Goal: Obtain resource: Download file/media

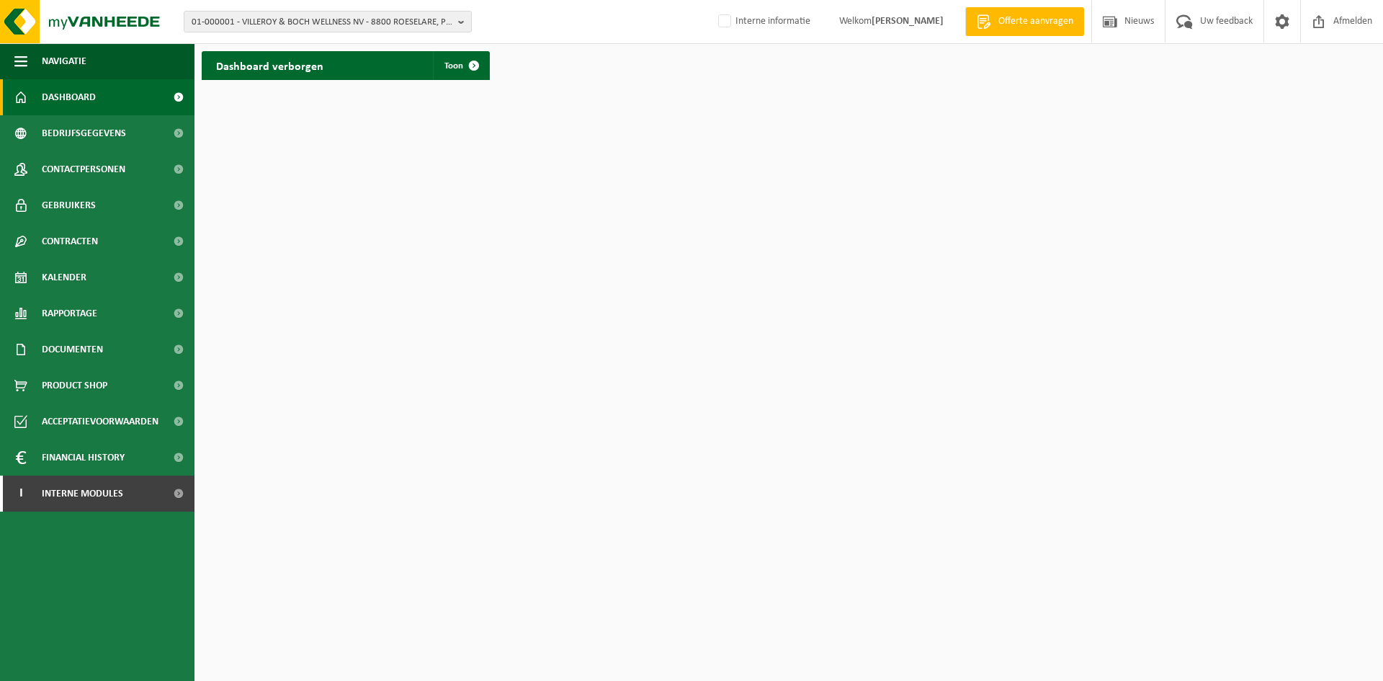
click at [233, 657] on html "01-000001 - VILLEROY & BOCH WELLNESS NV - 8800 ROESELARE, POPULIERSTRAAT 1 01-0…" at bounding box center [691, 340] width 1383 height 681
click at [313, 14] on span "01-000001 - VILLEROY & BOCH WELLNESS NV - 8800 ROESELARE, POPULIERSTRAAT 1" at bounding box center [322, 23] width 261 height 22
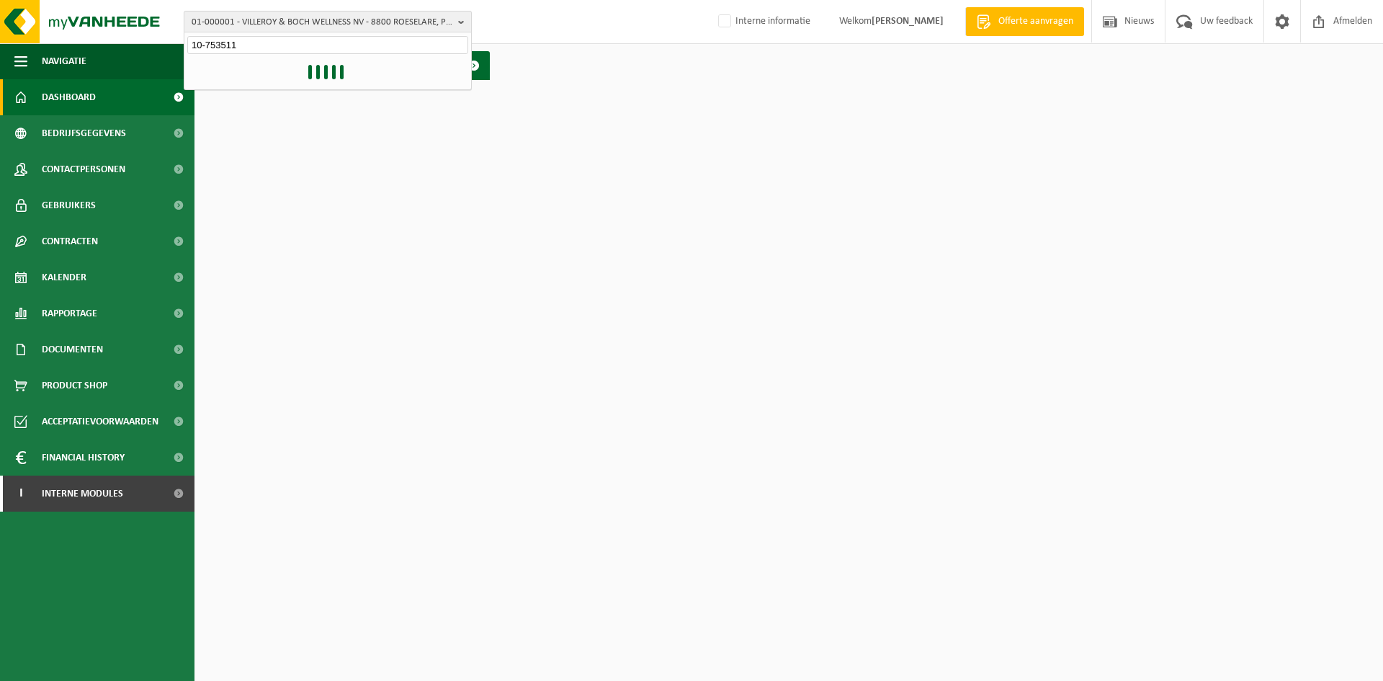
type input "10-753511"
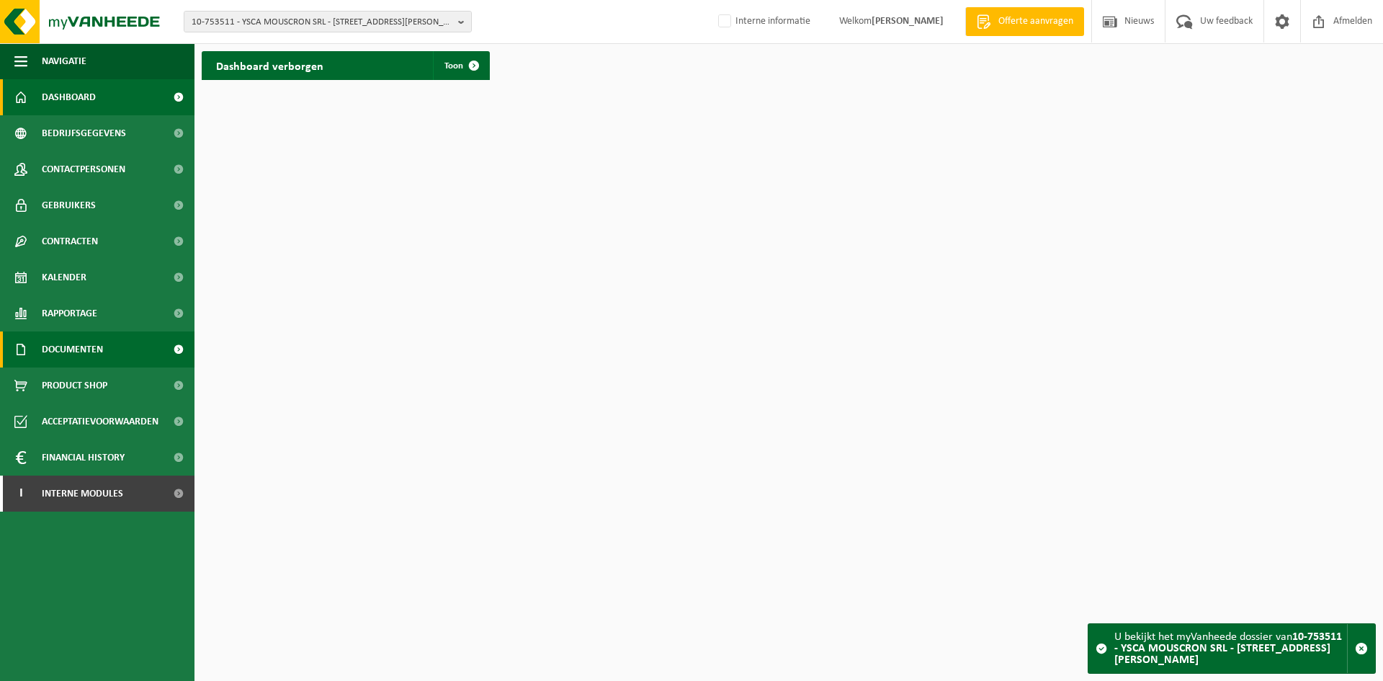
click at [115, 347] on link "Documenten" at bounding box center [97, 349] width 195 height 36
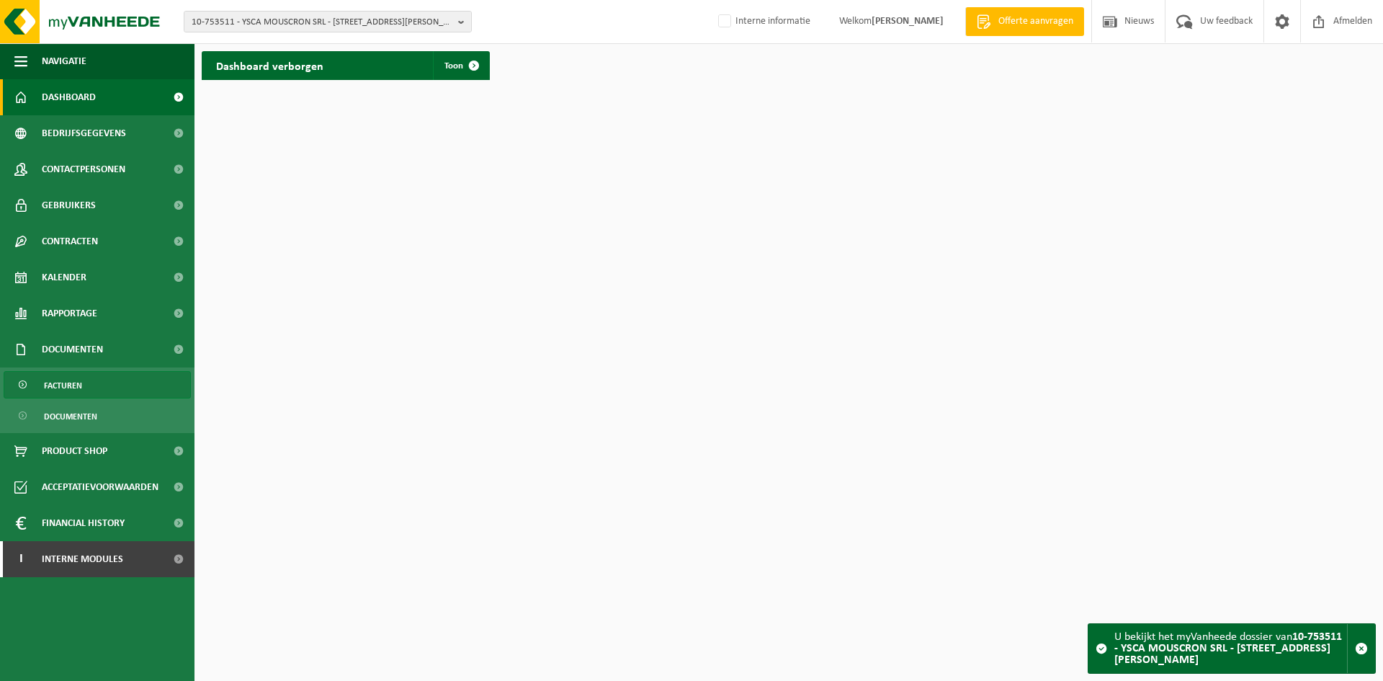
click at [91, 391] on link "Facturen" at bounding box center [97, 384] width 187 height 27
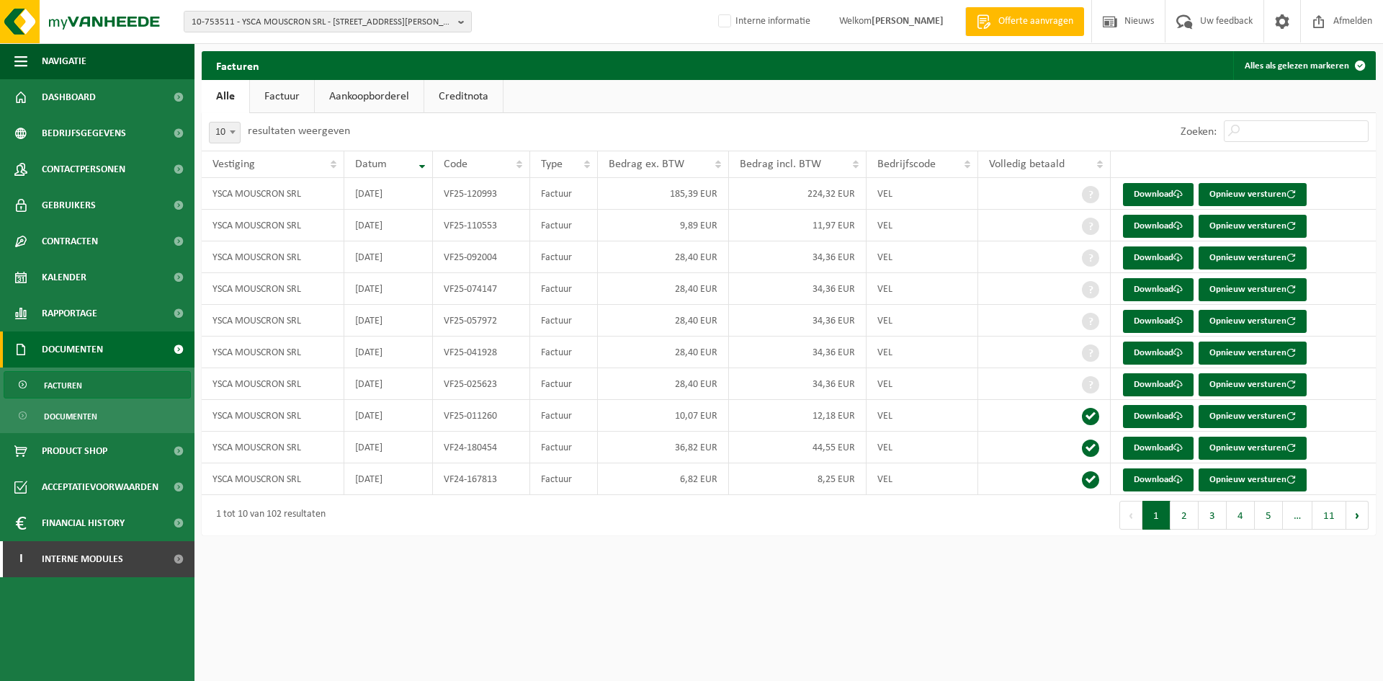
drag, startPoint x: 402, startPoint y: 583, endPoint x: 388, endPoint y: 579, distance: 14.9
click at [401, 583] on html "10-753511 - YSCA MOUSCRON SRL - 7700 LUINGNE, BOULEVARD DES ALLIES 296 10-75351…" at bounding box center [691, 340] width 1383 height 681
click at [1173, 200] on link "Download" at bounding box center [1158, 194] width 71 height 23
click at [232, 545] on div "Navigatie Offerte aanvragen Nieuws Uw feedback Afmelden Dashboard Bedrijfsgegev…" at bounding box center [691, 275] width 1383 height 550
click at [104, 416] on link "Documenten" at bounding box center [97, 415] width 187 height 27
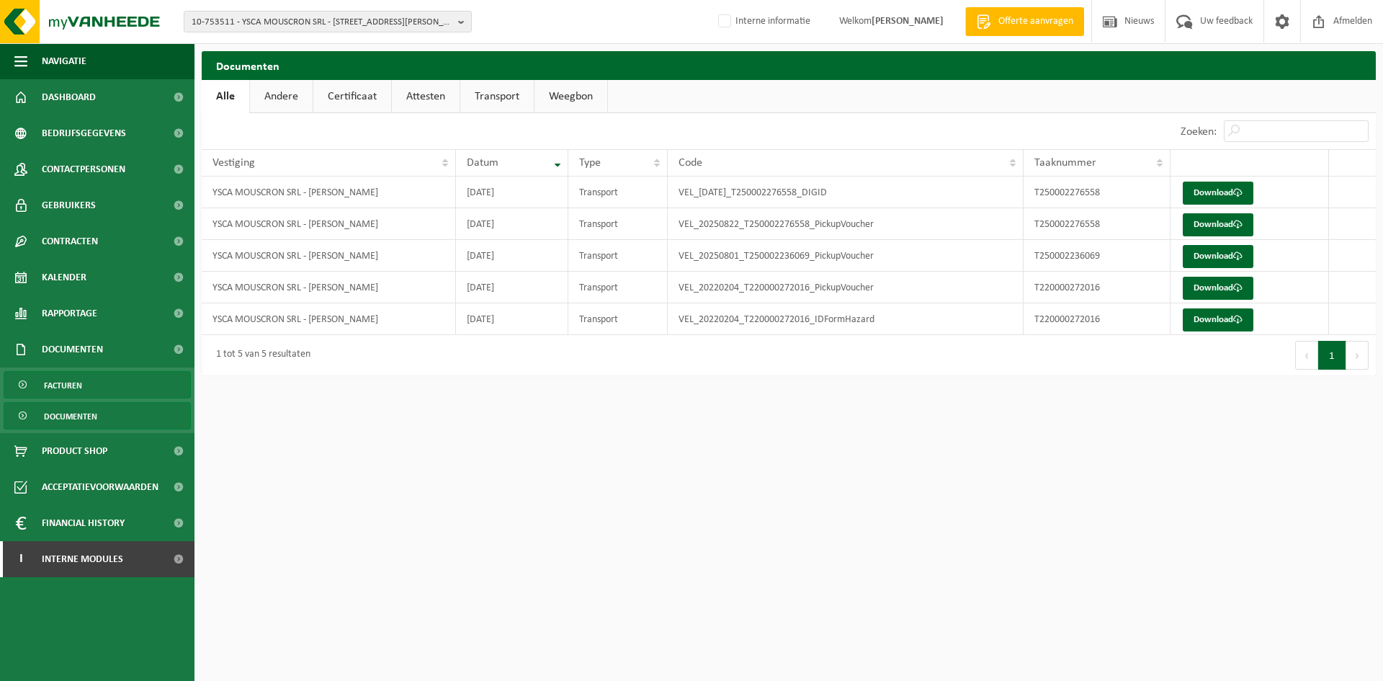
click at [80, 385] on span "Facturen" at bounding box center [63, 385] width 38 height 27
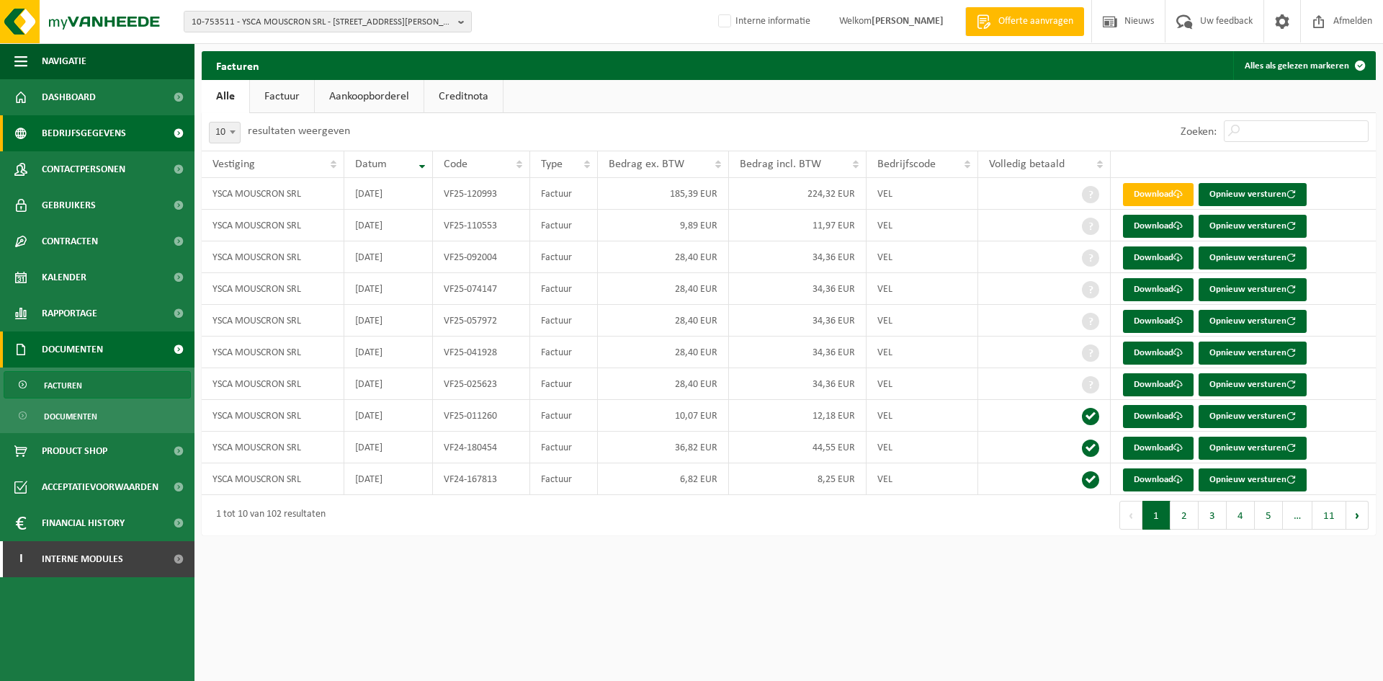
click at [84, 135] on span "Bedrijfsgegevens" at bounding box center [84, 133] width 84 height 36
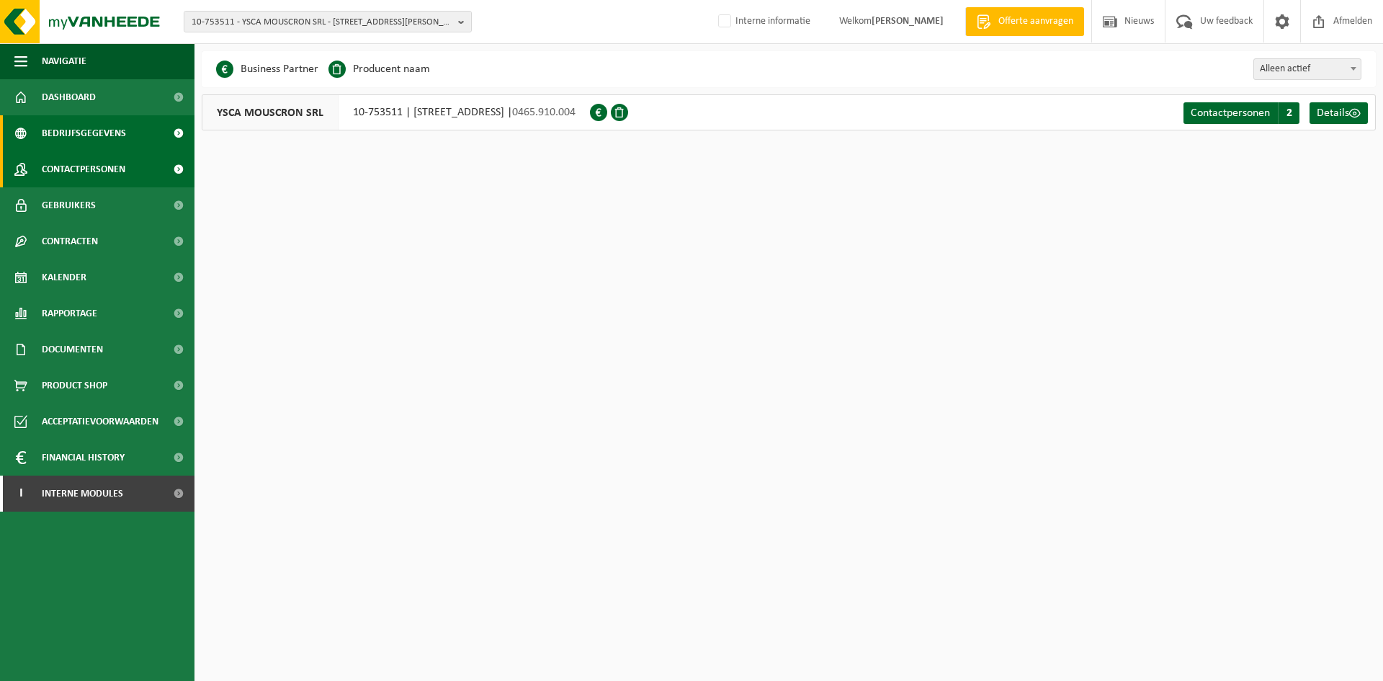
click at [49, 156] on span "Contactpersonen" at bounding box center [84, 169] width 84 height 36
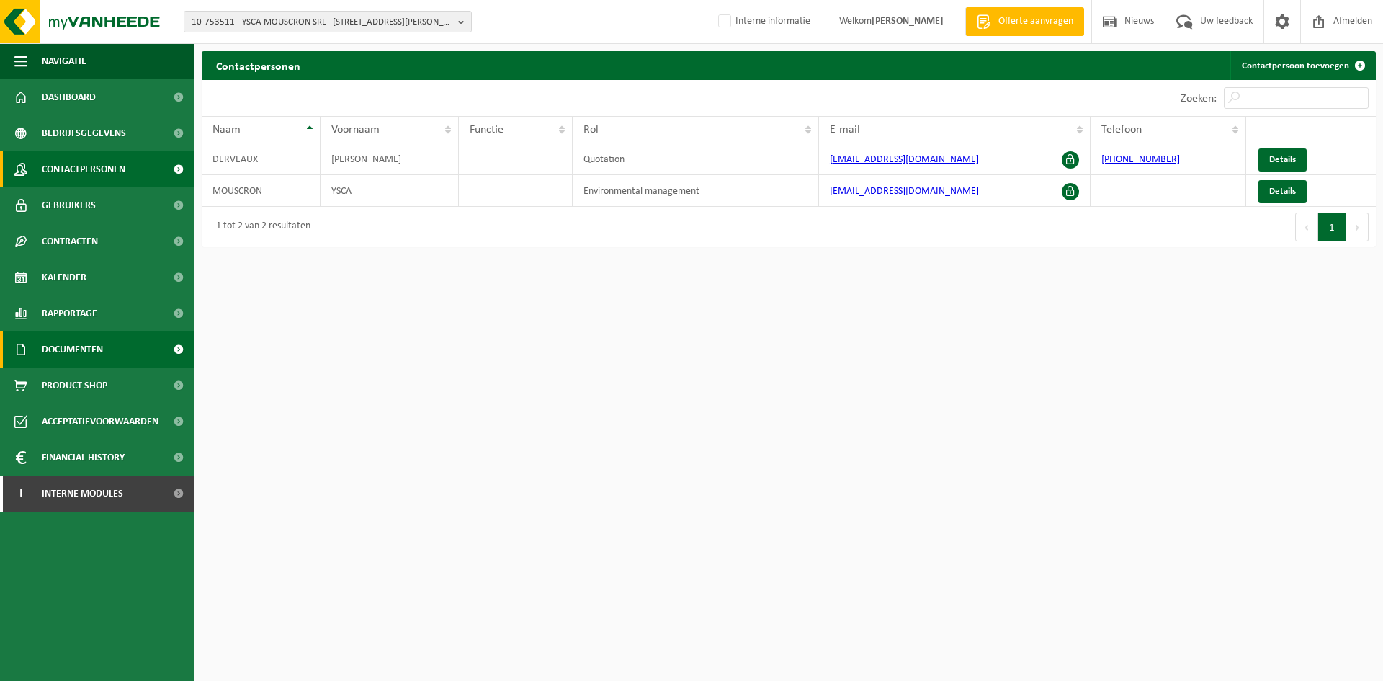
click at [64, 343] on span "Documenten" at bounding box center [72, 349] width 61 height 36
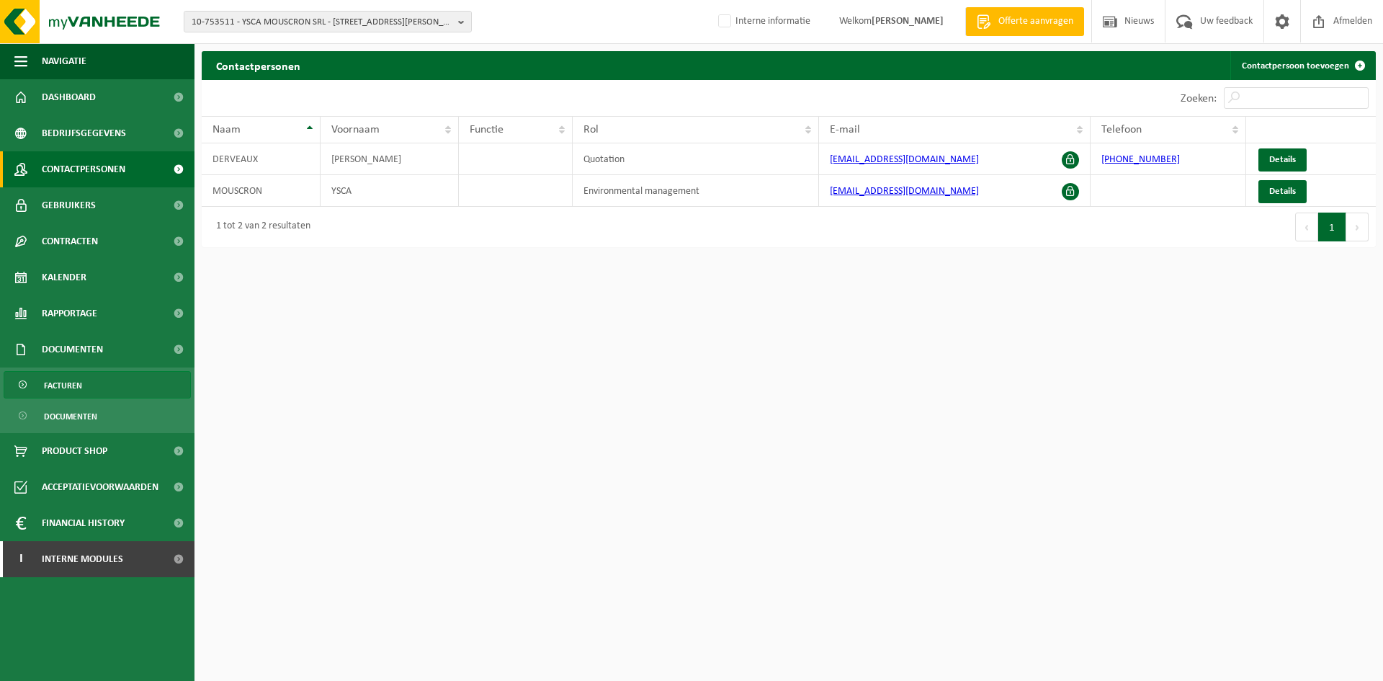
click at [70, 380] on span "Facturen" at bounding box center [63, 385] width 38 height 27
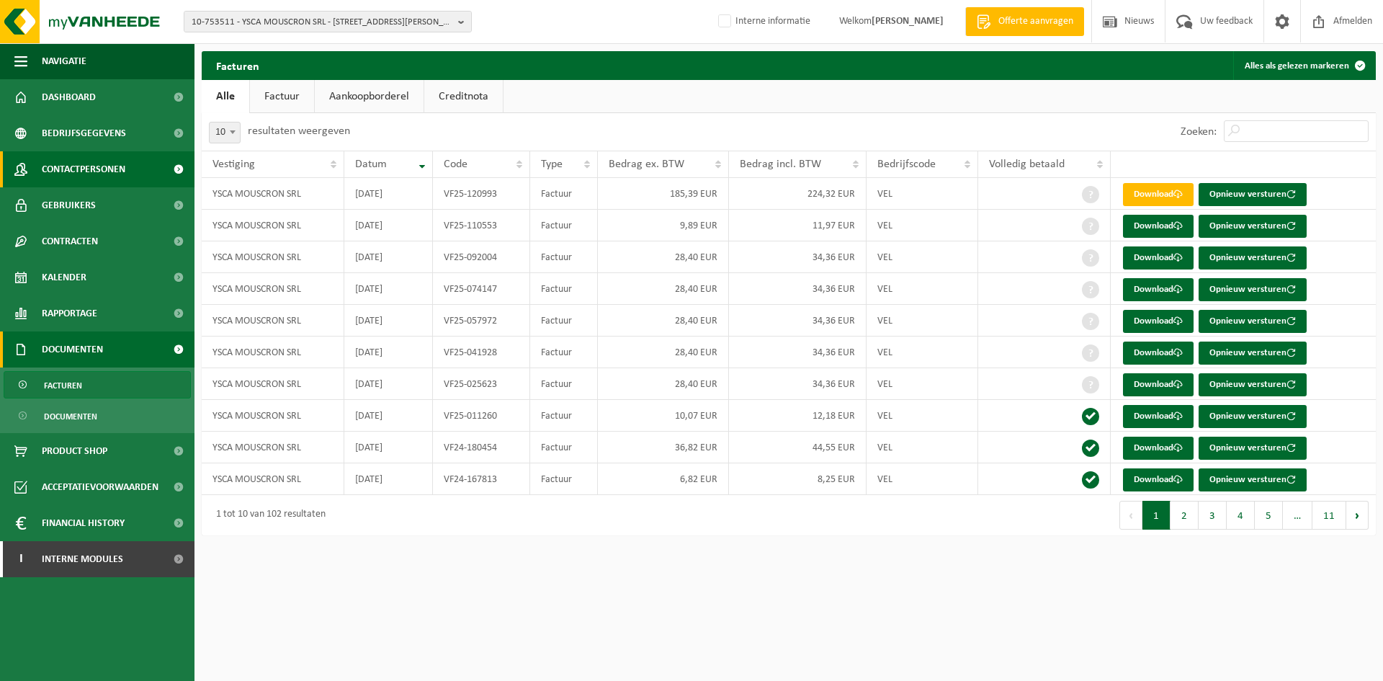
click at [99, 167] on span "Contactpersonen" at bounding box center [84, 169] width 84 height 36
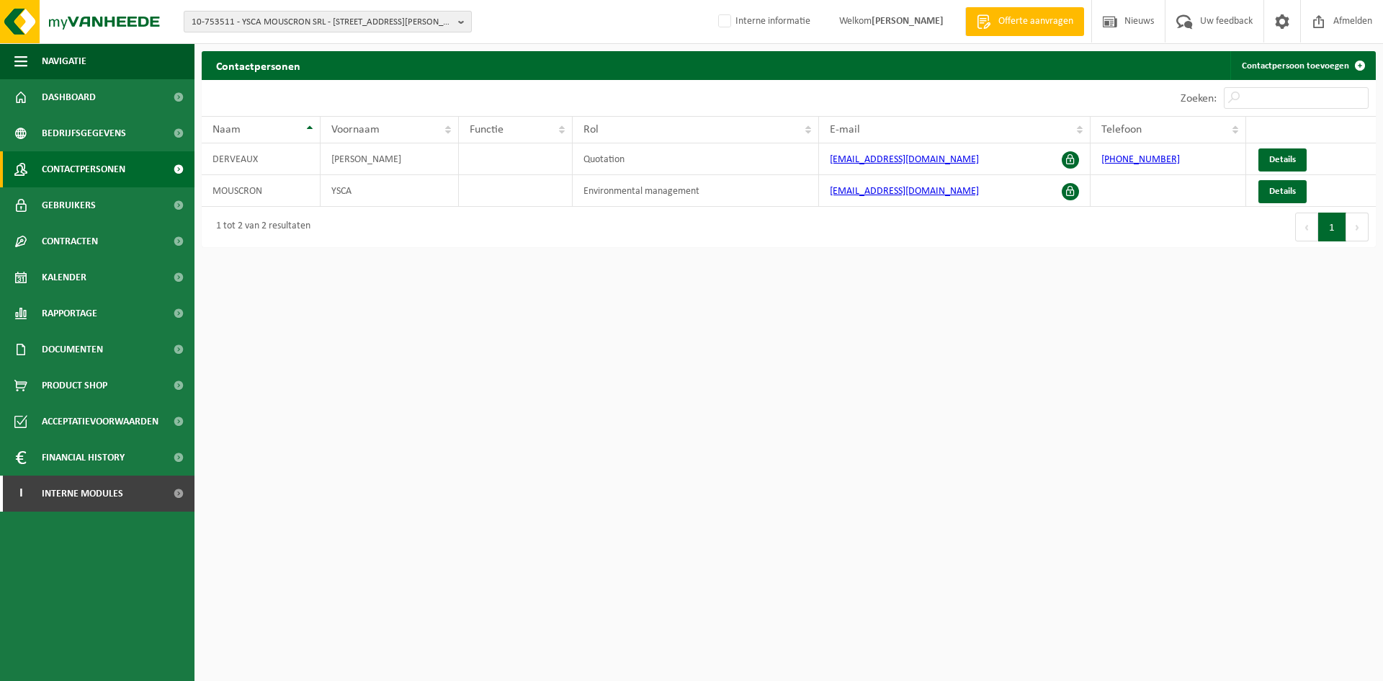
click at [283, 18] on span "10-753511 - YSCA MOUSCRON SRL - [STREET_ADDRESS][PERSON_NAME]" at bounding box center [322, 23] width 261 height 22
paste input "01-081257"
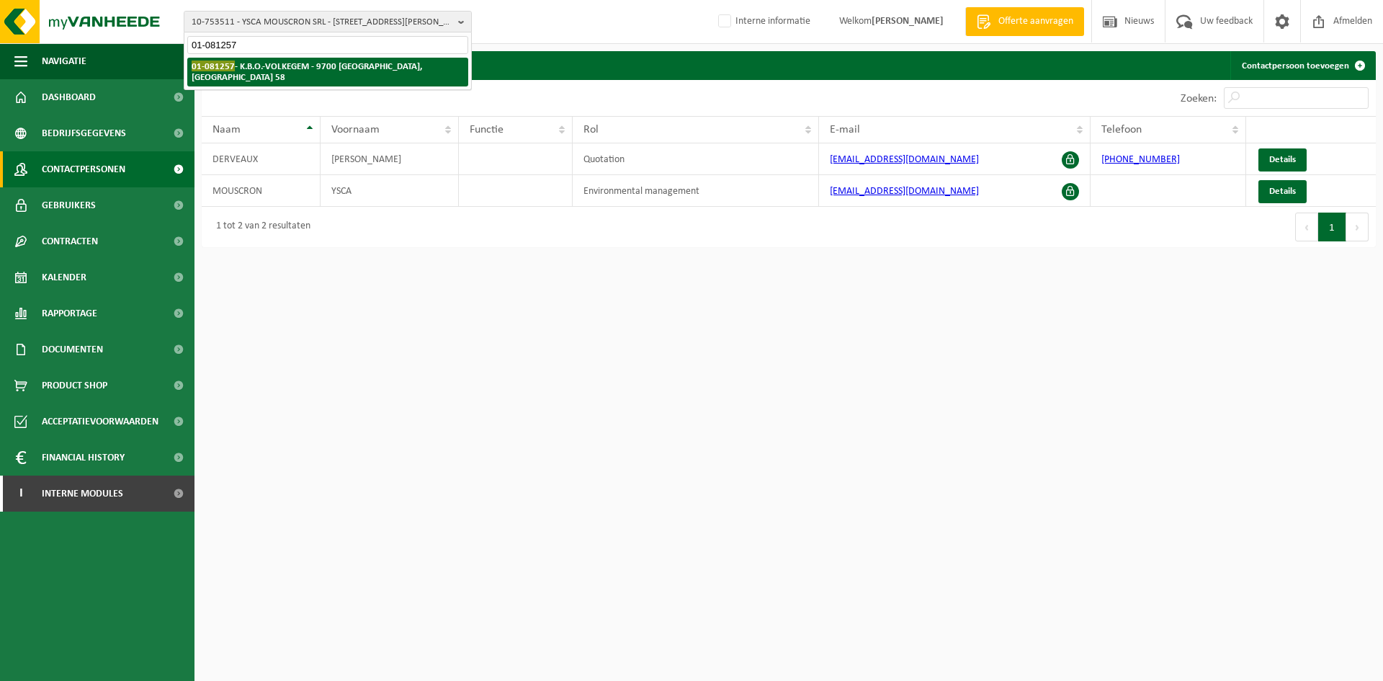
type input "01-081257"
click at [267, 73] on li "01-081257 - K.B.O.-VOLKEGEM - 9700 OUDENAARDE, VOLKEGEMBERG 58" at bounding box center [327, 72] width 281 height 29
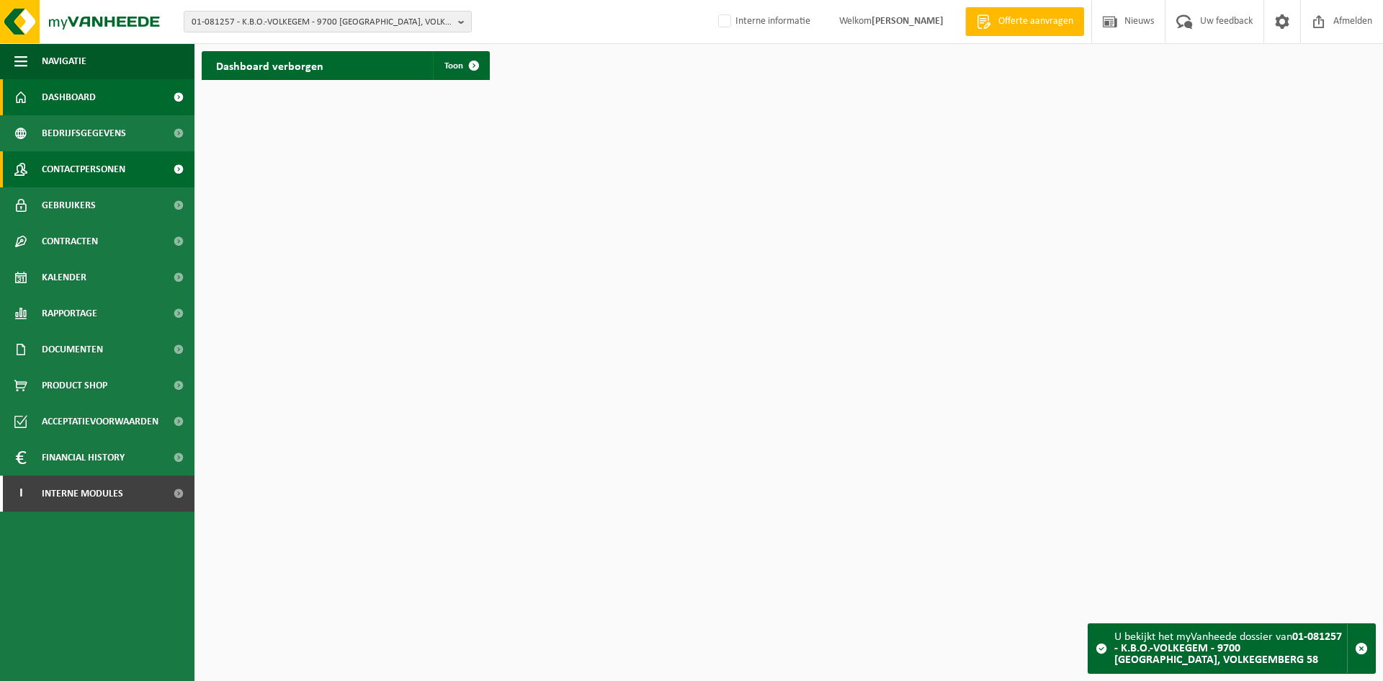
click at [80, 173] on span "Contactpersonen" at bounding box center [84, 169] width 84 height 36
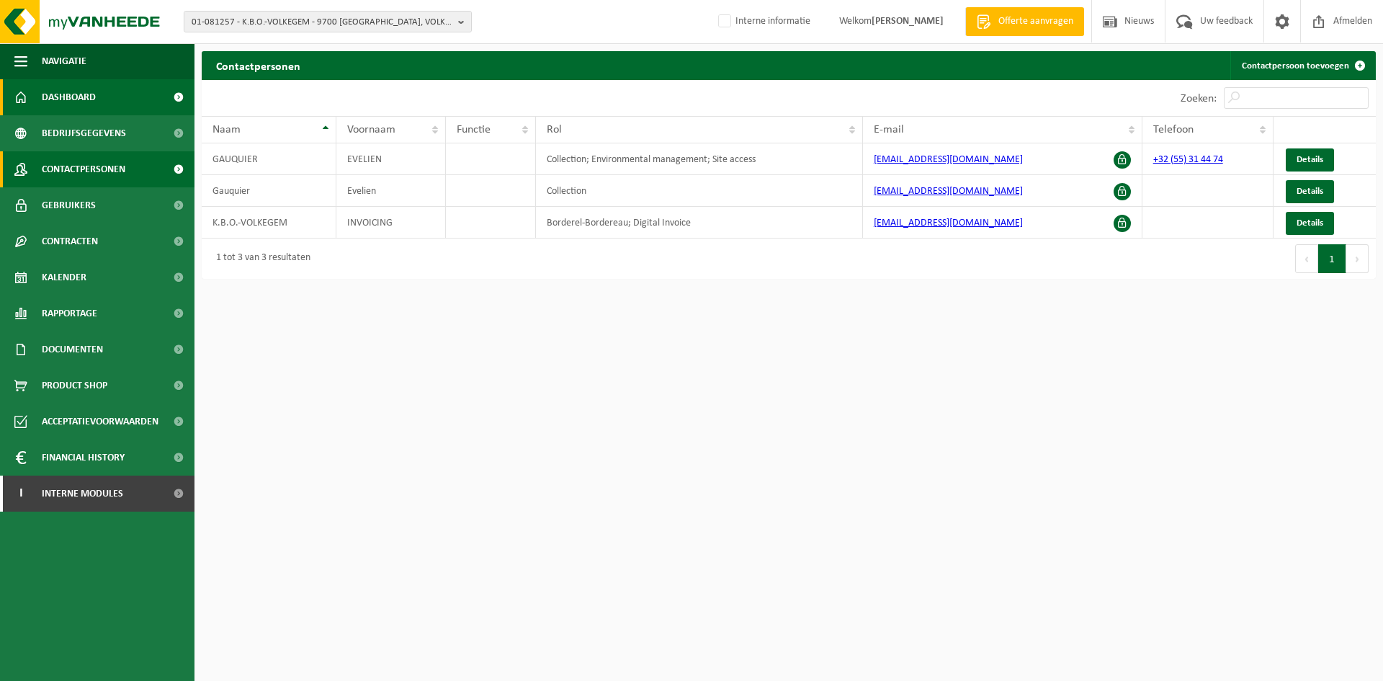
click at [54, 104] on span "Dashboard" at bounding box center [69, 97] width 54 height 36
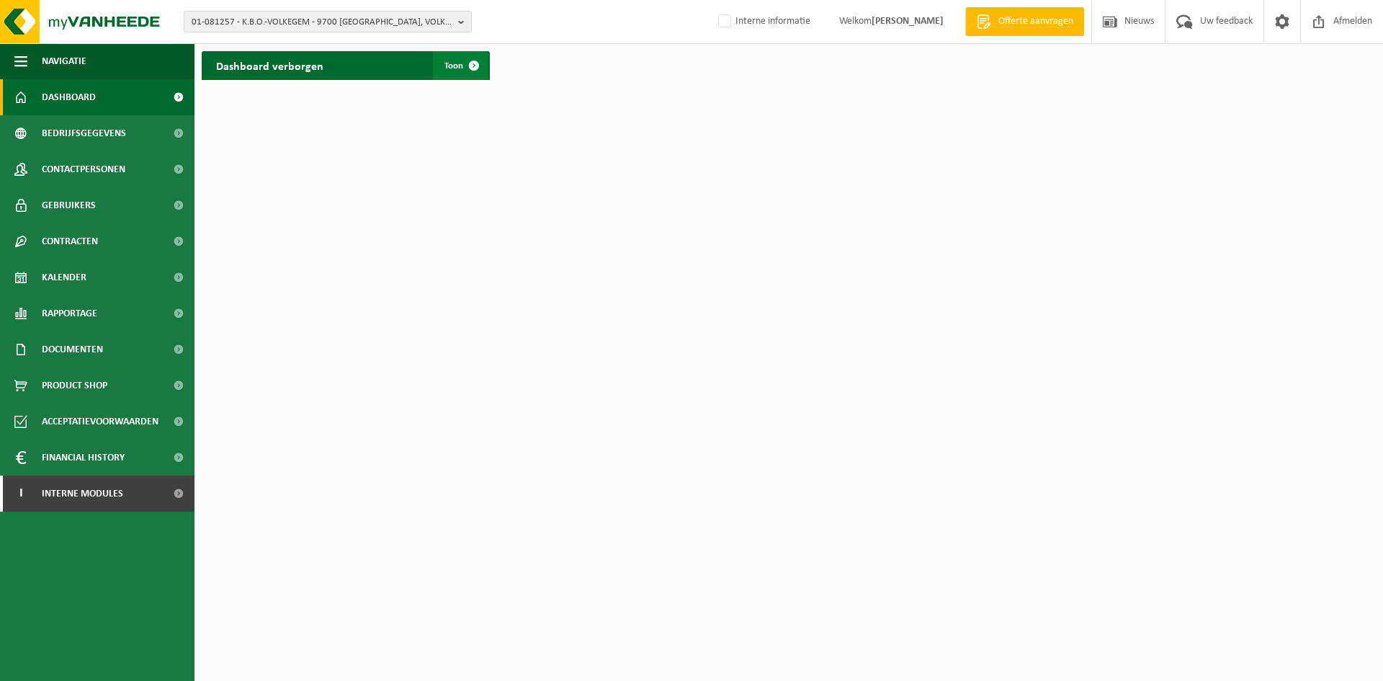
click at [437, 71] on link "Toon" at bounding box center [460, 65] width 55 height 29
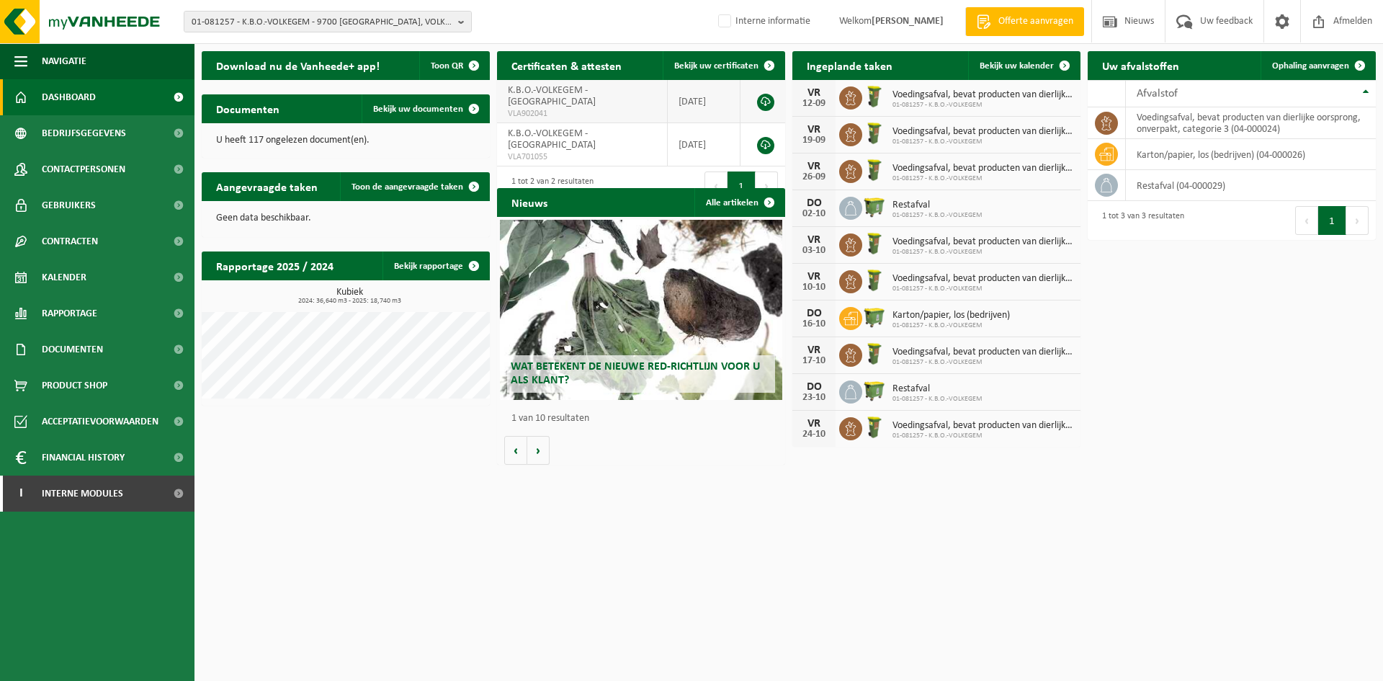
click at [761, 94] on link at bounding box center [765, 102] width 17 height 17
click at [217, 32] on span "01-081257 - K.B.O.-VOLKEGEM - 9700 [GEOGRAPHIC_DATA], VOLKEGEMBERG 58" at bounding box center [322, 23] width 261 height 22
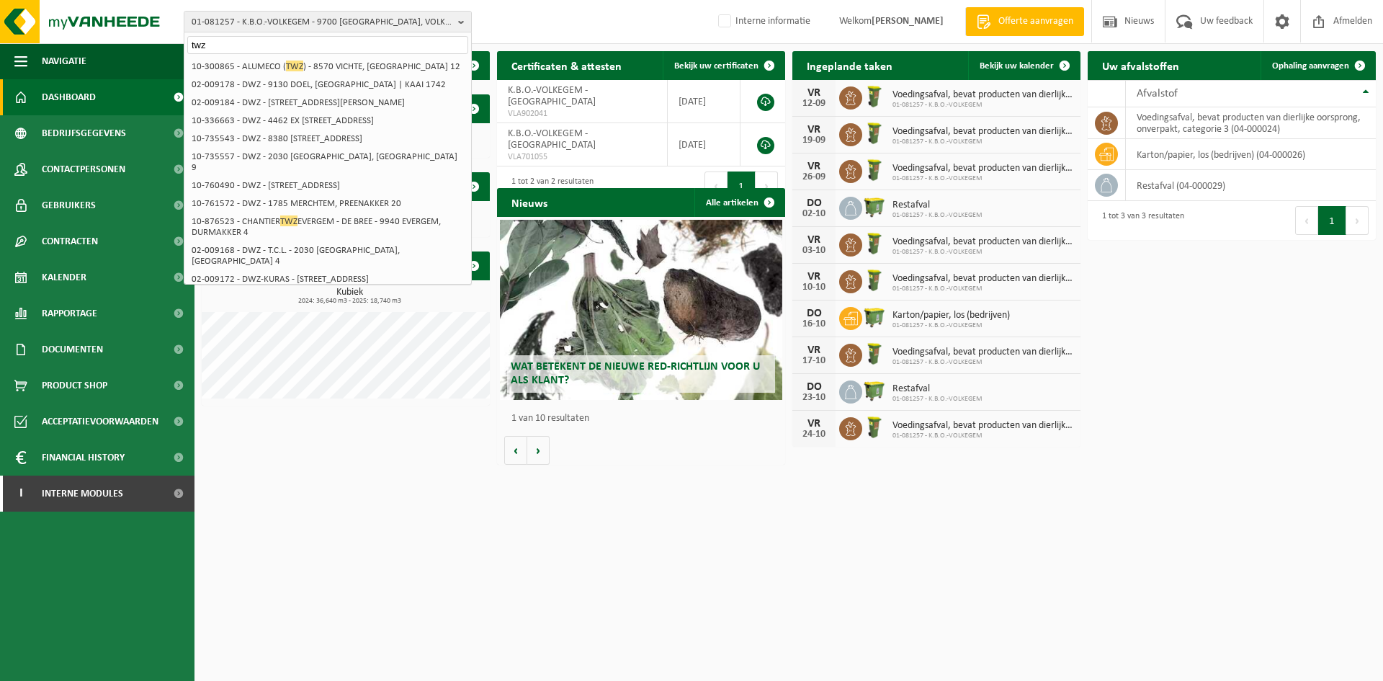
click at [277, 49] on input "twz" at bounding box center [327, 45] width 281 height 18
drag, startPoint x: 337, startPoint y: 50, endPoint x: 81, endPoint y: 37, distance: 256.1
click at [81, 37] on div "01-081257 - K.B.O.-VOLKEGEM - 9700 OUDENAARDE, VOLKEGEMBERG 58 twz 10-868074 - …" at bounding box center [691, 22] width 1383 height 44
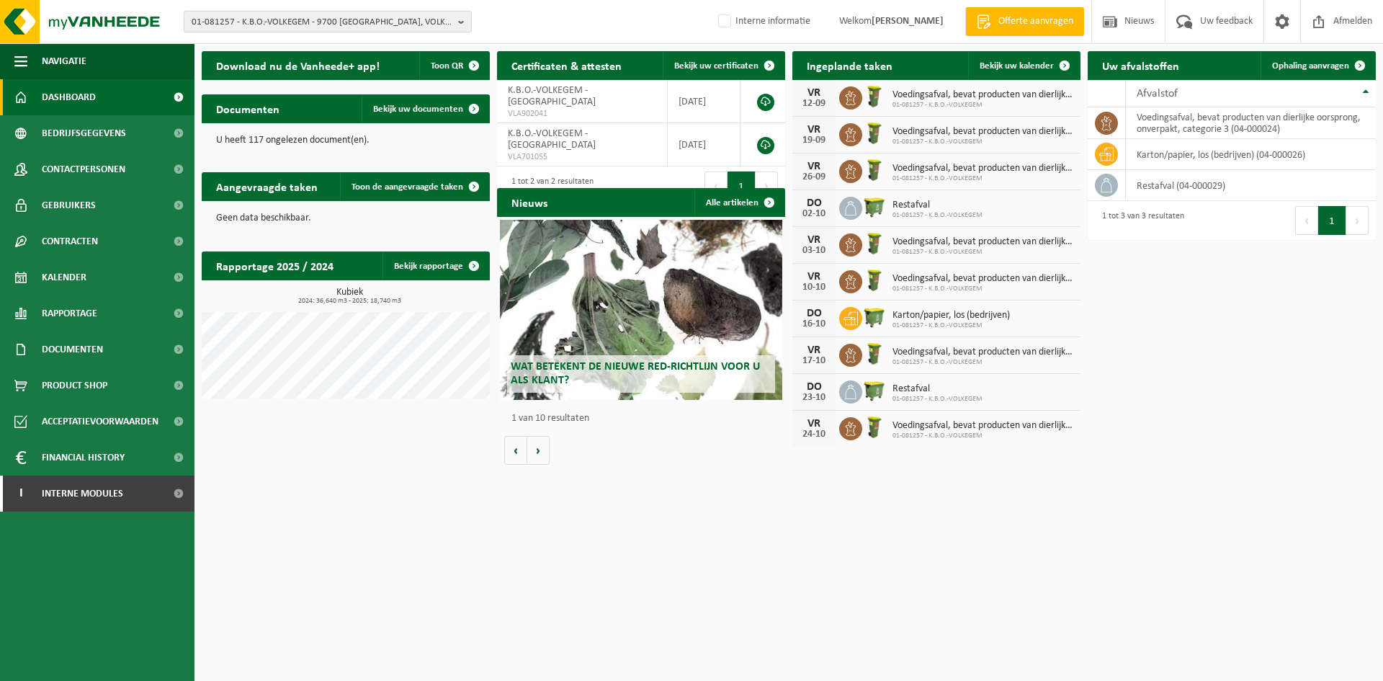
click at [198, 14] on span "01-081257 - K.B.O.-VOLKEGEM - 9700 OUDENAARDE, VOLKEGEMBERG 58" at bounding box center [322, 23] width 261 height 22
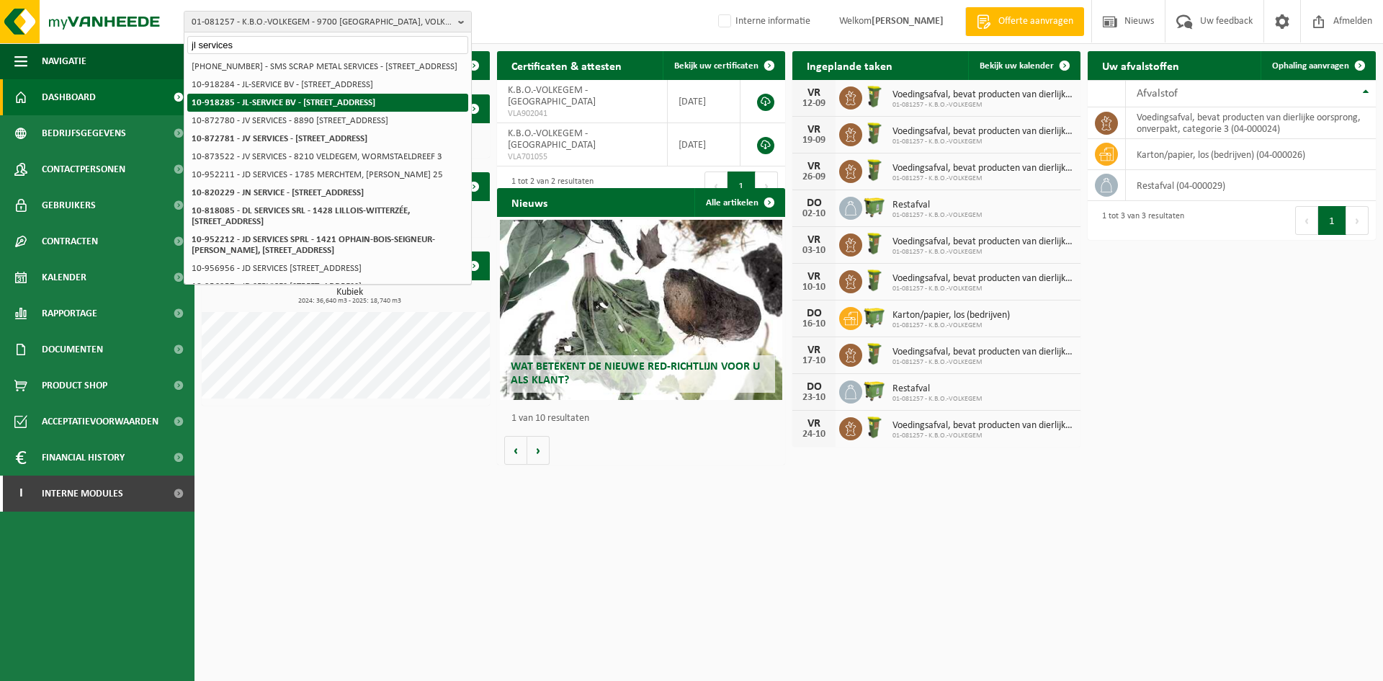
type input "jl services"
click at [272, 107] on strong "10-918285 - JL-SERVICE BV - [STREET_ADDRESS]" at bounding box center [284, 102] width 184 height 9
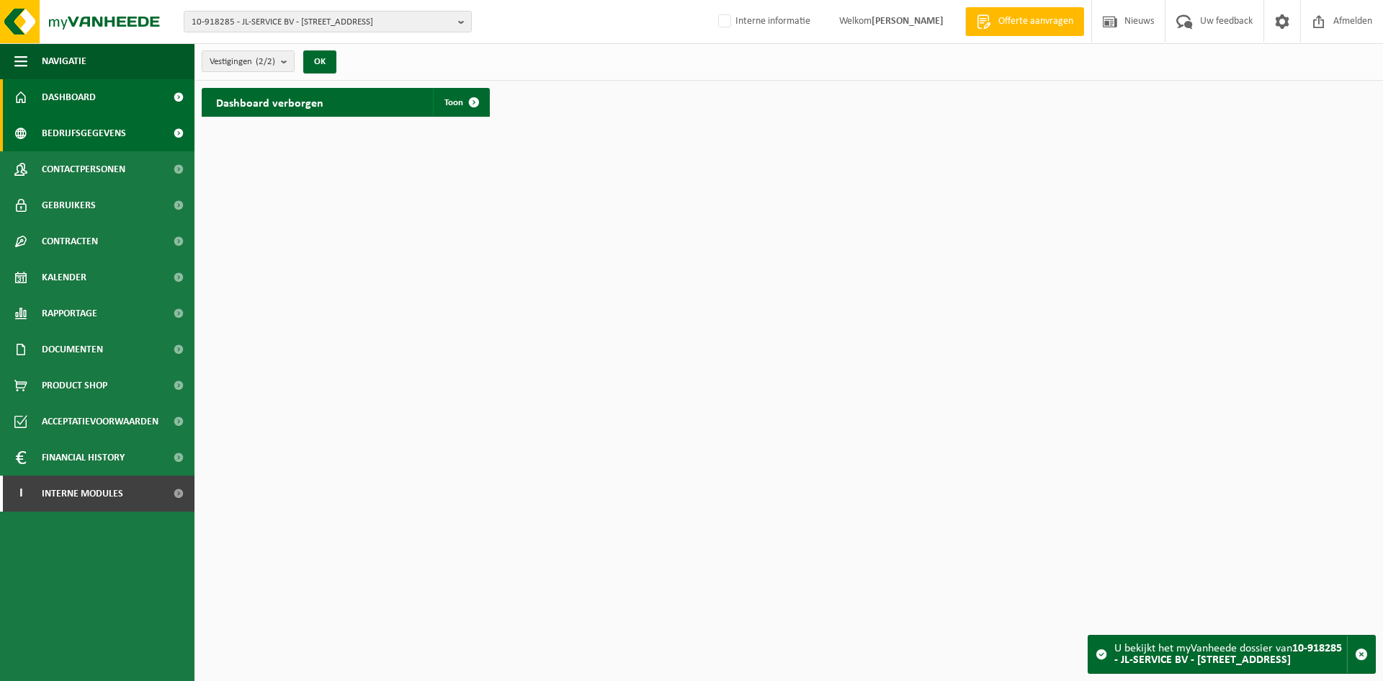
click at [110, 136] on span "Bedrijfsgegevens" at bounding box center [84, 133] width 84 height 36
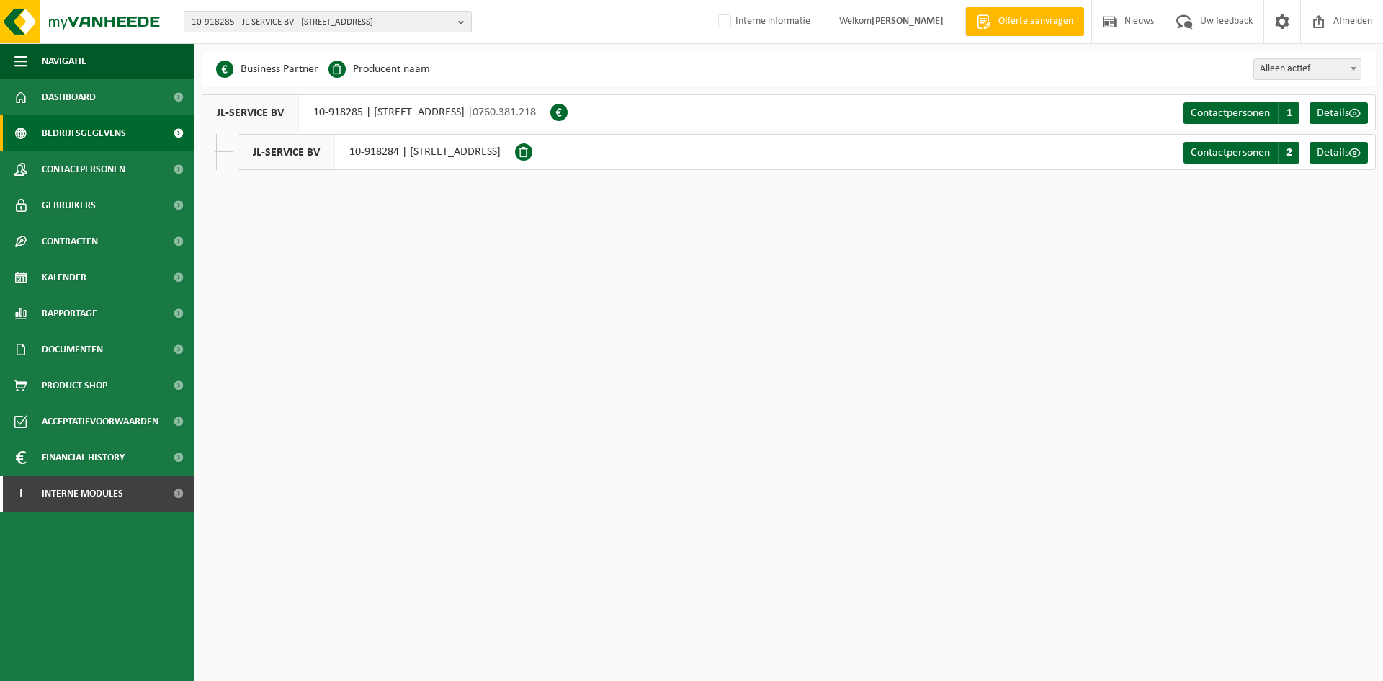
click at [397, 150] on div "JL-SERVICE BV 10-918284 | MEENSESTEENWEG 464, 8800 ROESELARE" at bounding box center [376, 152] width 277 height 36
click at [515, 144] on div "JL-SERVICE BV 10-918284 | MEENSESTEENWEG 464, 8800 ROESELARE" at bounding box center [376, 152] width 277 height 36
click at [351, 142] on div "JL-SERVICE BV 10-918284 | MEENSESTEENWEG 464, 8800 ROESELARE" at bounding box center [376, 152] width 277 height 36
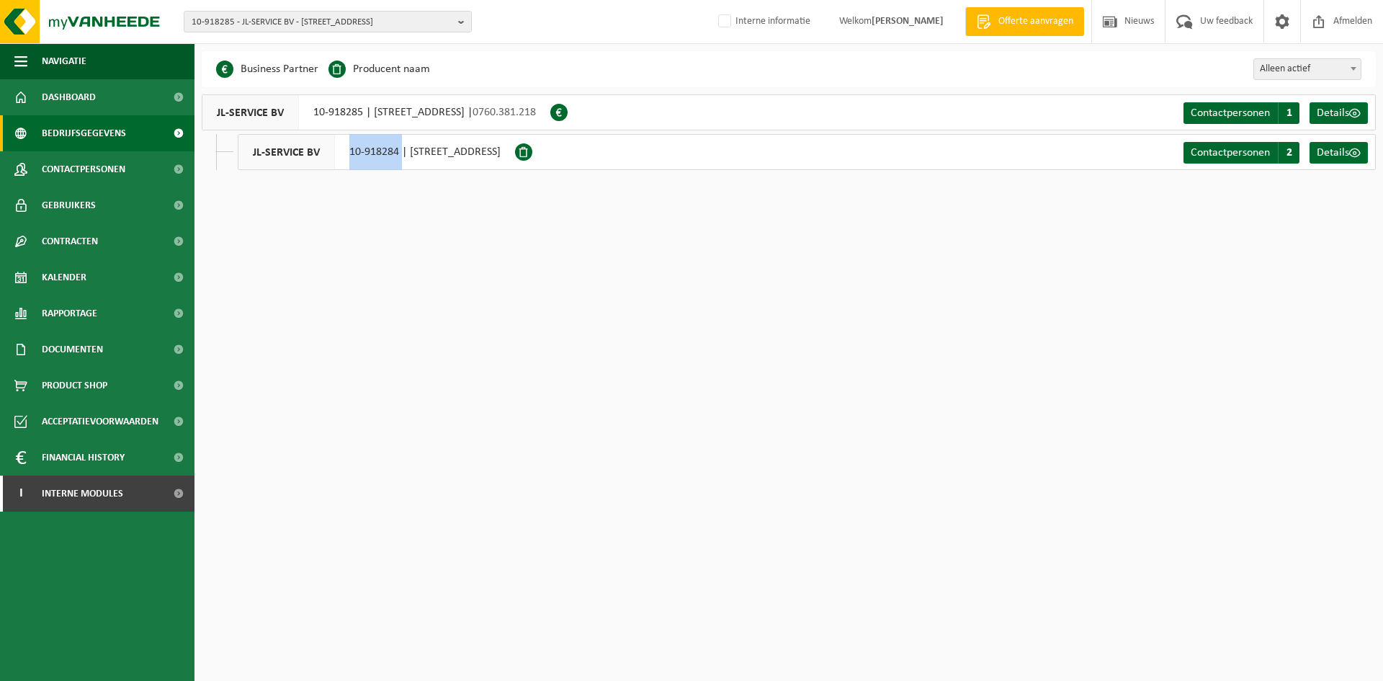
drag, startPoint x: 344, startPoint y: 146, endPoint x: 401, endPoint y: 155, distance: 58.3
click at [401, 155] on div "JL-SERVICE BV 10-918284 | MEENSESTEENWEG 464, 8800 ROESELARE" at bounding box center [376, 152] width 277 height 36
copy div "10-918284"
drag, startPoint x: 91, startPoint y: 345, endPoint x: 90, endPoint y: 359, distance: 13.8
click at [91, 345] on span "Documenten" at bounding box center [72, 349] width 61 height 36
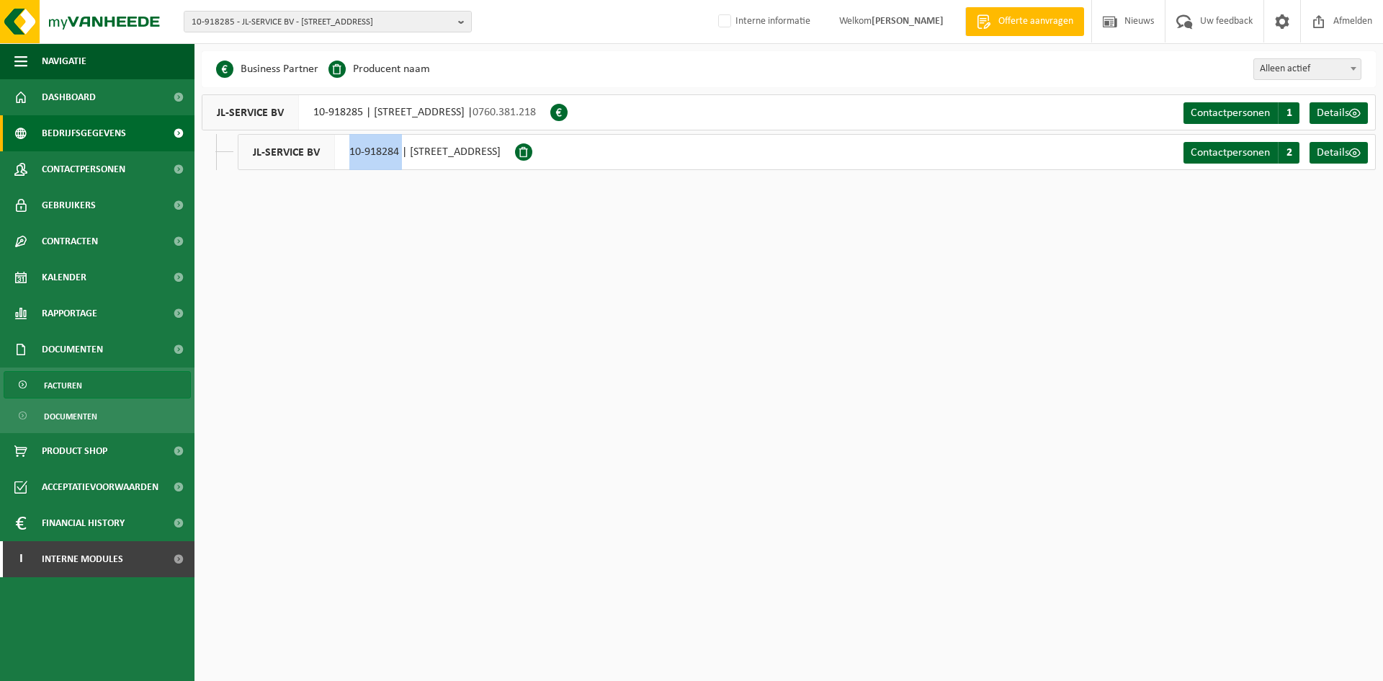
click at [89, 383] on link "Facturen" at bounding box center [97, 384] width 187 height 27
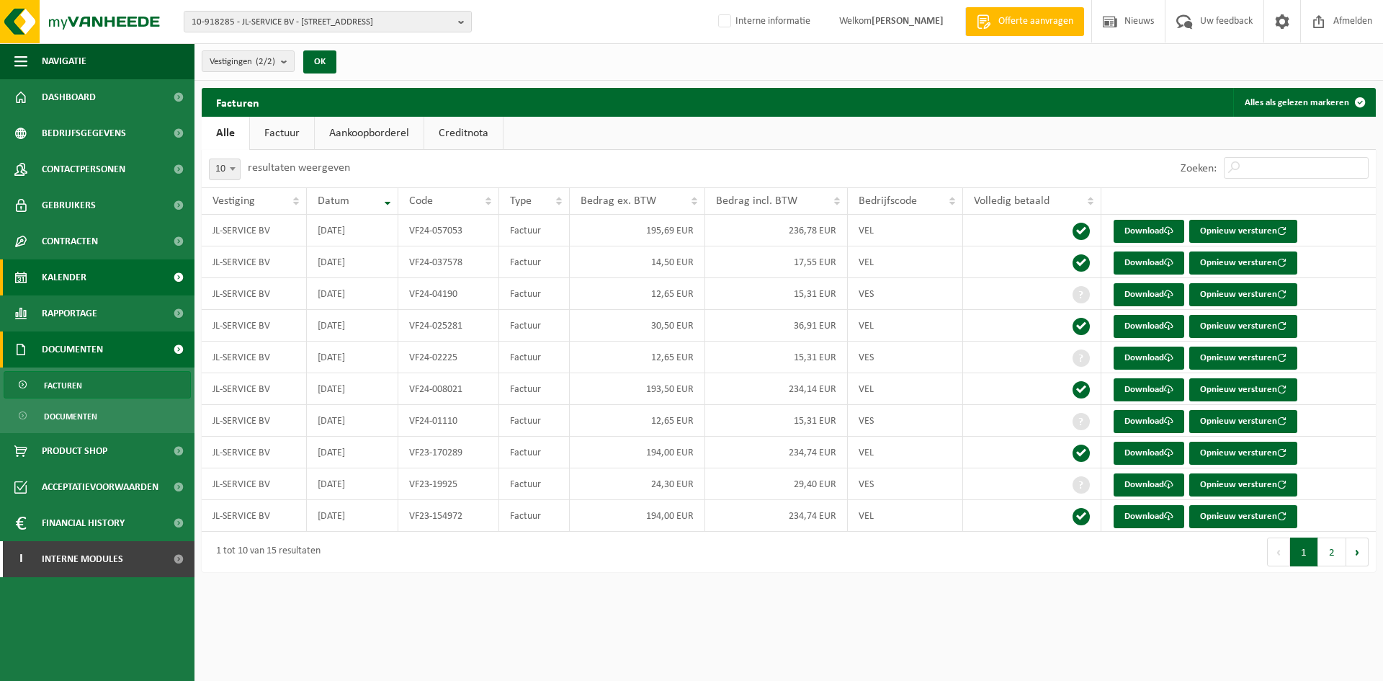
click at [102, 278] on link "Kalender" at bounding box center [97, 277] width 195 height 36
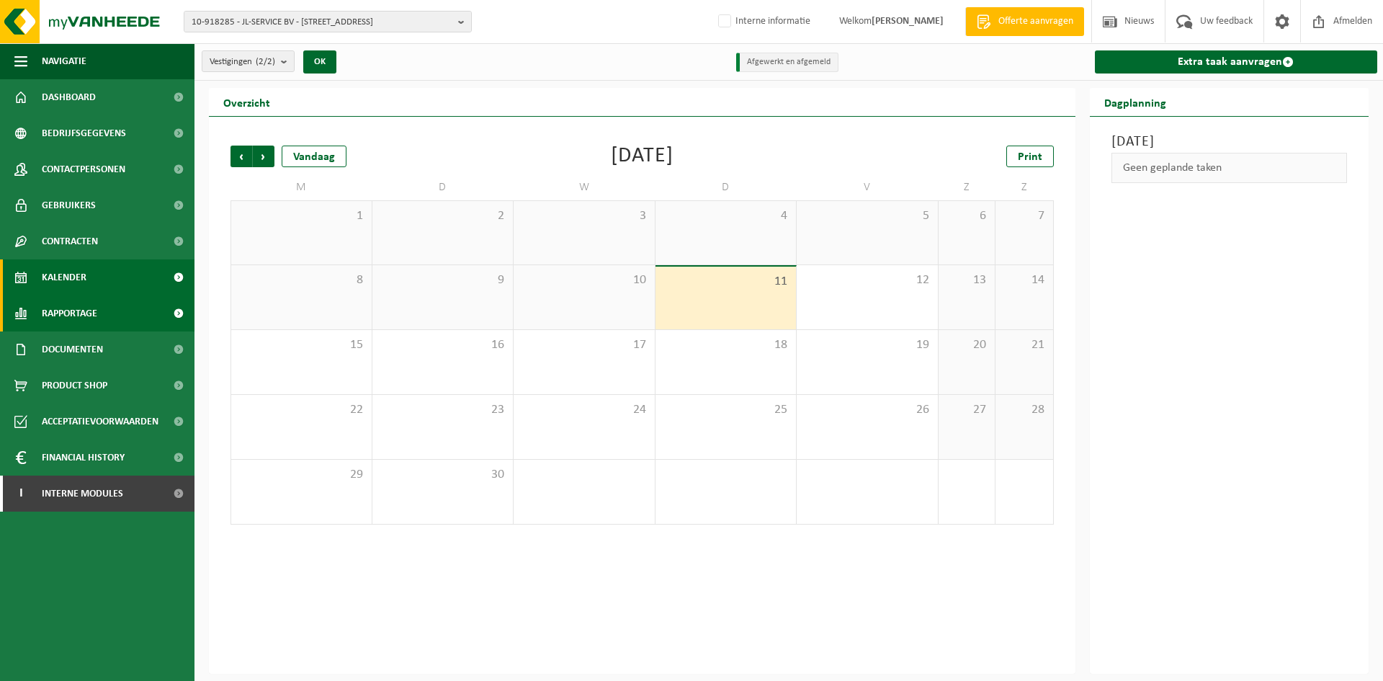
click at [118, 313] on link "Rapportage" at bounding box center [97, 313] width 195 height 36
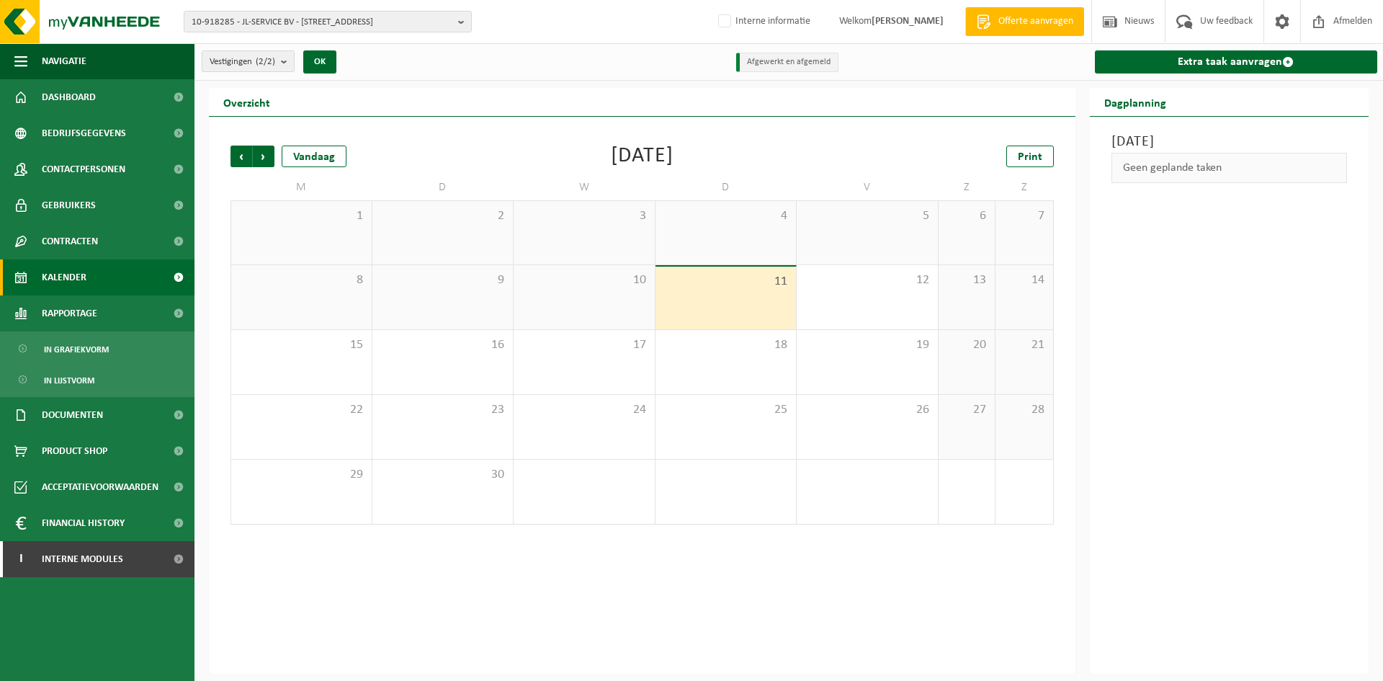
click at [81, 283] on span "Kalender" at bounding box center [64, 277] width 45 height 36
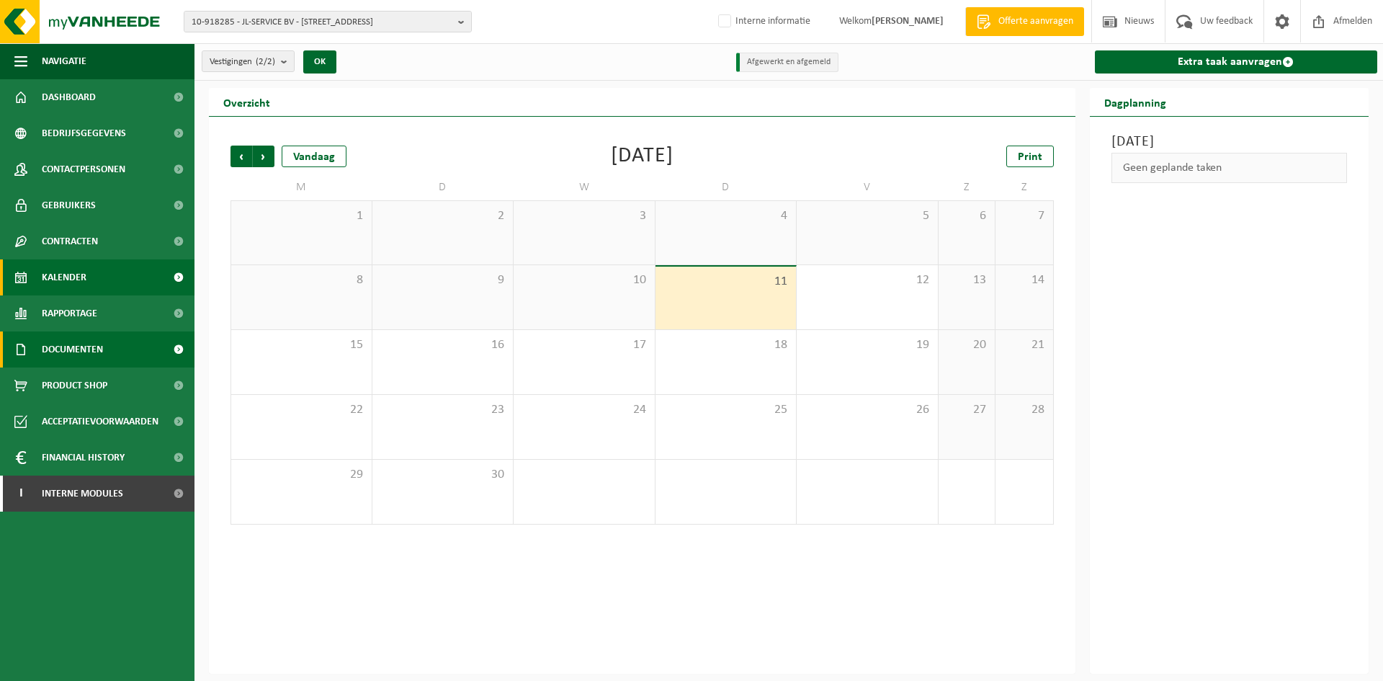
click at [109, 349] on link "Documenten" at bounding box center [97, 349] width 195 height 36
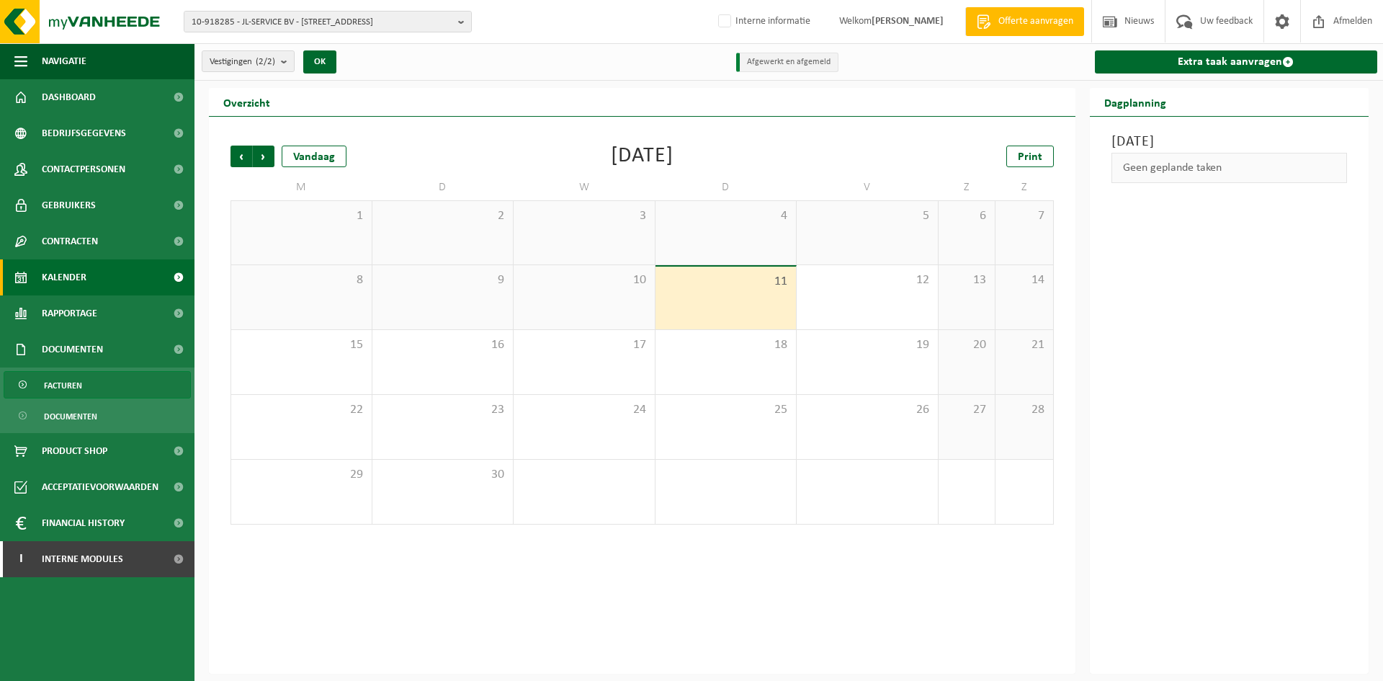
drag, startPoint x: 56, startPoint y: 370, endPoint x: 94, endPoint y: 380, distance: 39.3
click at [57, 371] on ul "Facturen Documenten" at bounding box center [97, 400] width 195 height 66
click at [103, 385] on link "Facturen" at bounding box center [97, 384] width 187 height 27
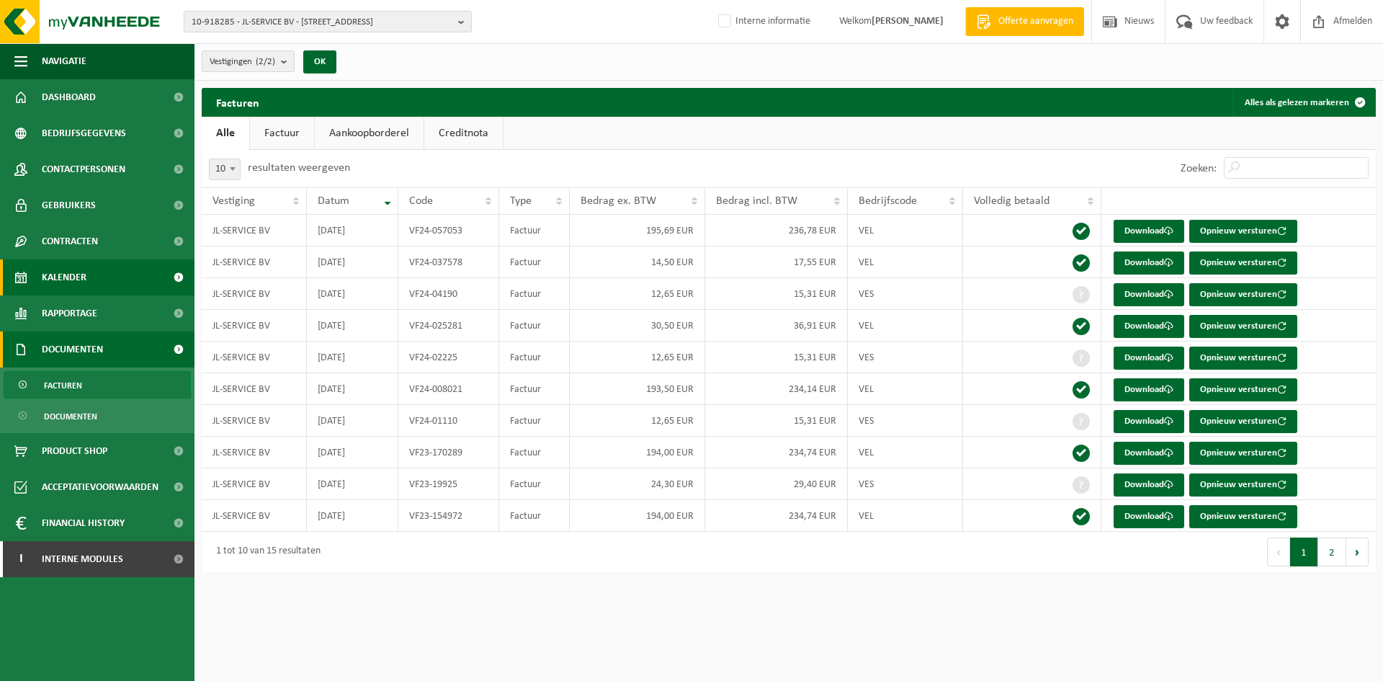
click at [58, 278] on span "Kalender" at bounding box center [64, 277] width 45 height 36
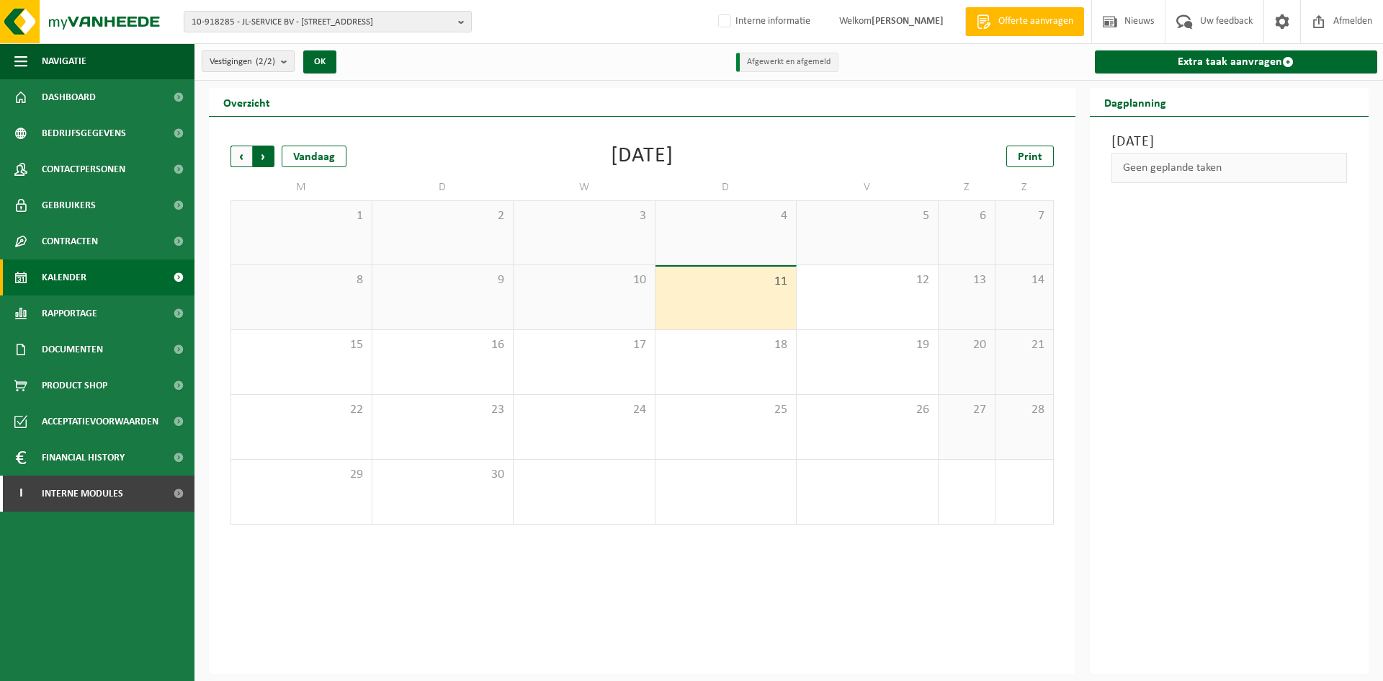
click at [244, 155] on span "Vorige" at bounding box center [242, 157] width 22 height 22
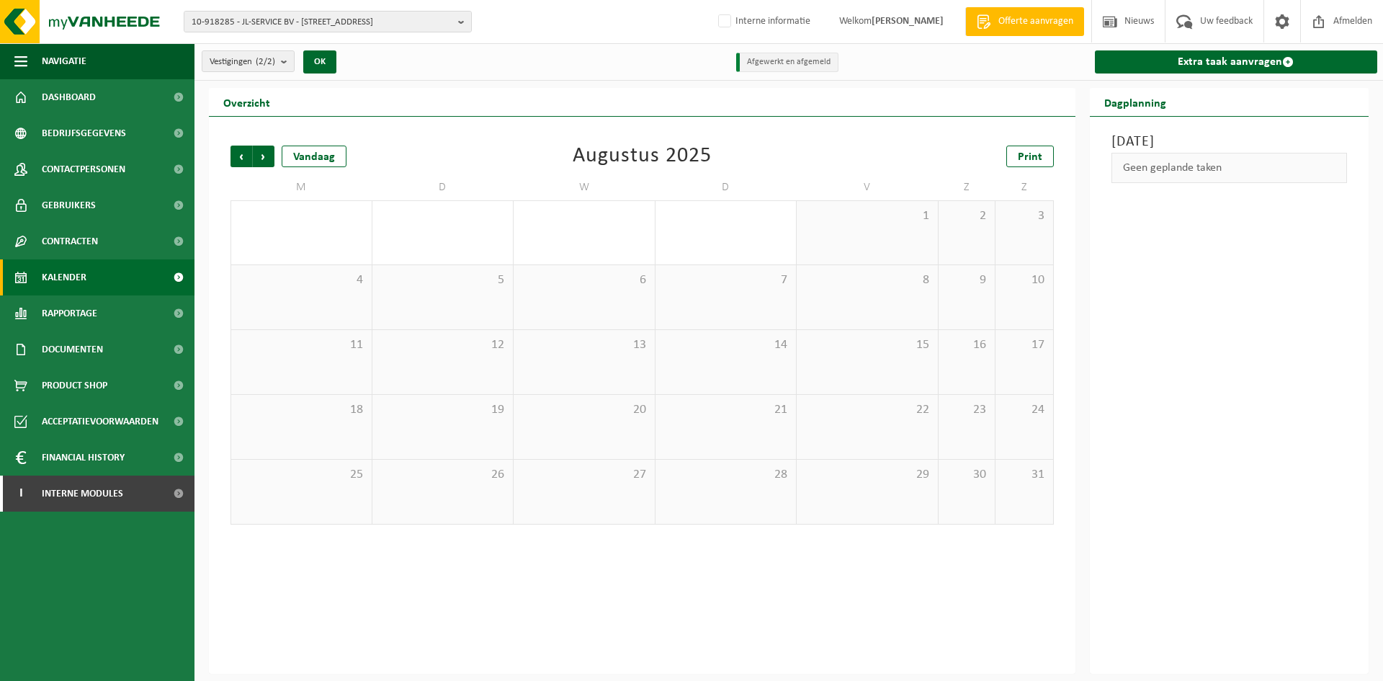
click at [244, 155] on span "Vorige" at bounding box center [242, 157] width 22 height 22
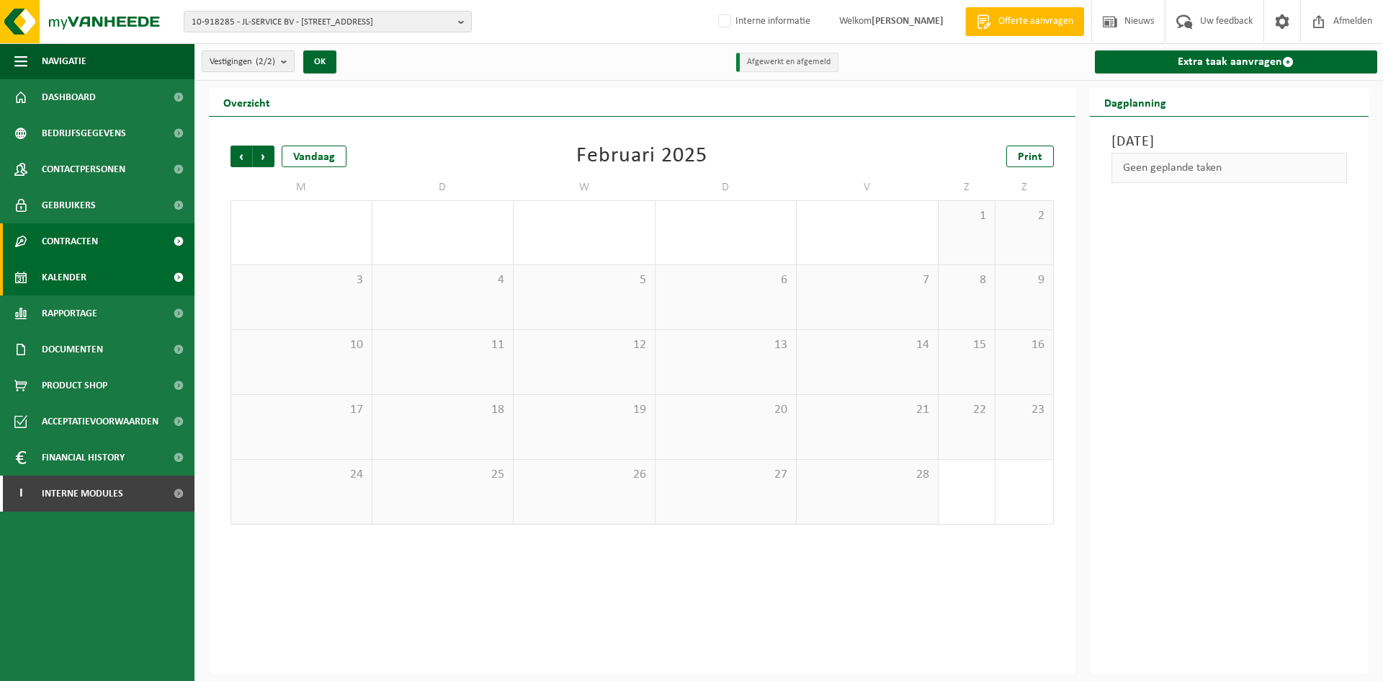
click at [135, 231] on link "Contracten" at bounding box center [97, 241] width 195 height 36
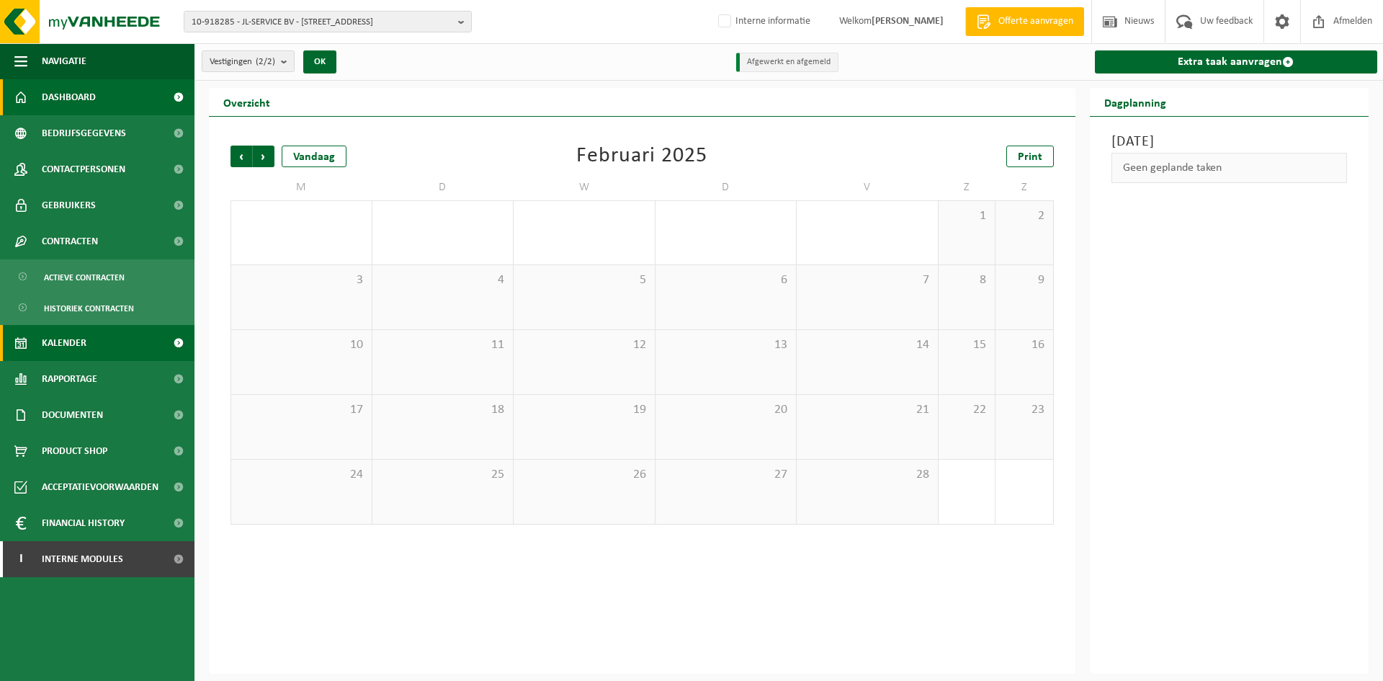
click at [109, 97] on link "Dashboard" at bounding box center [97, 97] width 195 height 36
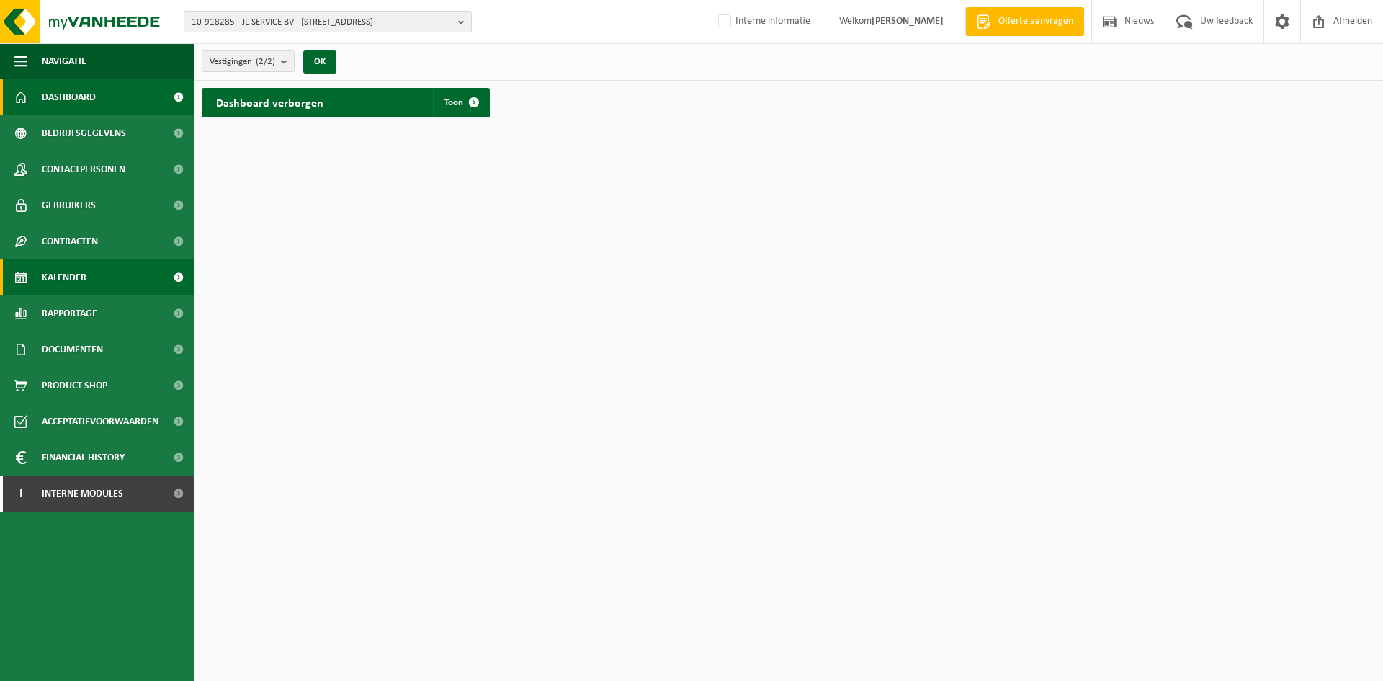
click at [107, 277] on link "Kalender" at bounding box center [97, 277] width 195 height 36
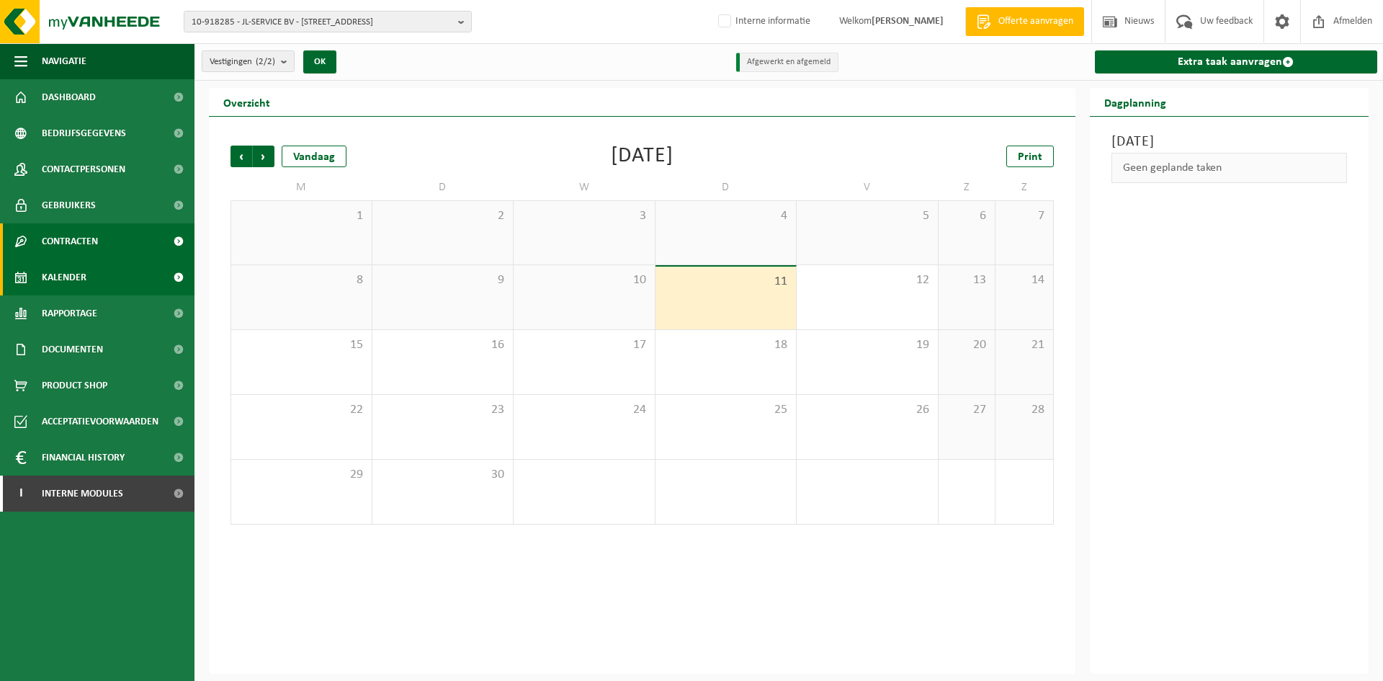
click at [83, 232] on span "Contracten" at bounding box center [70, 241] width 56 height 36
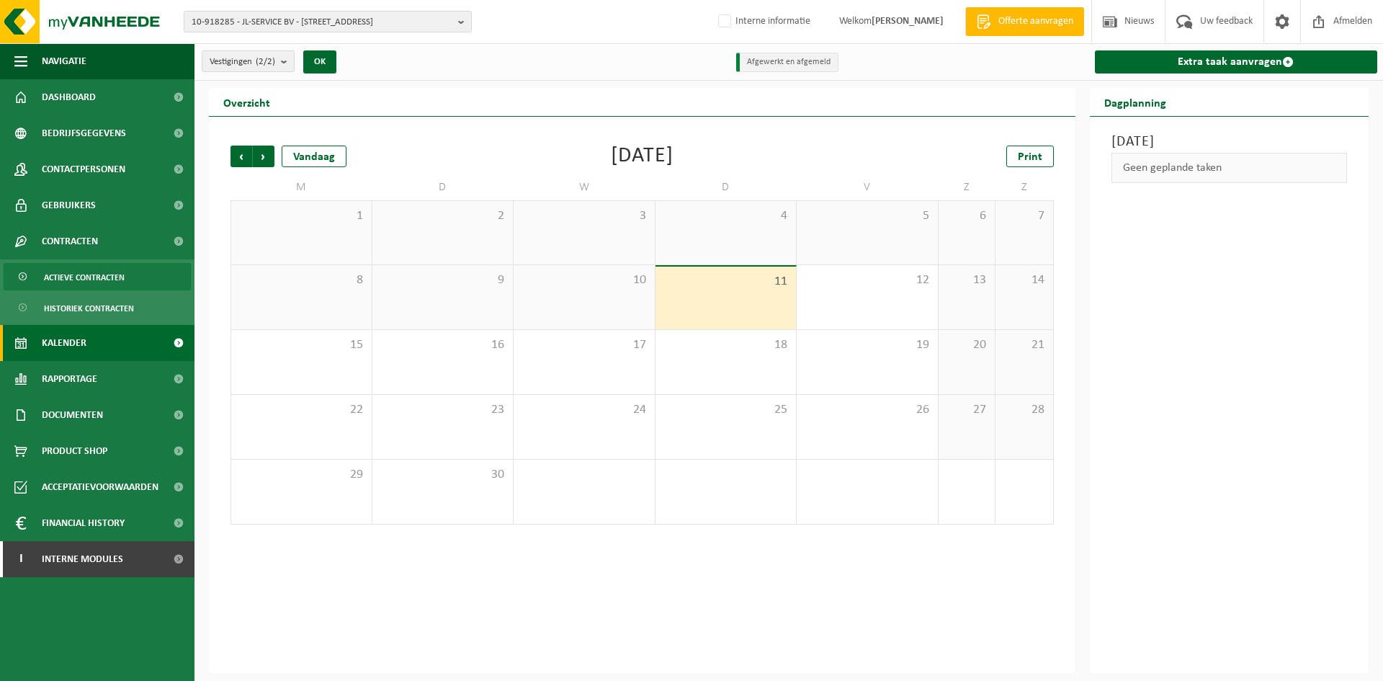
click at [98, 285] on span "Actieve contracten" at bounding box center [84, 277] width 81 height 27
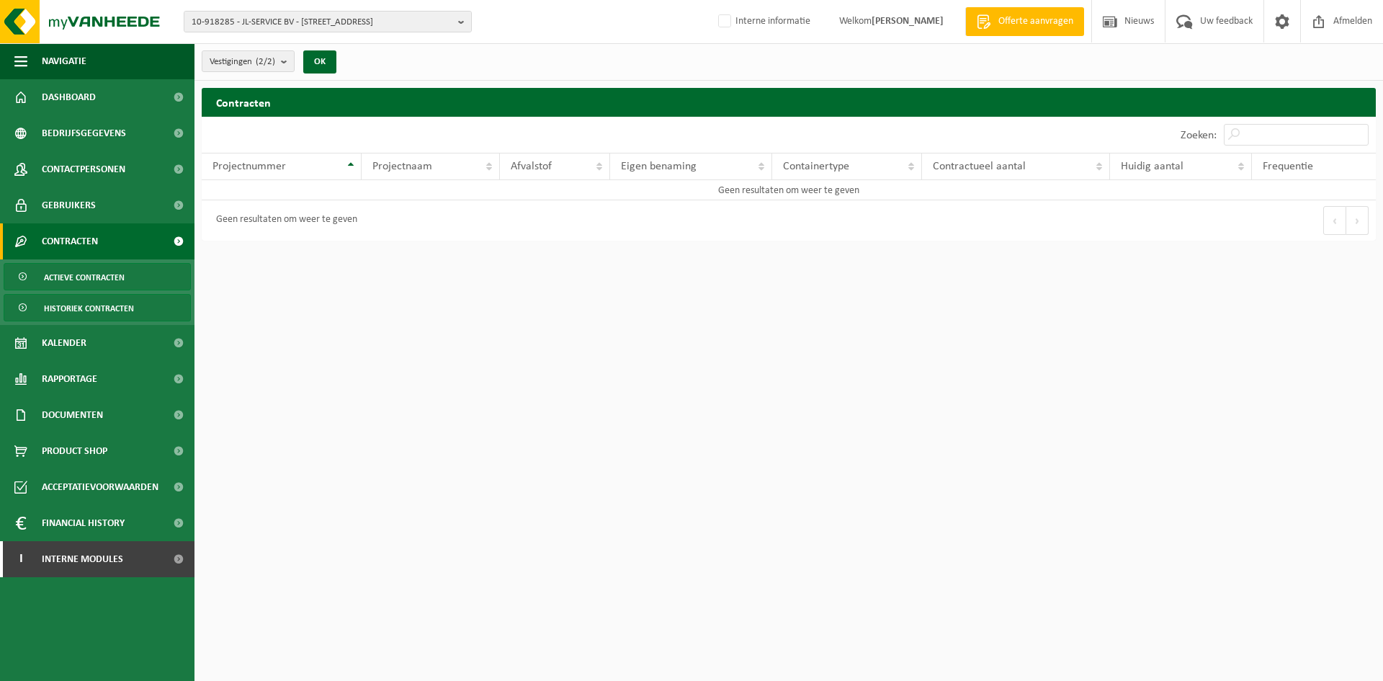
click at [86, 303] on span "Historiek contracten" at bounding box center [89, 308] width 90 height 27
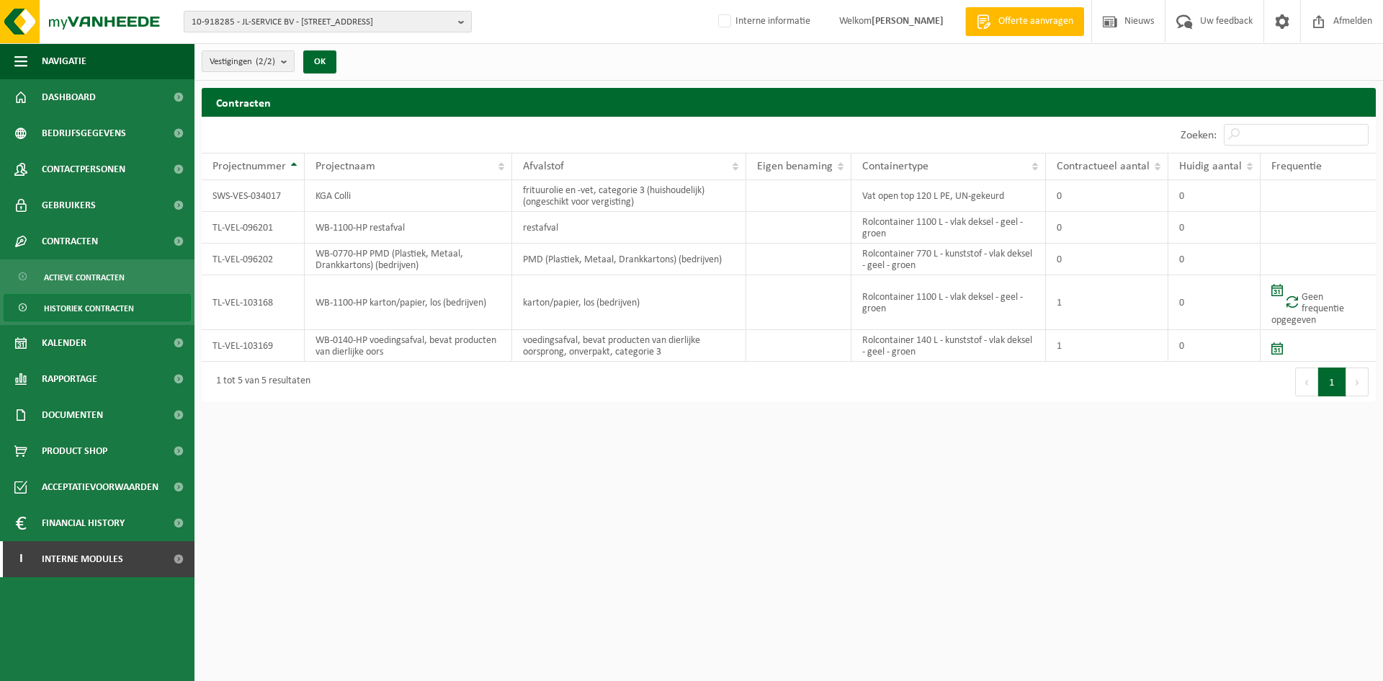
click at [437, 21] on span "10-918285 - JL-SERVICE BV - [STREET_ADDRESS]" at bounding box center [322, 23] width 261 height 22
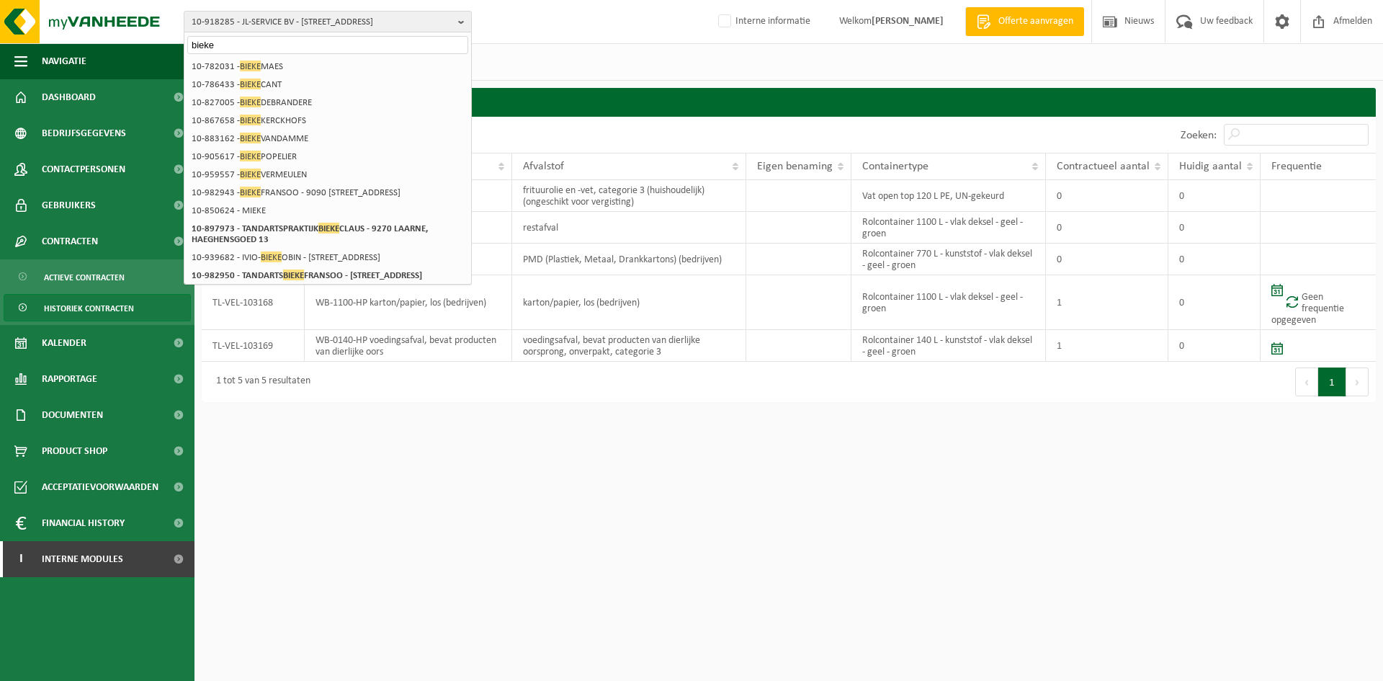
type input "bieke"
click at [736, 514] on html "10-918285 - JL-SERVICE BV - 8890 [GEOGRAPHIC_DATA] bieke 10-918285 - JL-SERVICE…" at bounding box center [691, 340] width 1383 height 681
click at [131, 416] on link "Documenten" at bounding box center [97, 415] width 195 height 36
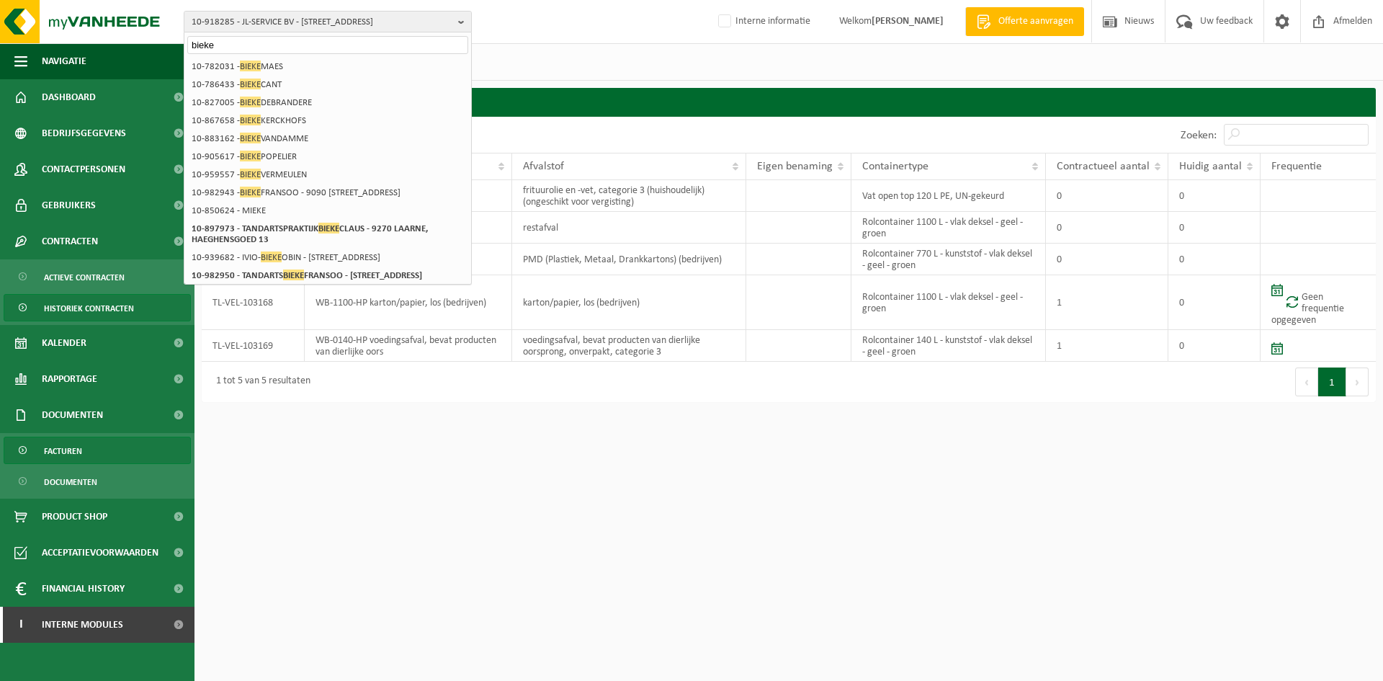
click at [92, 449] on link "Facturen" at bounding box center [97, 450] width 187 height 27
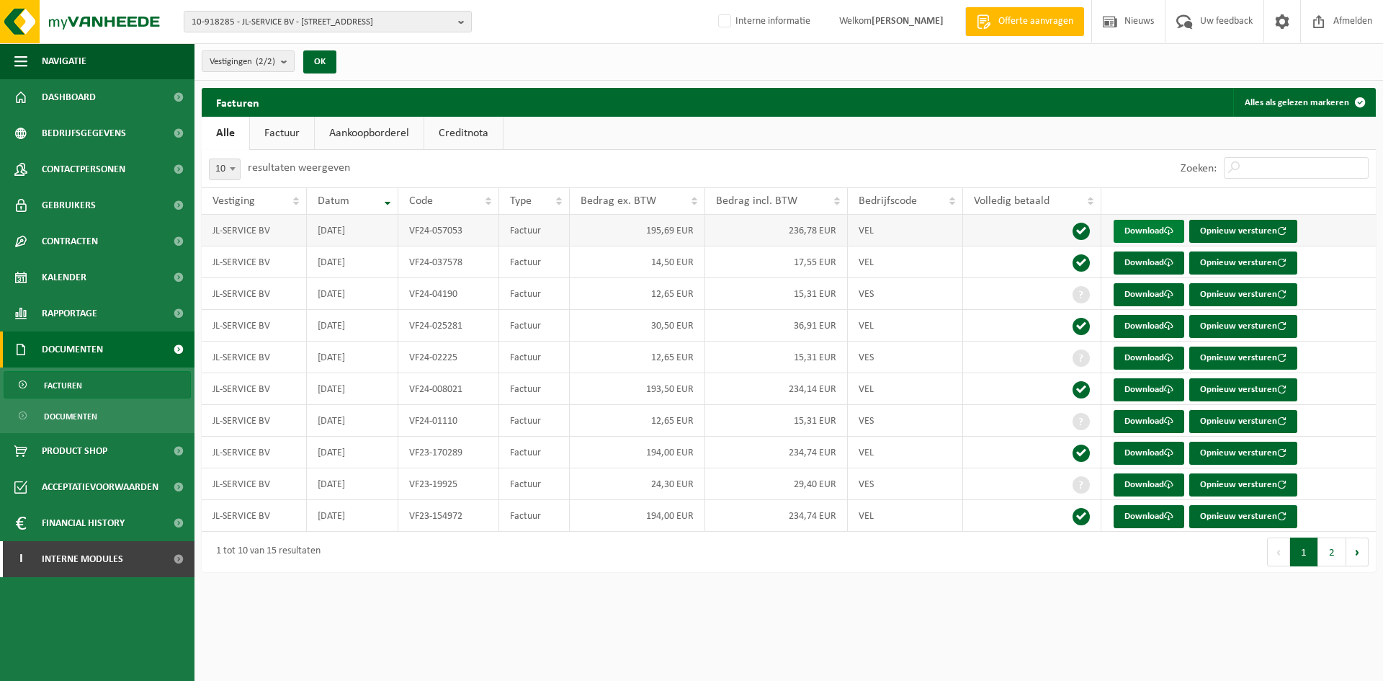
click at [1133, 221] on link "Download" at bounding box center [1149, 231] width 71 height 23
click at [355, 19] on span "10-918285 - JL-SERVICE BV - 8890 MOORSLEDE, BEITEMSTRAAT 2A" at bounding box center [322, 23] width 261 height 22
paste input "10-750182"
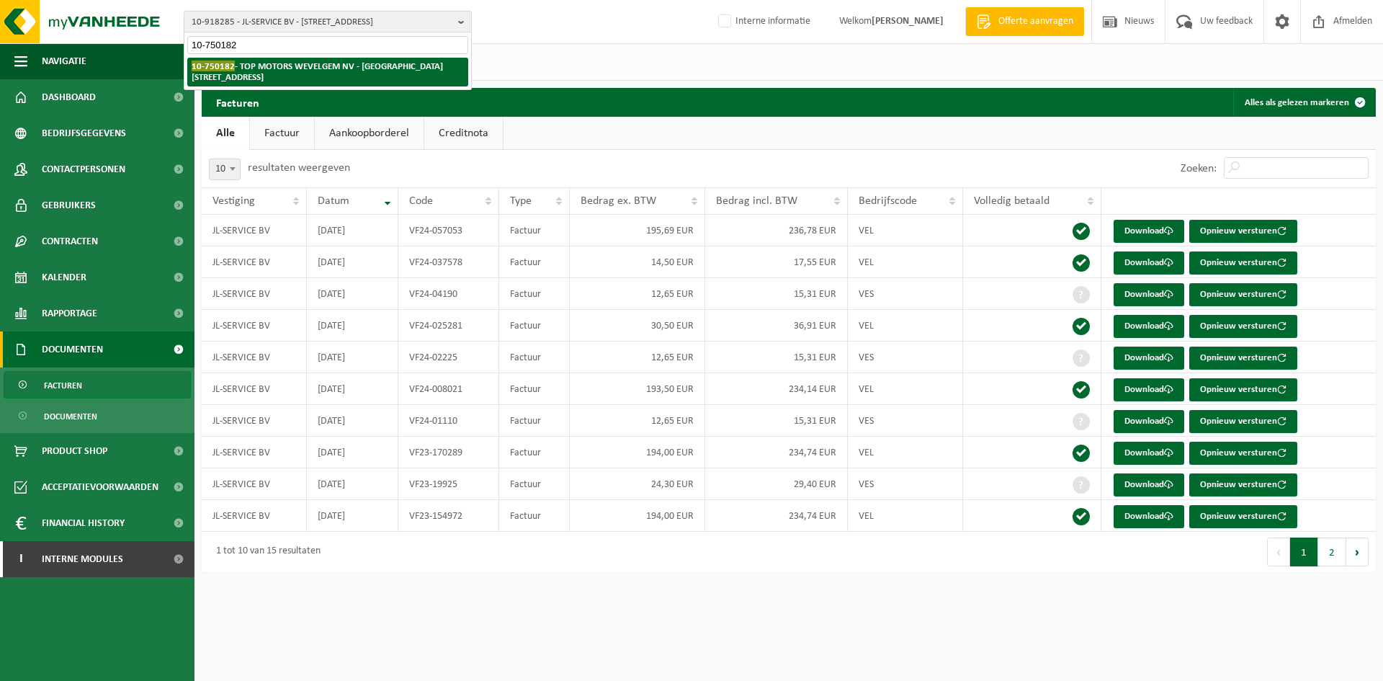
type input "10-750182"
click at [336, 61] on li "10-750182 - TOP MOTORS WEVELGEM NV - 8560 WEVELGEM, KORTRIJKSTRAAT 506" at bounding box center [327, 72] width 281 height 29
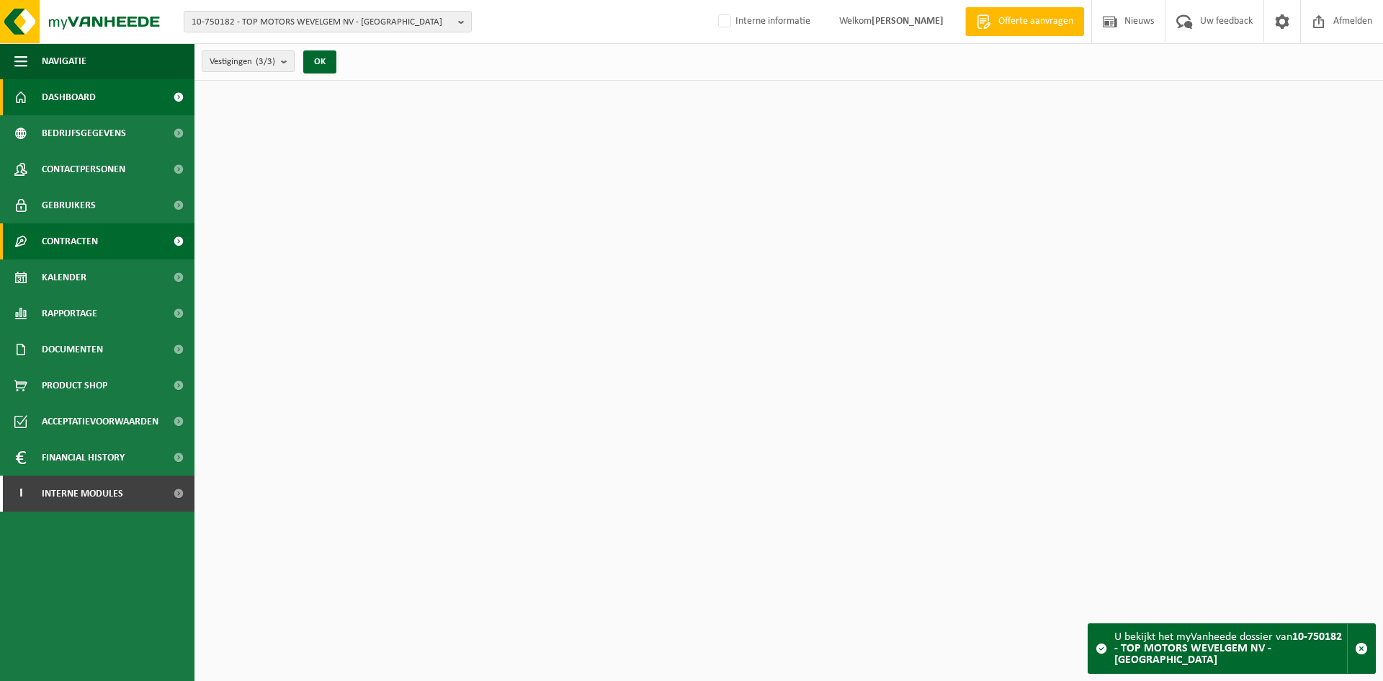
click at [89, 240] on span "Contracten" at bounding box center [70, 241] width 56 height 36
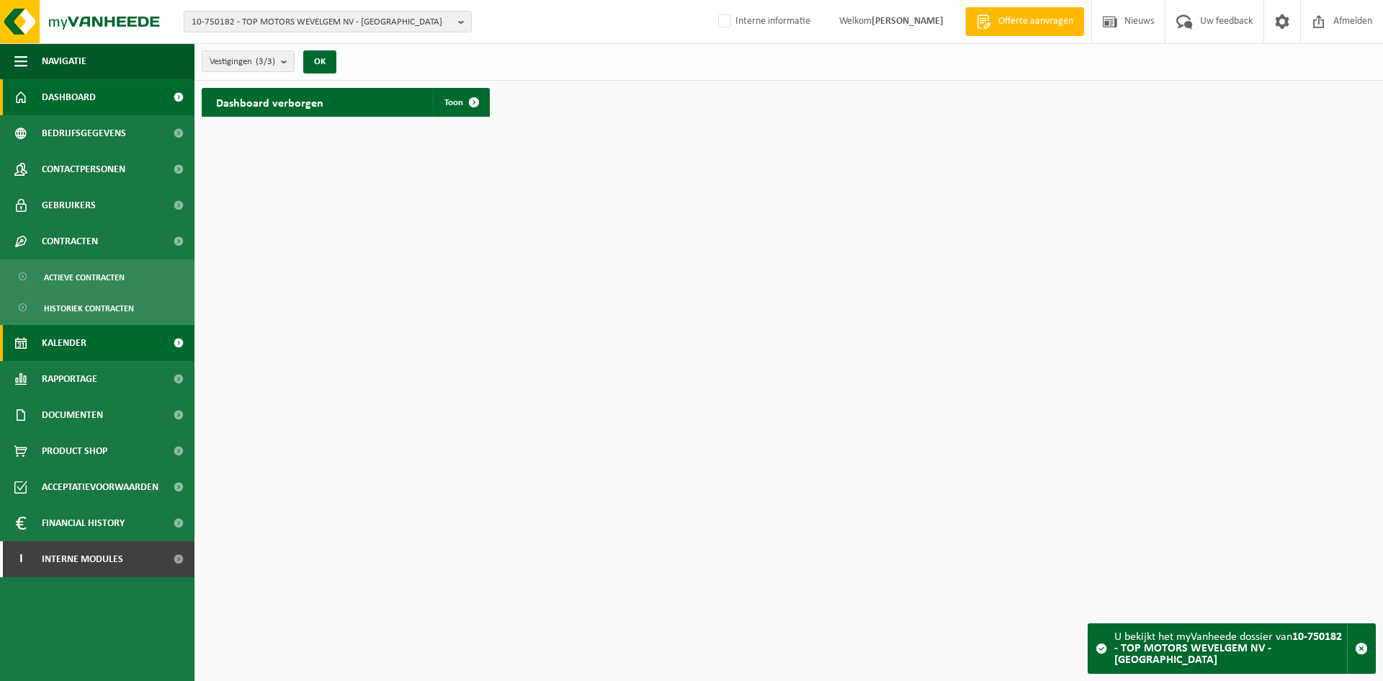
drag, startPoint x: 46, startPoint y: 351, endPoint x: 67, endPoint y: 356, distance: 21.5
click at [47, 351] on span "Kalender" at bounding box center [64, 343] width 45 height 36
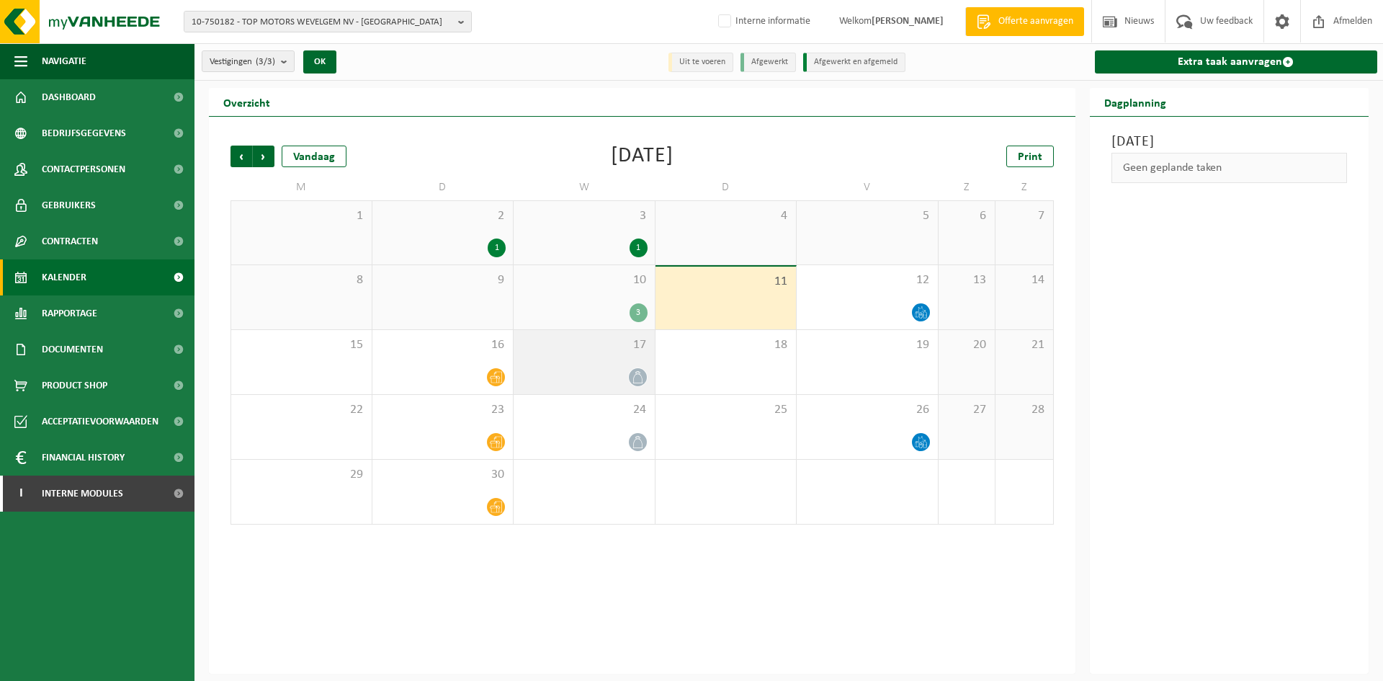
click at [614, 371] on div at bounding box center [584, 376] width 127 height 19
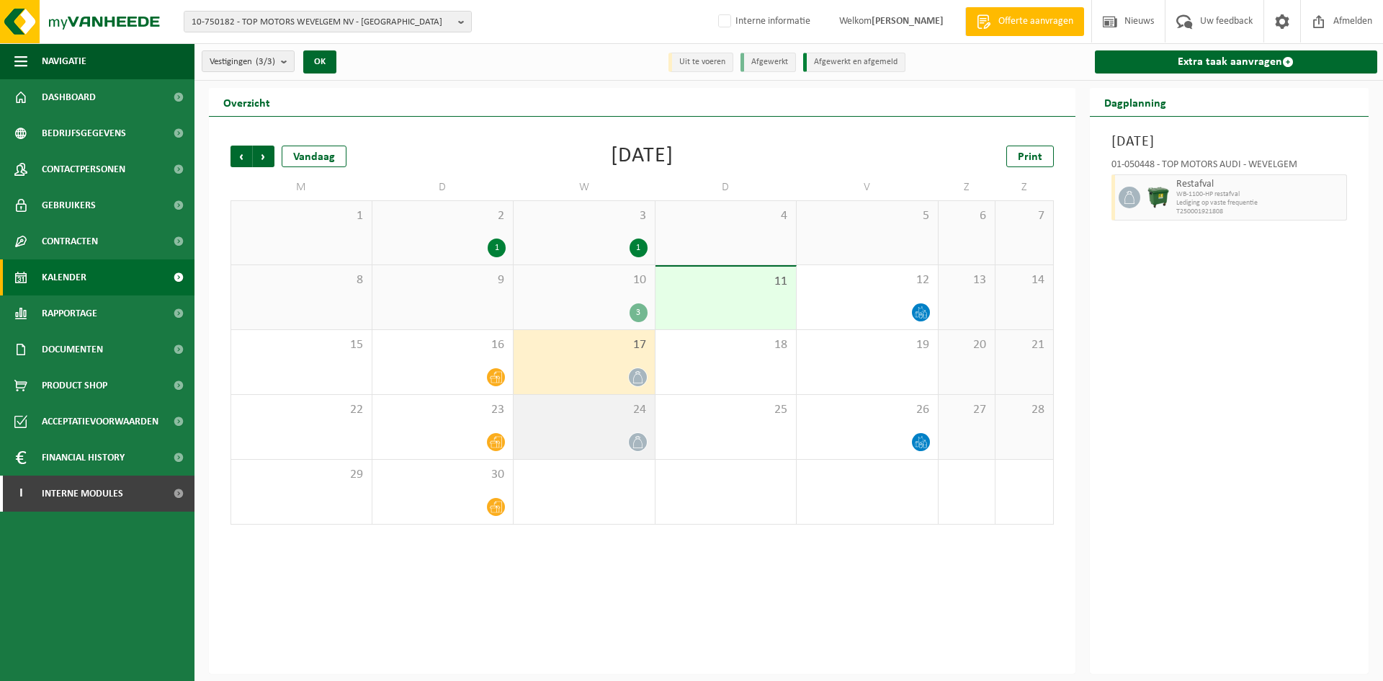
click at [579, 419] on div "24" at bounding box center [584, 427] width 141 height 64
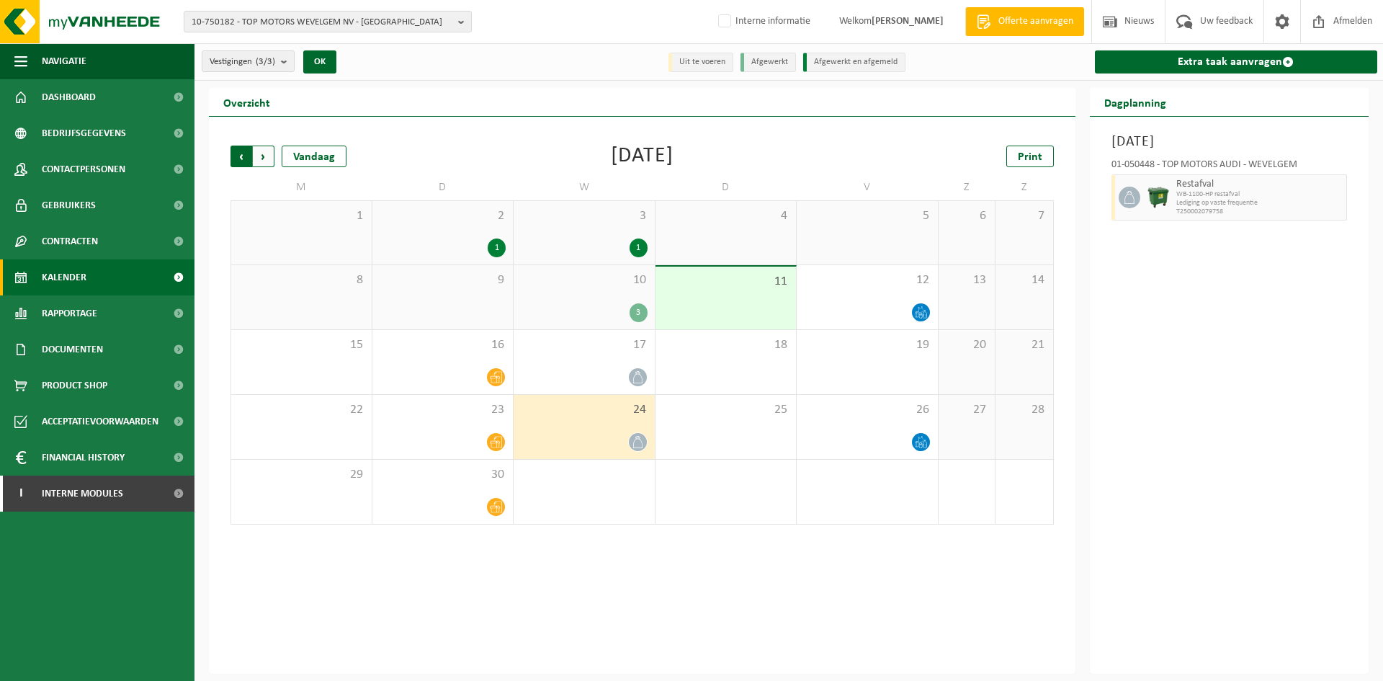
click at [267, 153] on span "Volgende" at bounding box center [264, 157] width 22 height 22
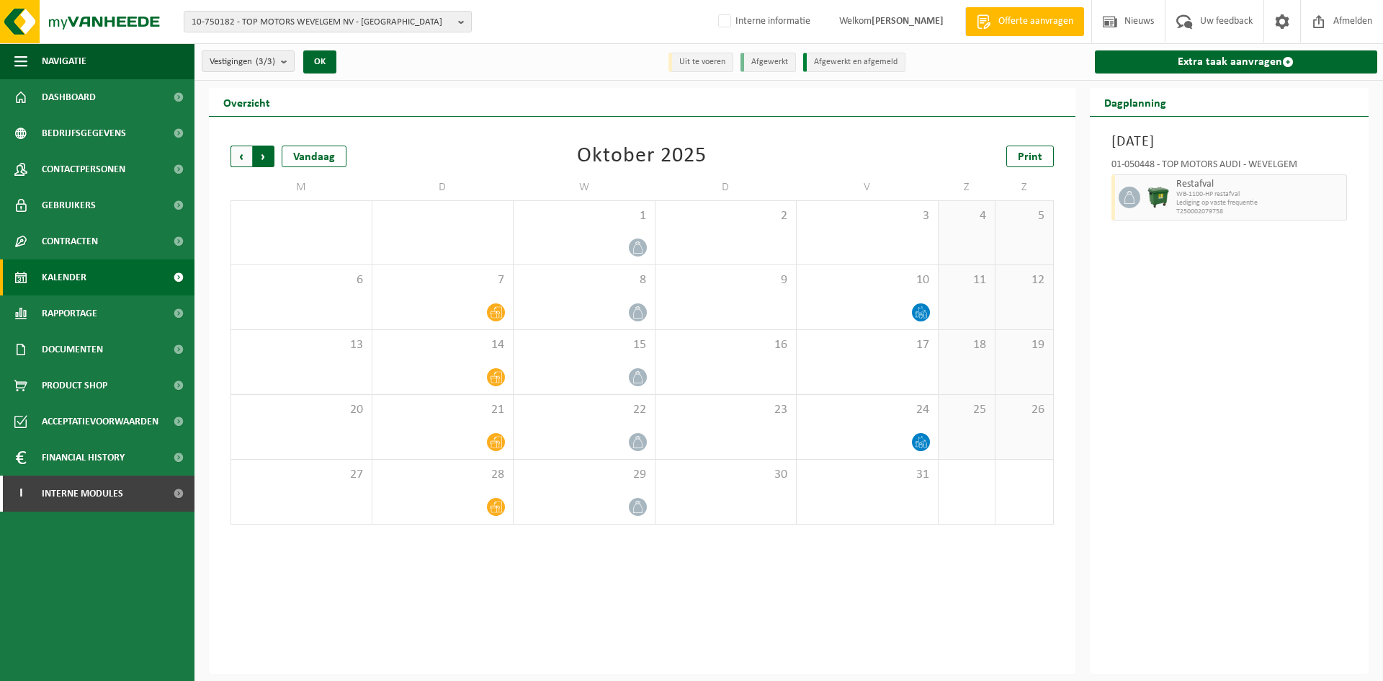
click at [242, 159] on span "Vorige" at bounding box center [242, 157] width 22 height 22
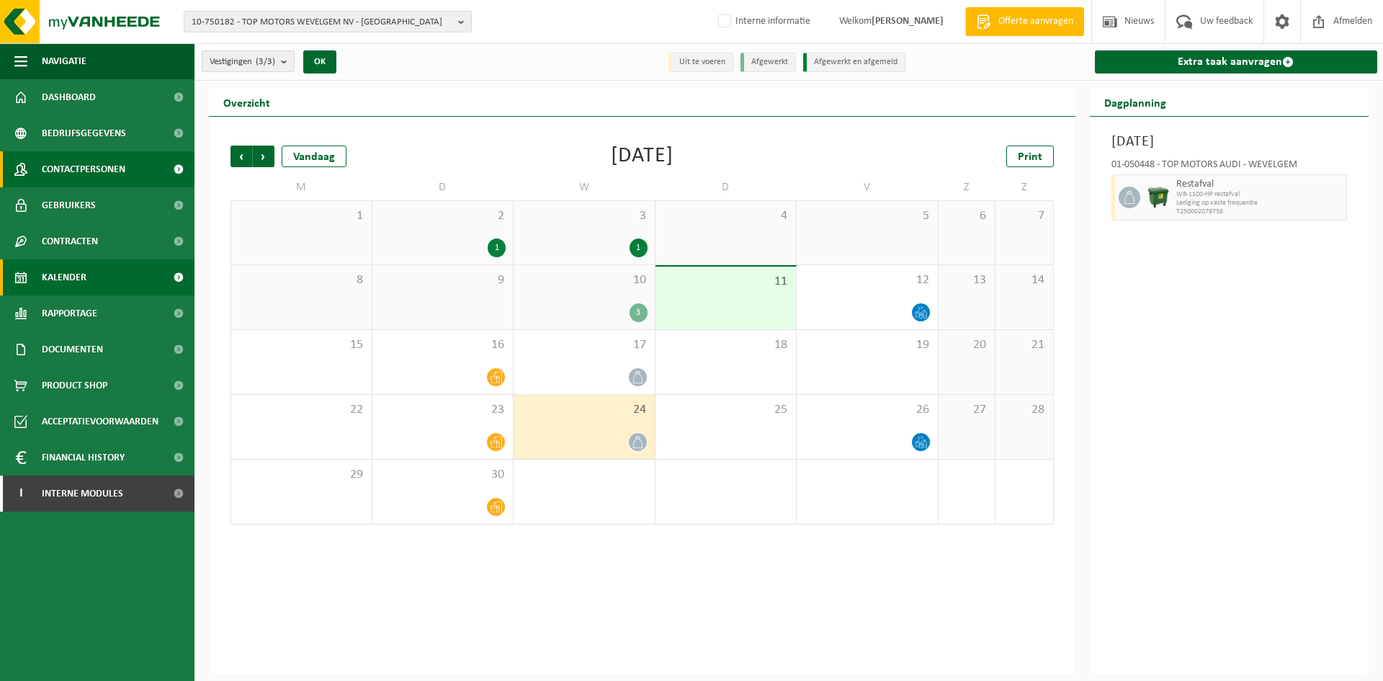
click at [125, 161] on span "Contactpersonen" at bounding box center [84, 169] width 84 height 36
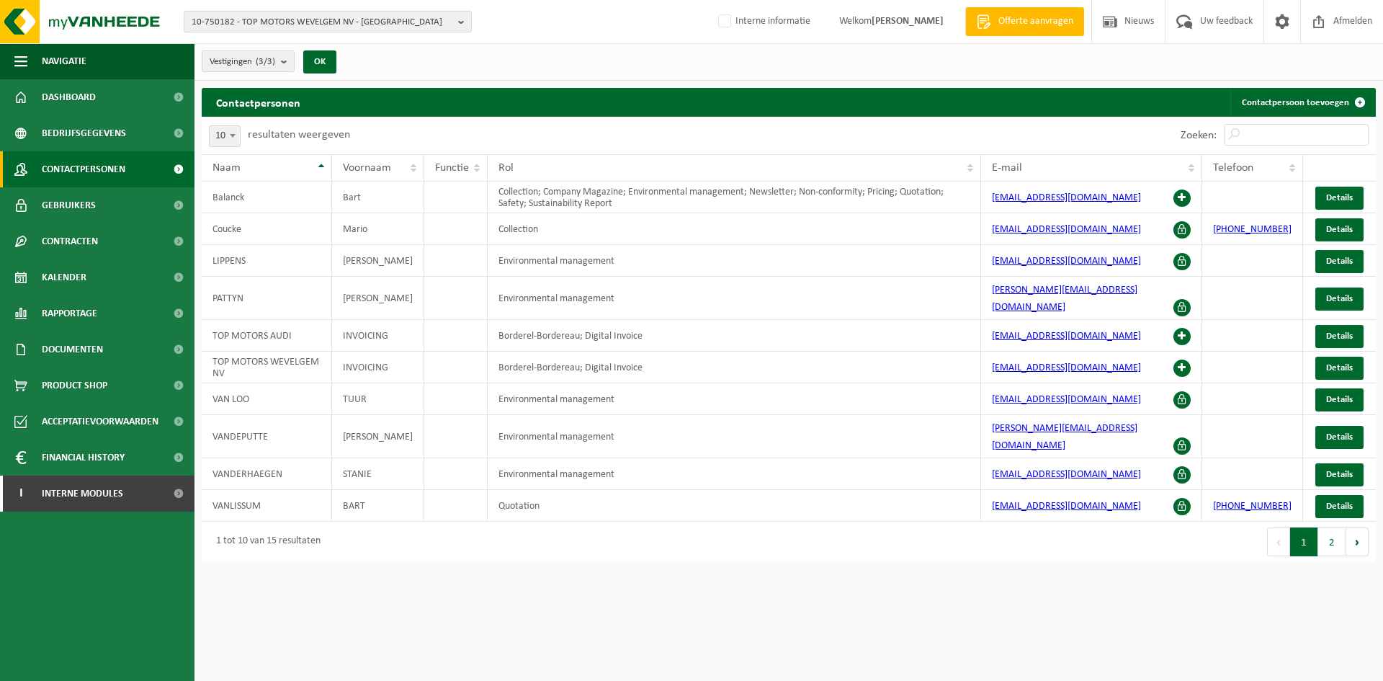
click at [1303, 122] on div "Zoeken:" at bounding box center [1275, 135] width 202 height 37
click at [1303, 127] on input "Zoeken:" at bounding box center [1296, 135] width 145 height 22
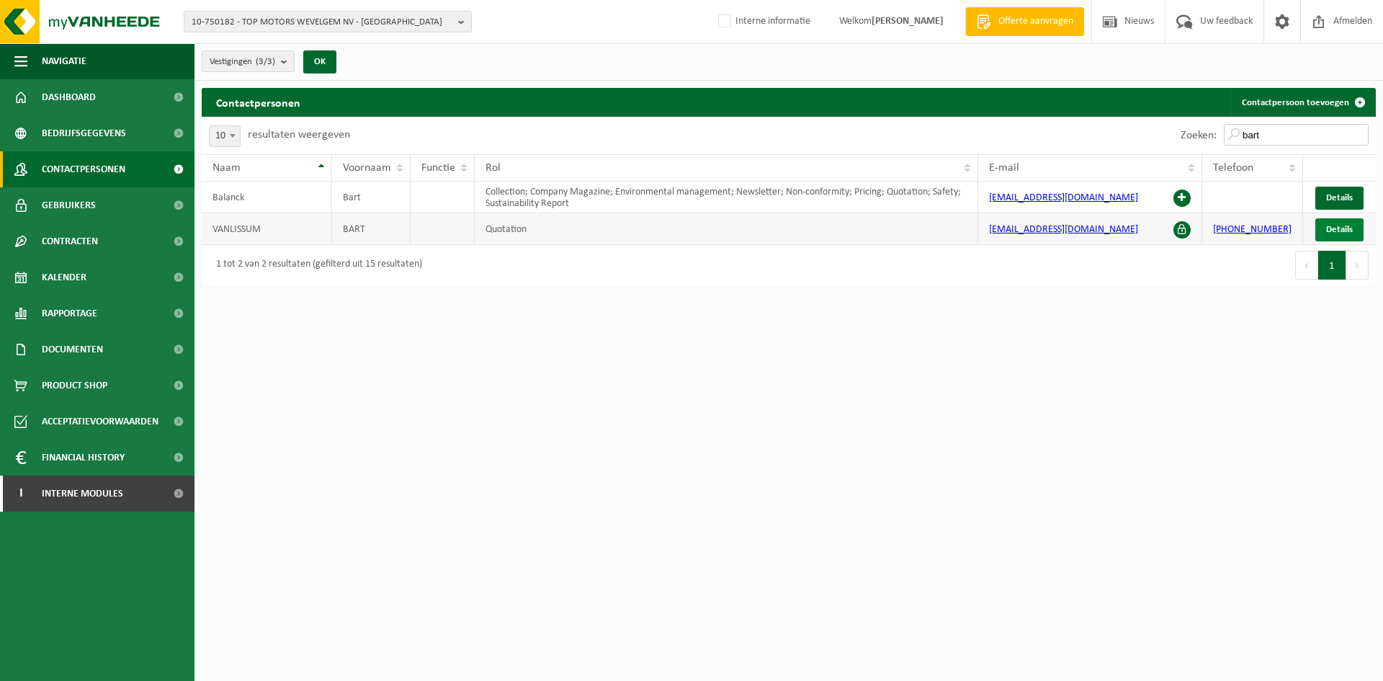
type input "bart"
click at [1330, 229] on span "Details" at bounding box center [1339, 229] width 27 height 9
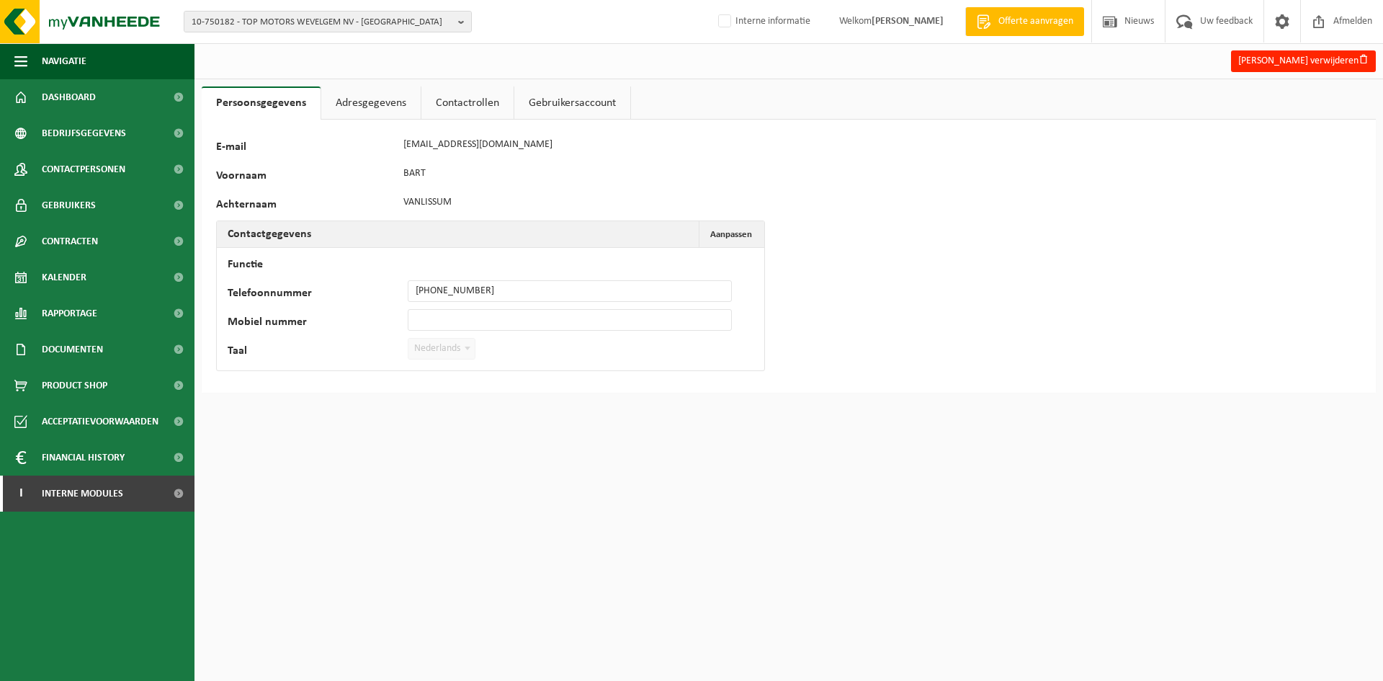
click at [378, 98] on link "Adresgegevens" at bounding box center [370, 102] width 99 height 33
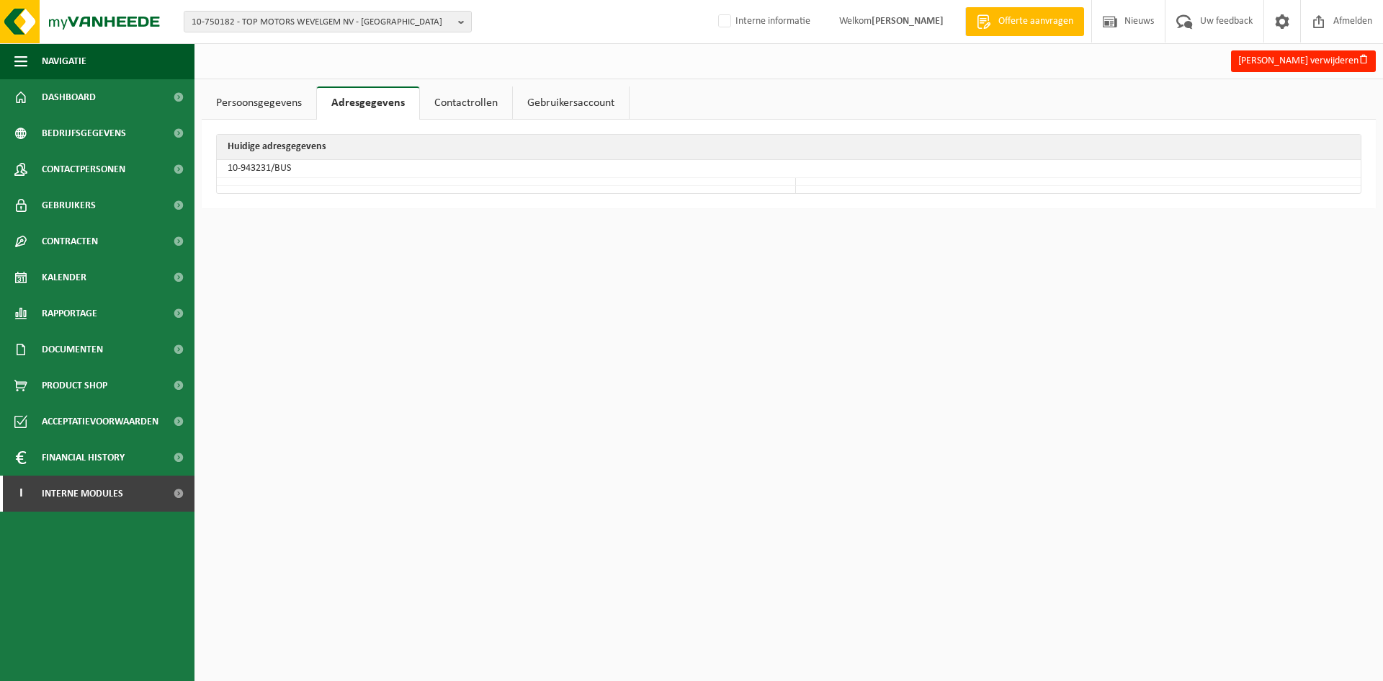
click at [447, 101] on link "Contactrollen" at bounding box center [466, 102] width 92 height 33
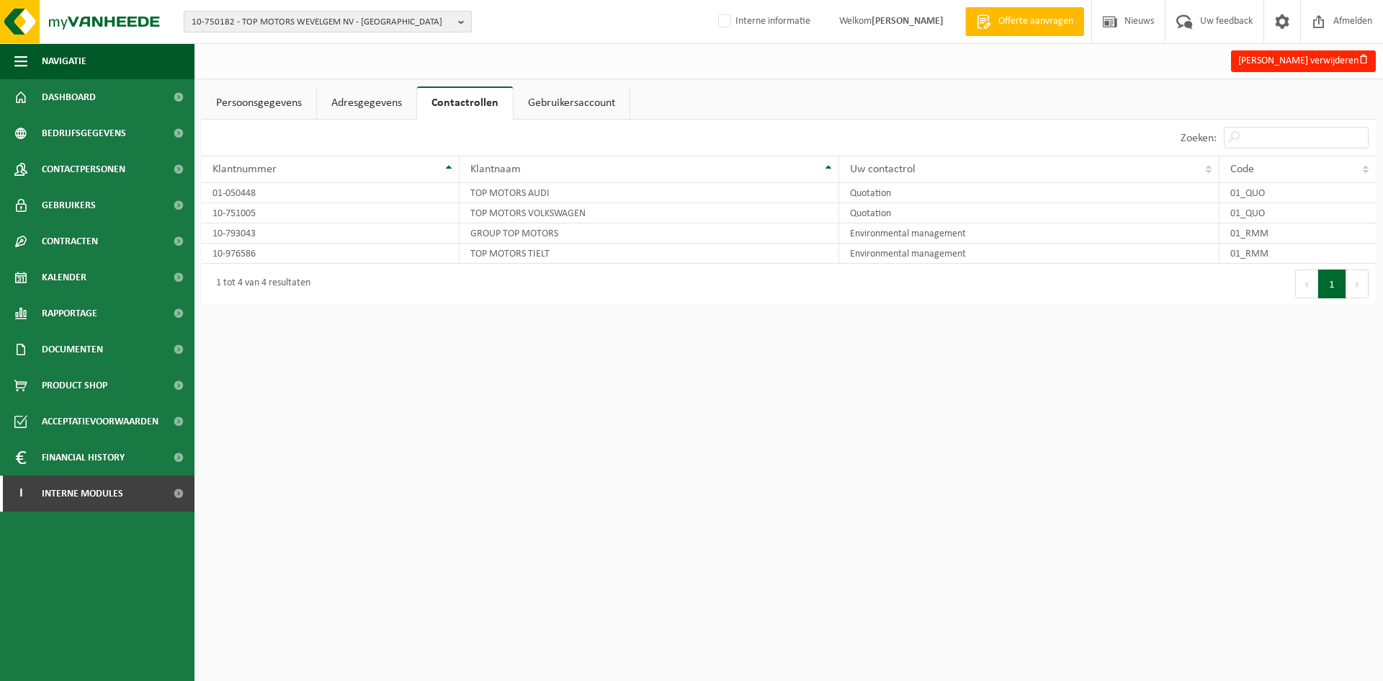
click at [400, 21] on span "10-750182 - TOP MOTORS WEVELGEM NV - [GEOGRAPHIC_DATA]" at bounding box center [322, 23] width 261 height 22
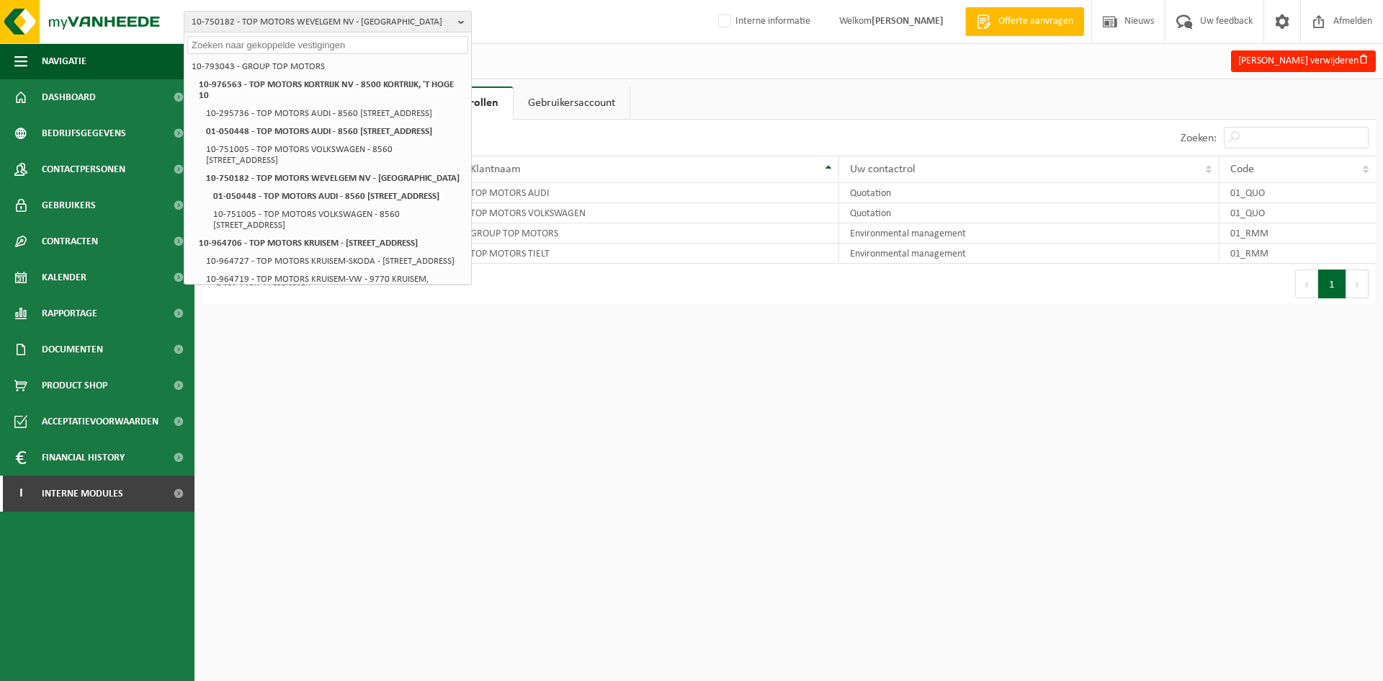
click at [777, 411] on html "10-750182 - TOP MOTORS WEVELGEM [GEOGRAPHIC_DATA] - 8560 [GEOGRAPHIC_DATA] 10-7…" at bounding box center [691, 340] width 1383 height 681
click at [778, 267] on div "1 tot 4 van 4 resultaten" at bounding box center [495, 284] width 587 height 40
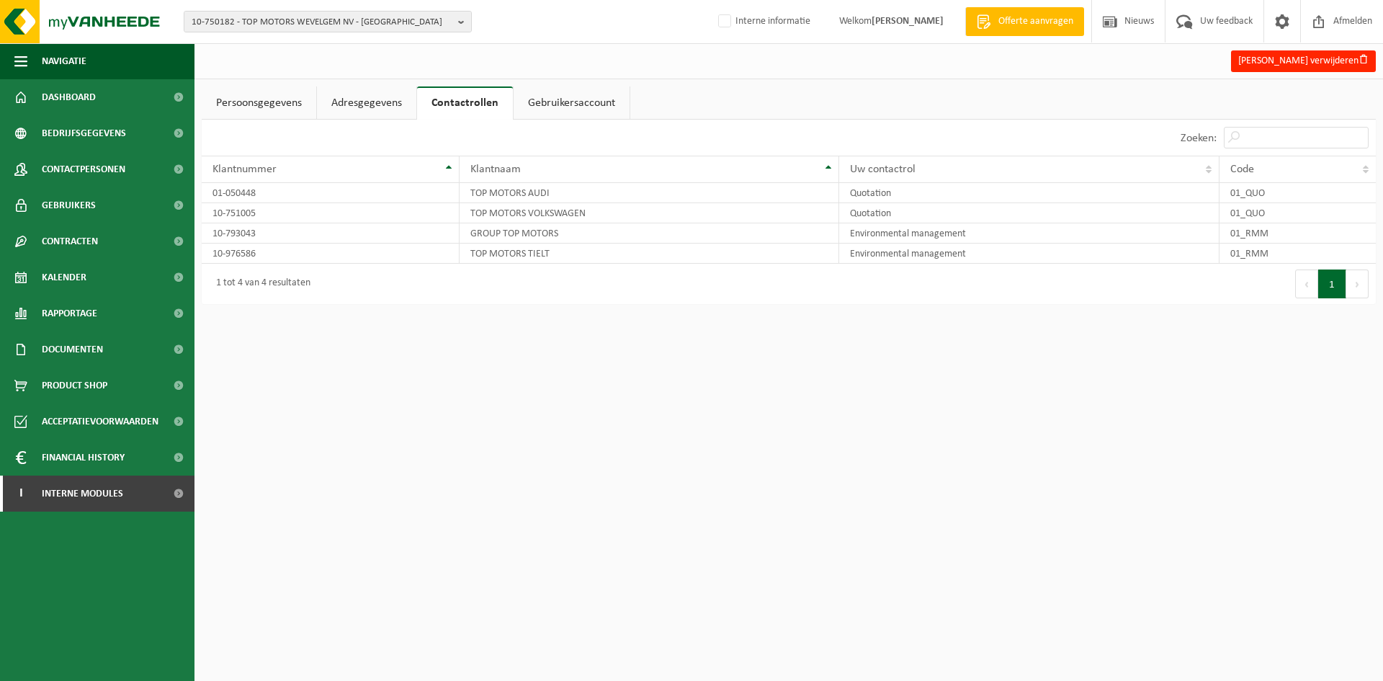
click at [349, 101] on link "Adresgegevens" at bounding box center [366, 102] width 99 height 33
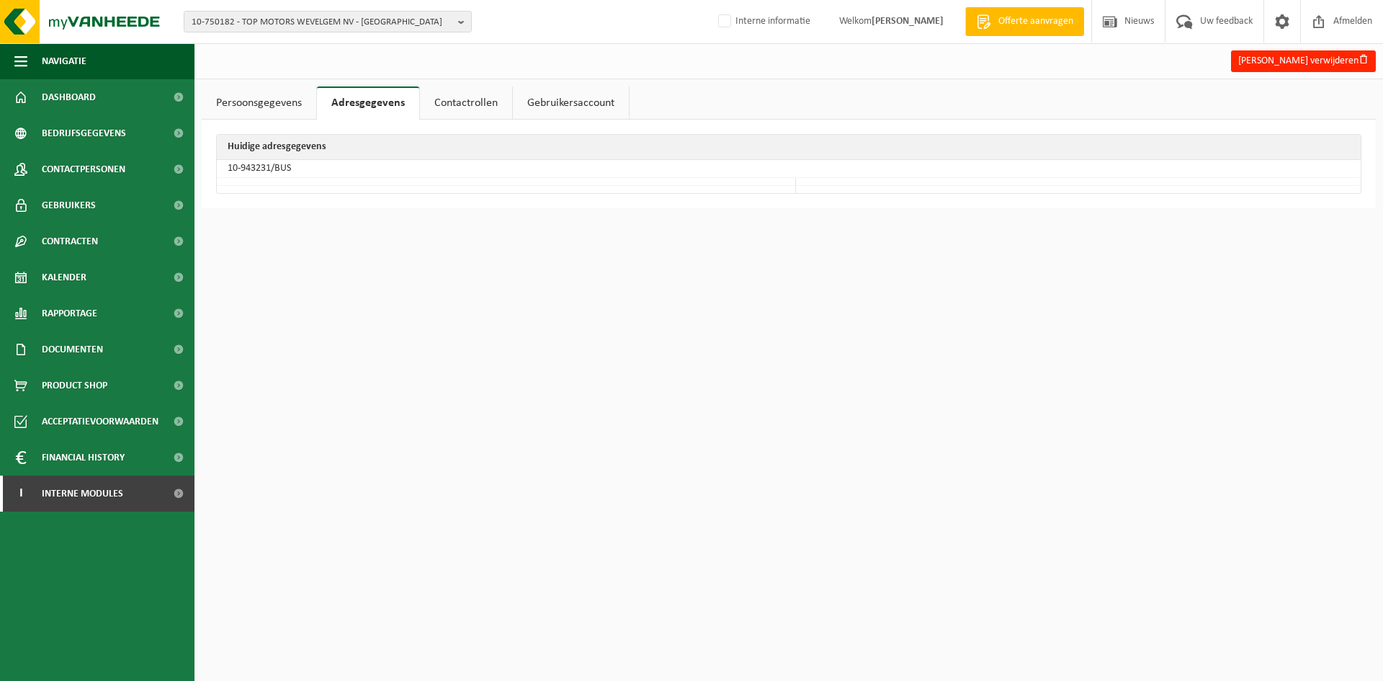
click at [262, 81] on div "[PERSON_NAME] verwijderen Persoonsgegevens Adresgegevens Contactrollen Gebruike…" at bounding box center [691, 111] width 1383 height 223
click at [252, 102] on link "Persoonsgegevens" at bounding box center [259, 102] width 115 height 33
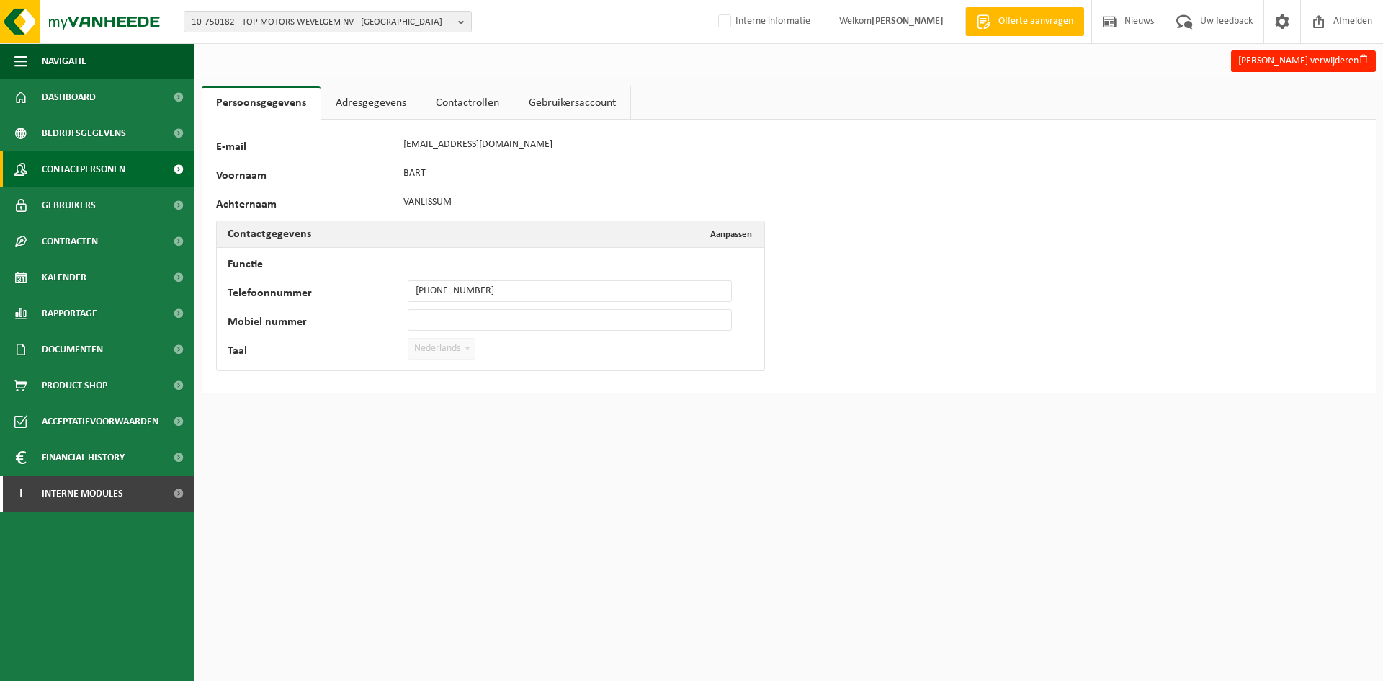
click at [119, 164] on span "Contactpersonen" at bounding box center [84, 169] width 84 height 36
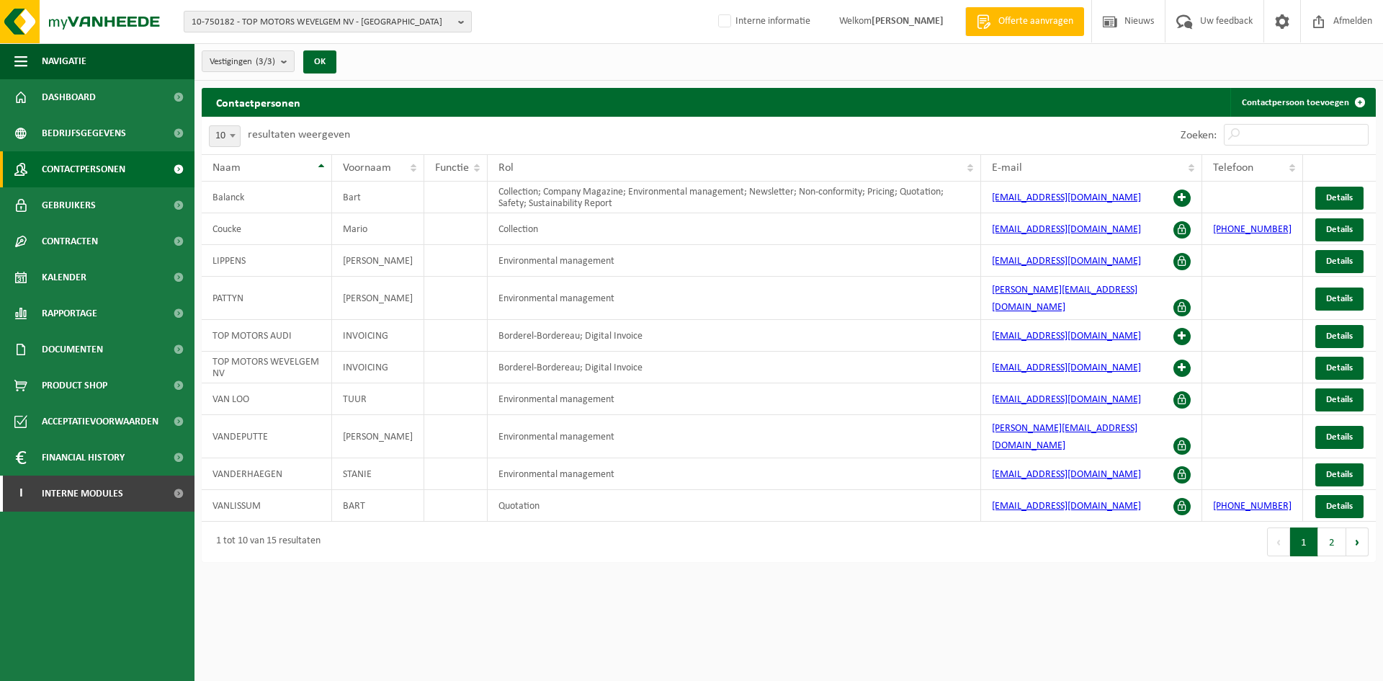
click at [354, 19] on span "10-750182 - TOP MOTORS WEVELGEM NV - [GEOGRAPHIC_DATA]" at bounding box center [322, 23] width 261 height 22
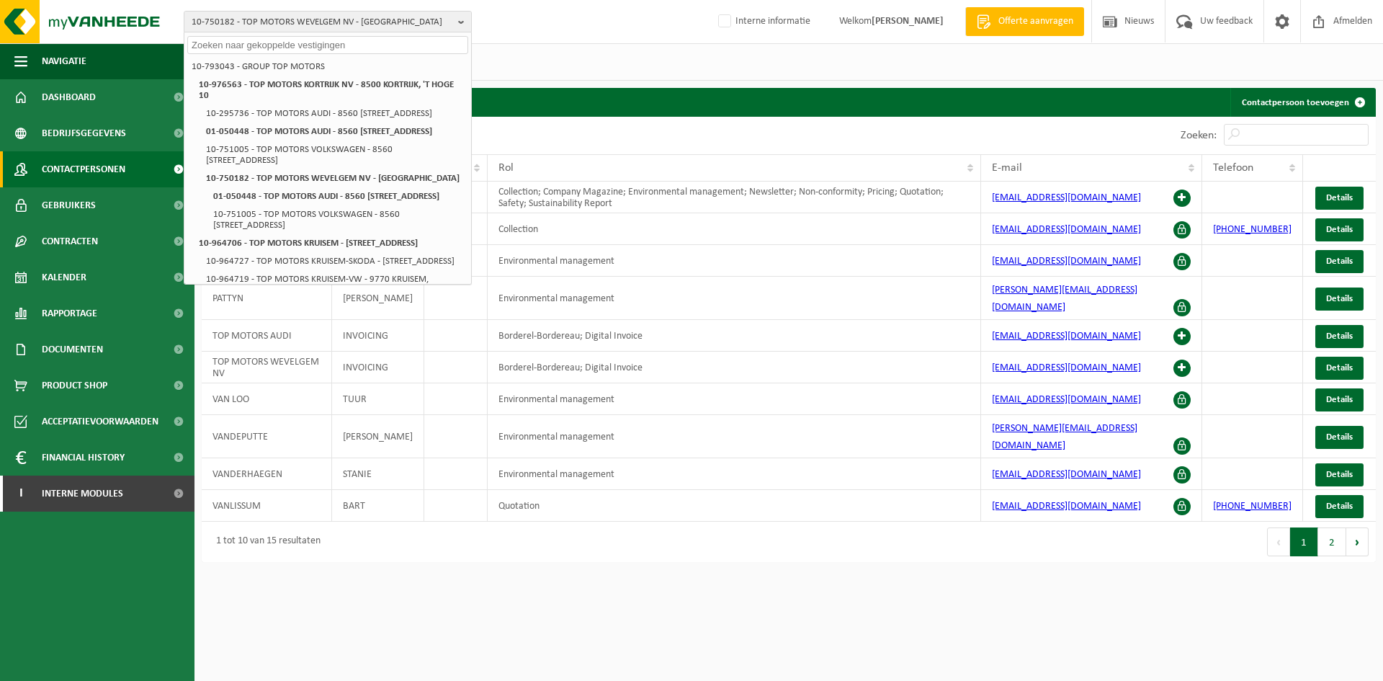
click at [566, 135] on div "10 25 50 100 10 resultaten weergeven" at bounding box center [495, 135] width 587 height 37
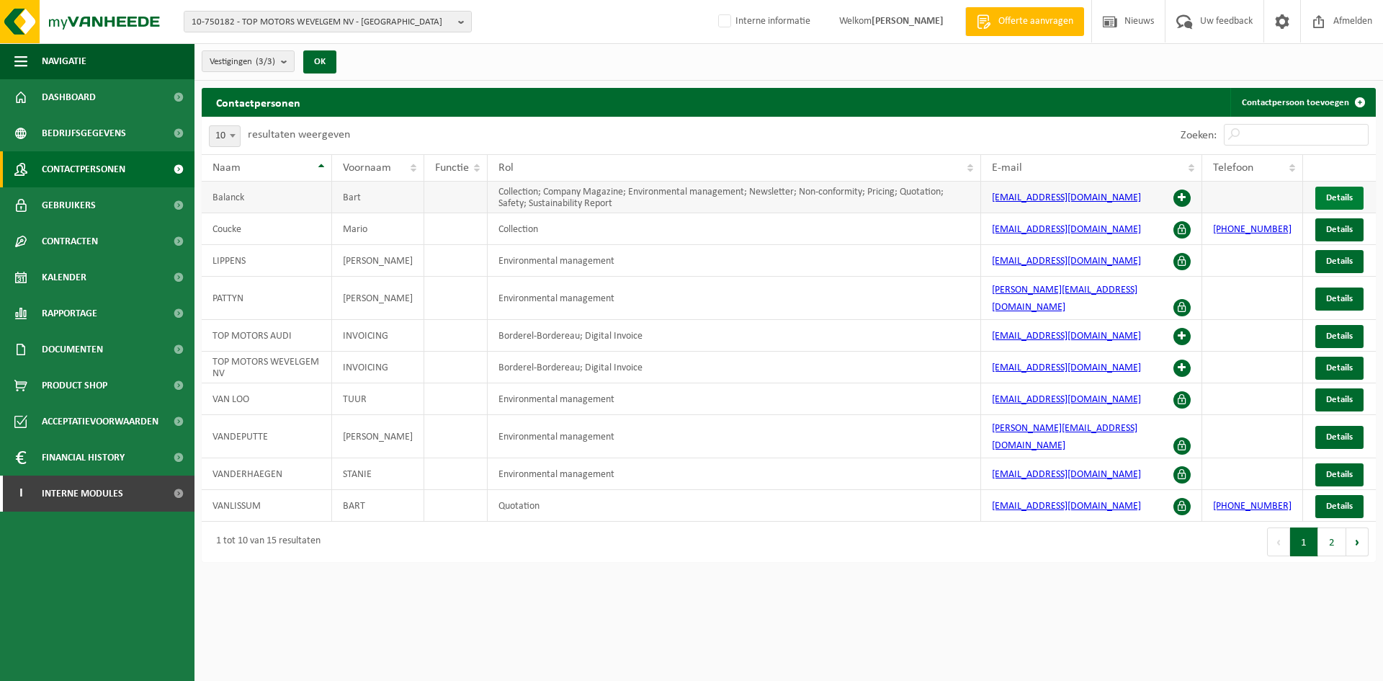
click at [1333, 200] on span "Details" at bounding box center [1339, 197] width 27 height 9
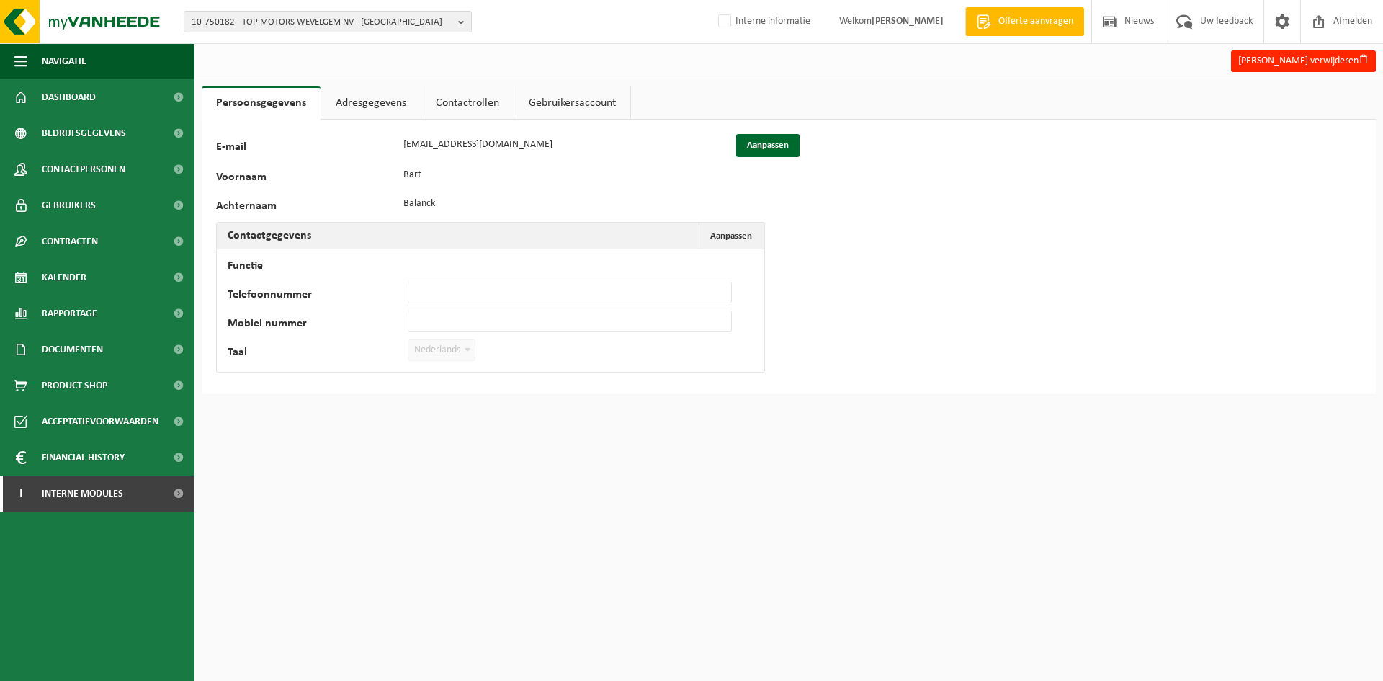
click at [463, 104] on link "Contactrollen" at bounding box center [467, 102] width 92 height 33
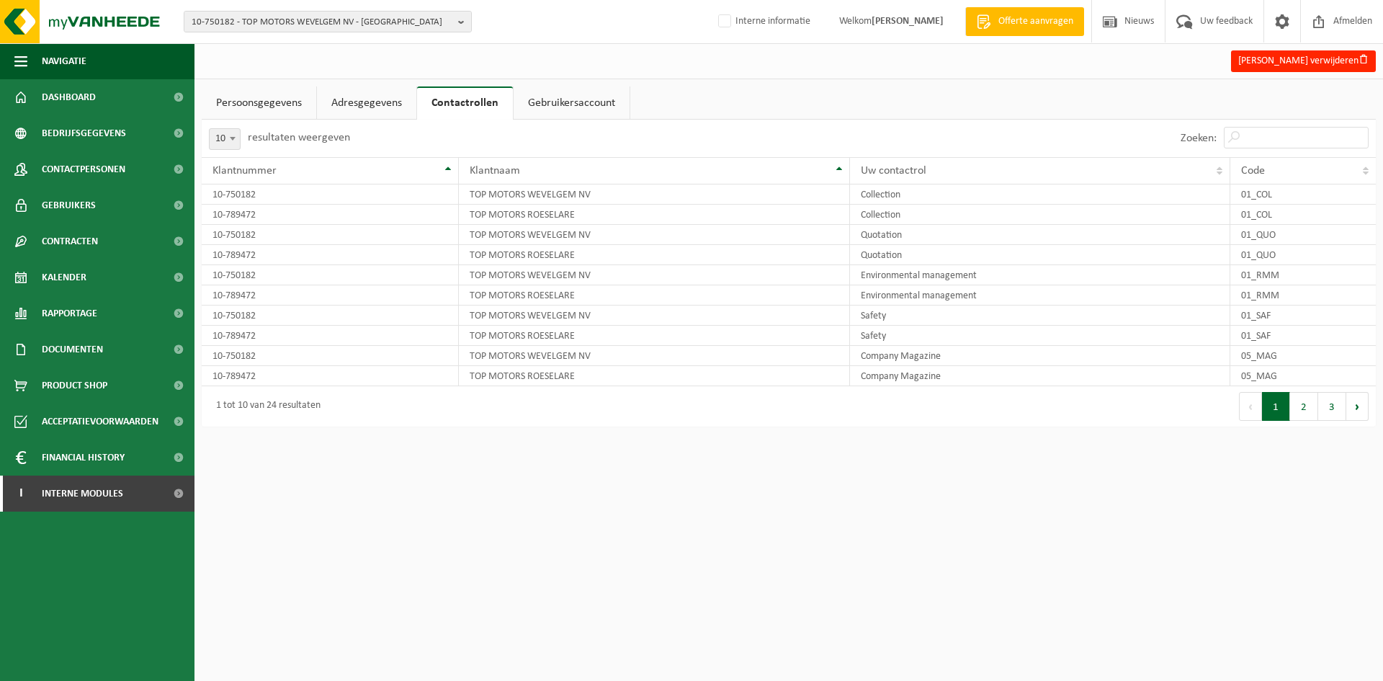
click at [274, 104] on link "Persoonsgegevens" at bounding box center [259, 102] width 115 height 33
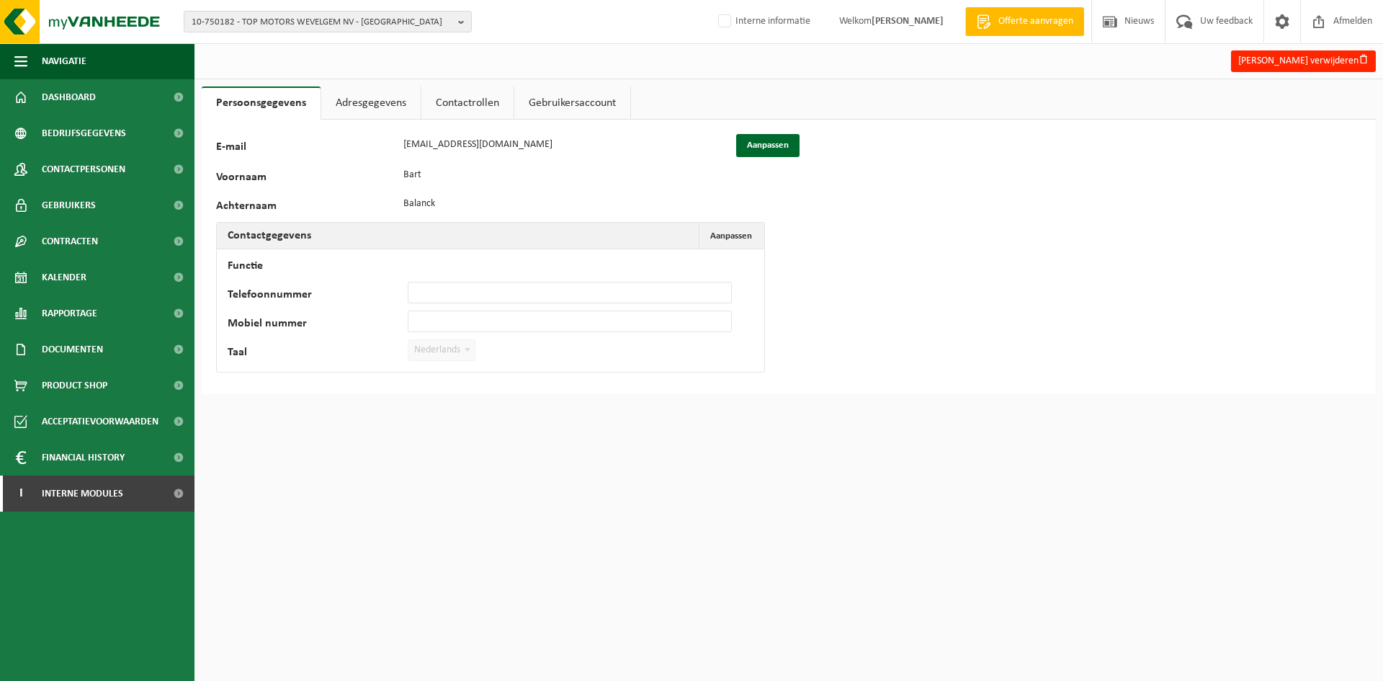
click at [478, 97] on link "Contactrollen" at bounding box center [467, 102] width 92 height 33
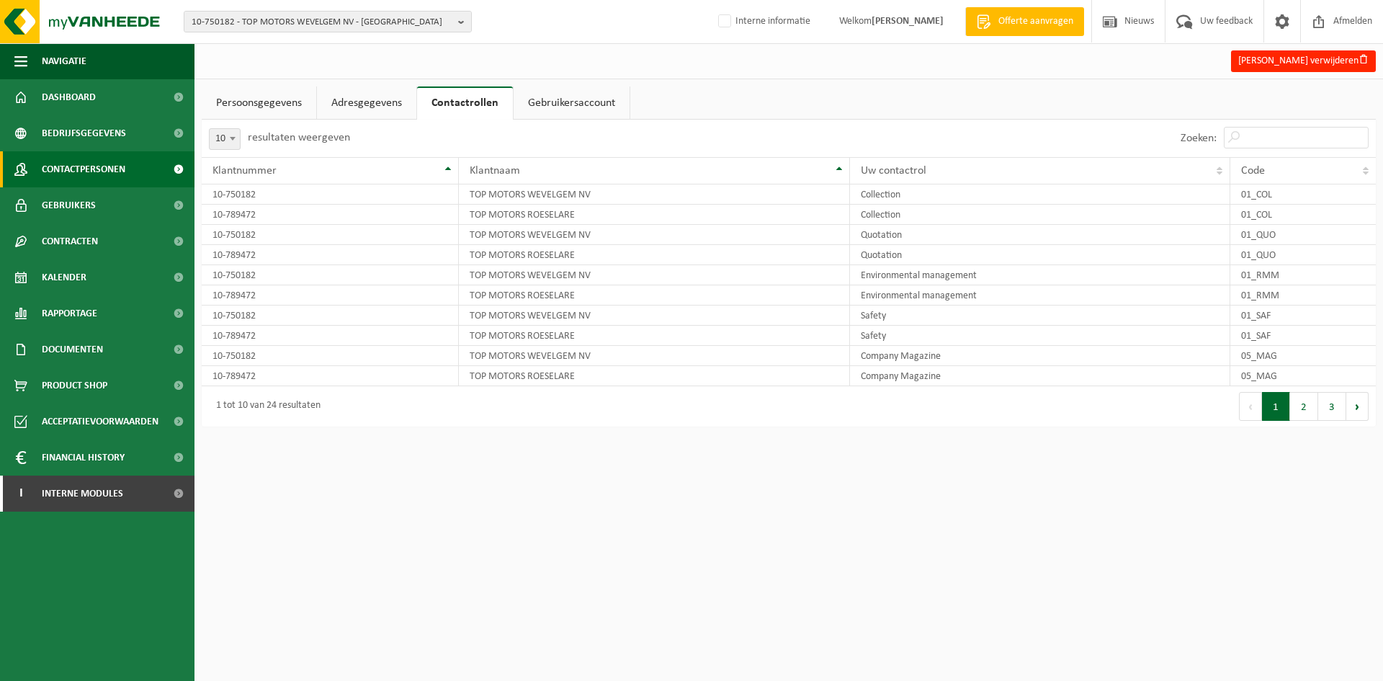
click at [151, 170] on link "Contactpersonen" at bounding box center [97, 169] width 195 height 36
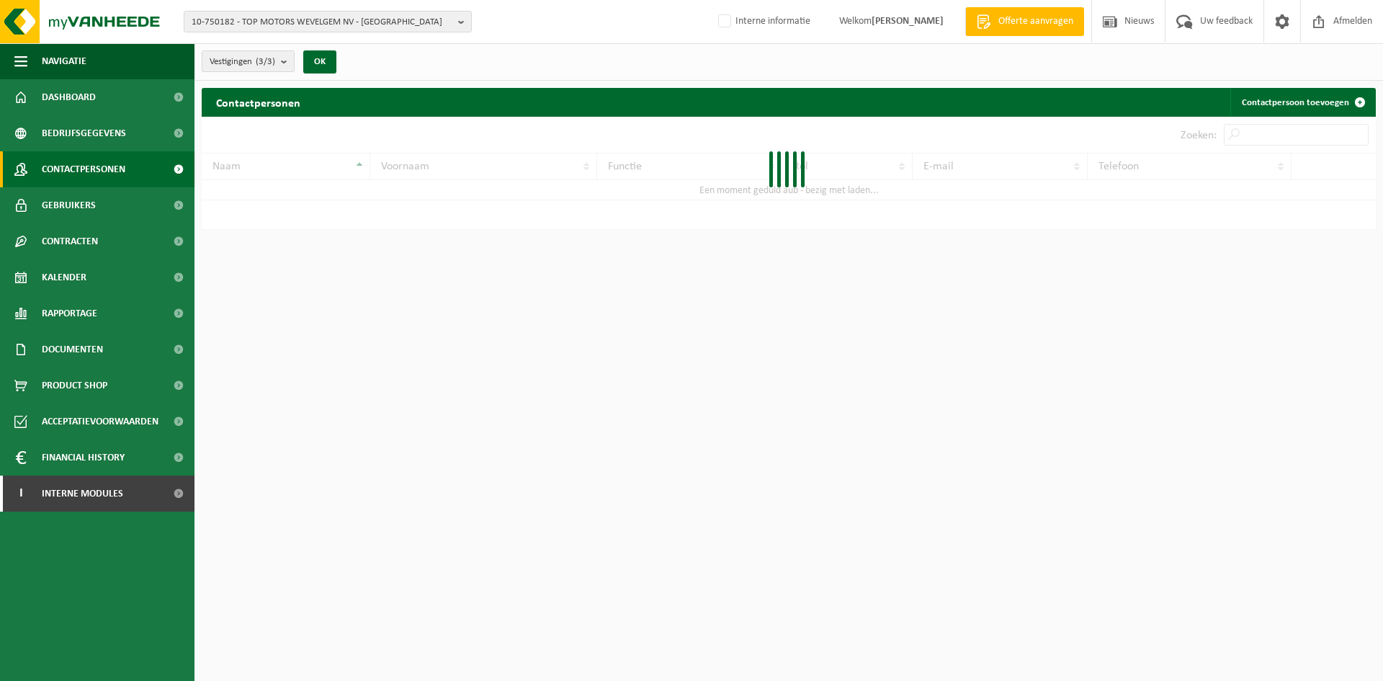
click at [1248, 128] on input "Zoeken:" at bounding box center [1296, 135] width 145 height 22
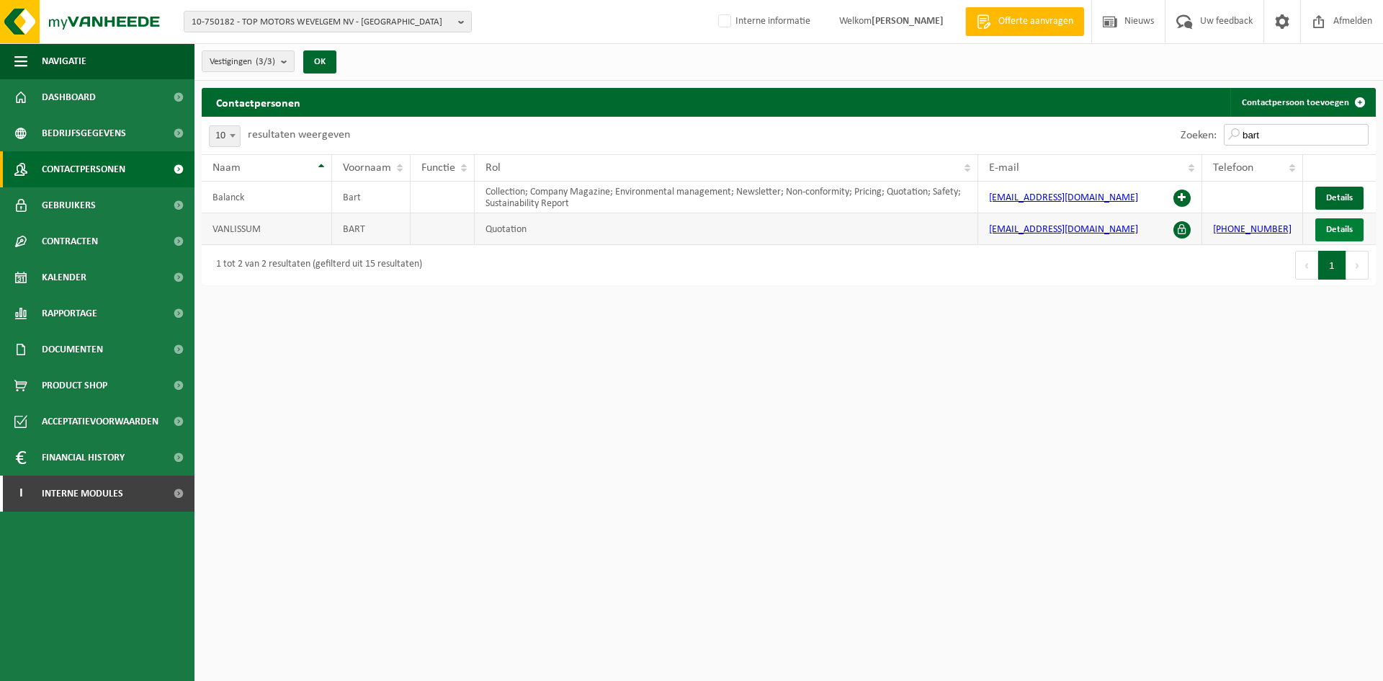
type input "bart"
click at [1331, 220] on link "Details" at bounding box center [1339, 229] width 48 height 23
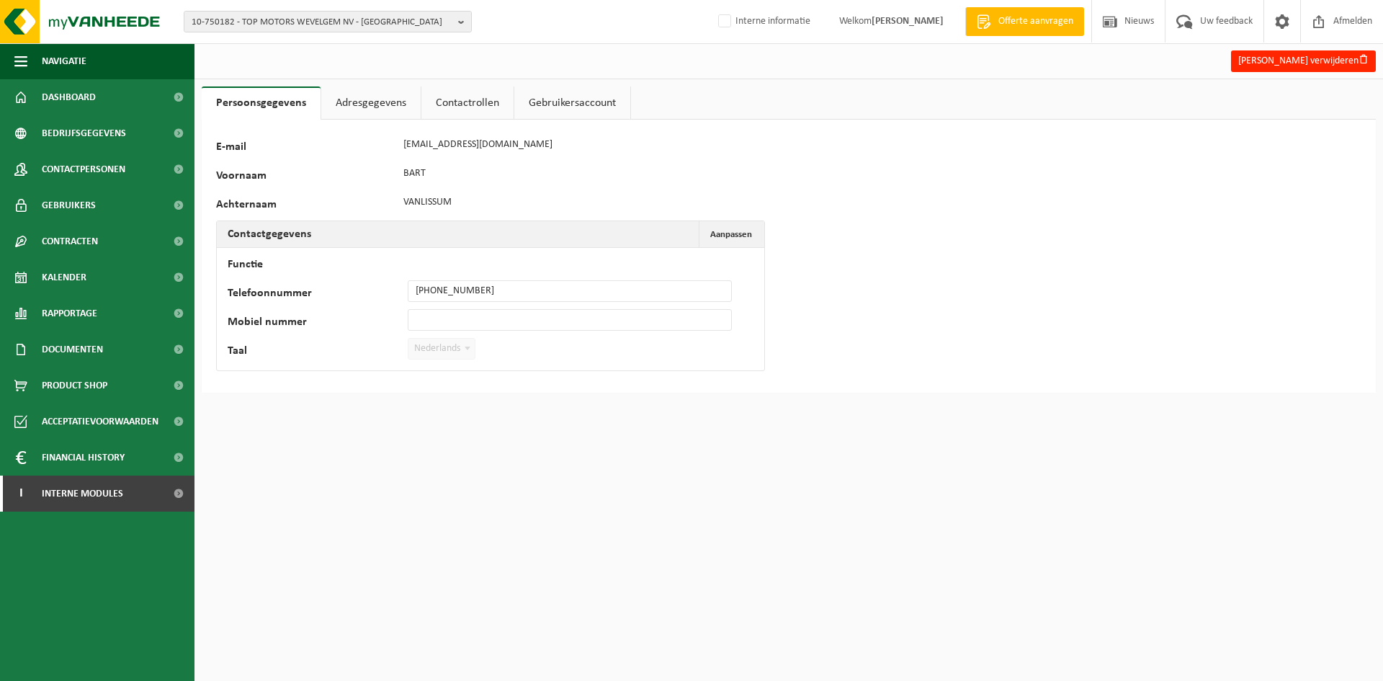
click at [383, 102] on link "Adresgegevens" at bounding box center [370, 102] width 99 height 33
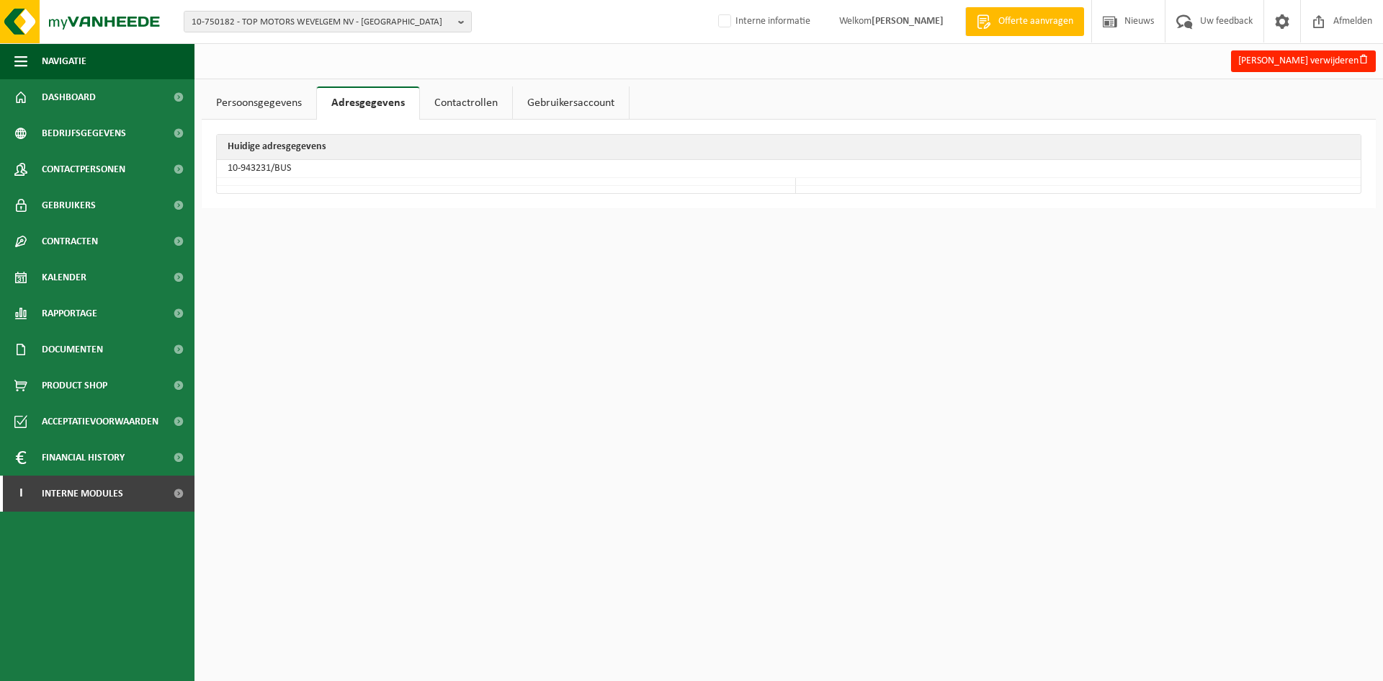
click at [267, 169] on td "10-943231/BUS" at bounding box center [789, 169] width 1144 height 18
drag, startPoint x: 272, startPoint y: 167, endPoint x: 226, endPoint y: 169, distance: 45.4
click at [226, 169] on td "10-943231/BUS" at bounding box center [789, 169] width 1144 height 18
copy td "10-943231"
click at [348, 19] on span "10-750182 - TOP MOTORS WEVELGEM NV - [GEOGRAPHIC_DATA]" at bounding box center [322, 23] width 261 height 22
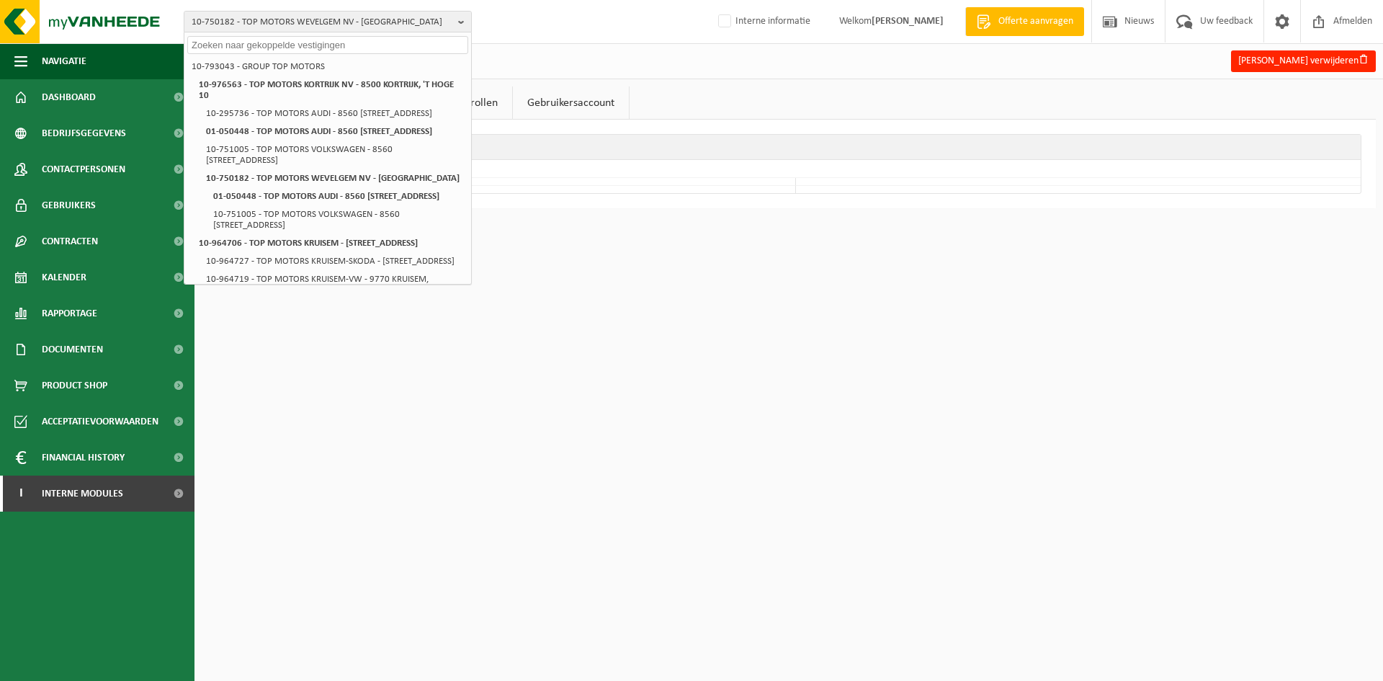
click at [940, 515] on html "10-750182 - TOP MOTORS WEVELGEM [GEOGRAPHIC_DATA] - 8560 [GEOGRAPHIC_DATA] 10-7…" at bounding box center [691, 340] width 1383 height 681
click at [260, 65] on li "10-793043 - GROUP TOP MOTORS" at bounding box center [327, 67] width 281 height 18
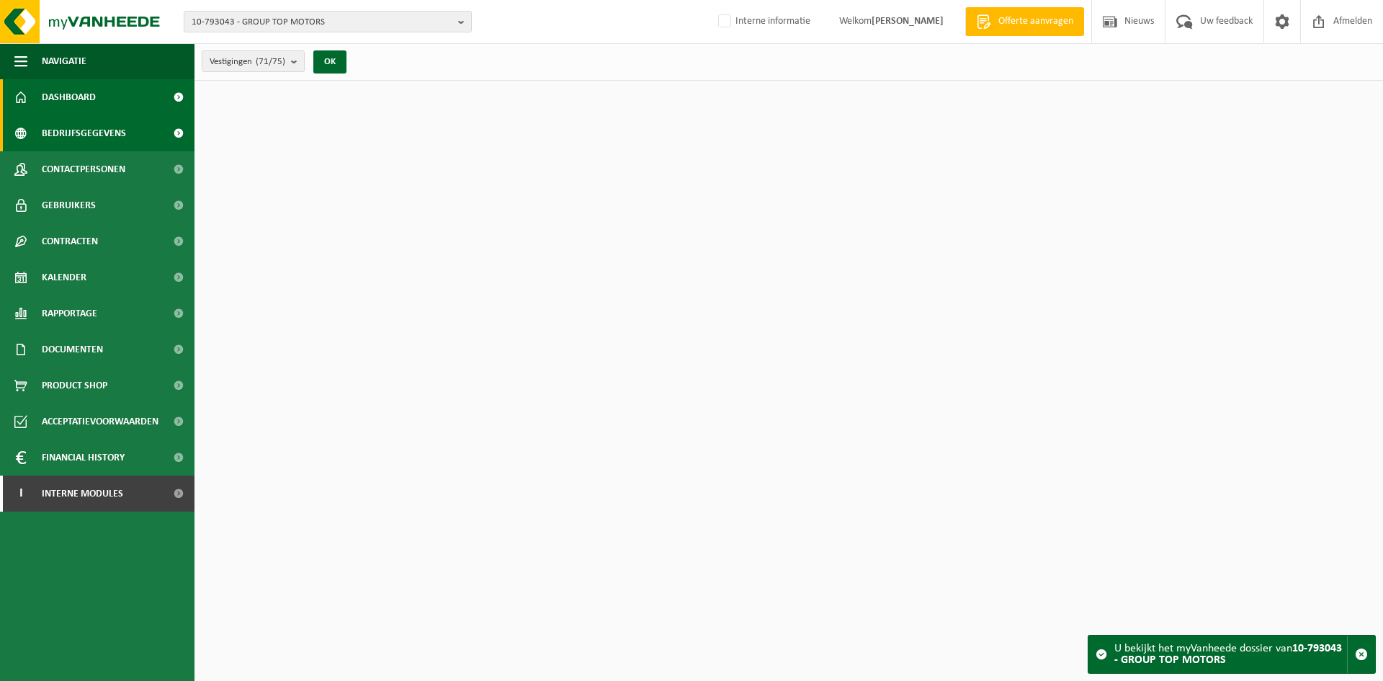
click at [110, 134] on span "Bedrijfsgegevens" at bounding box center [84, 133] width 84 height 36
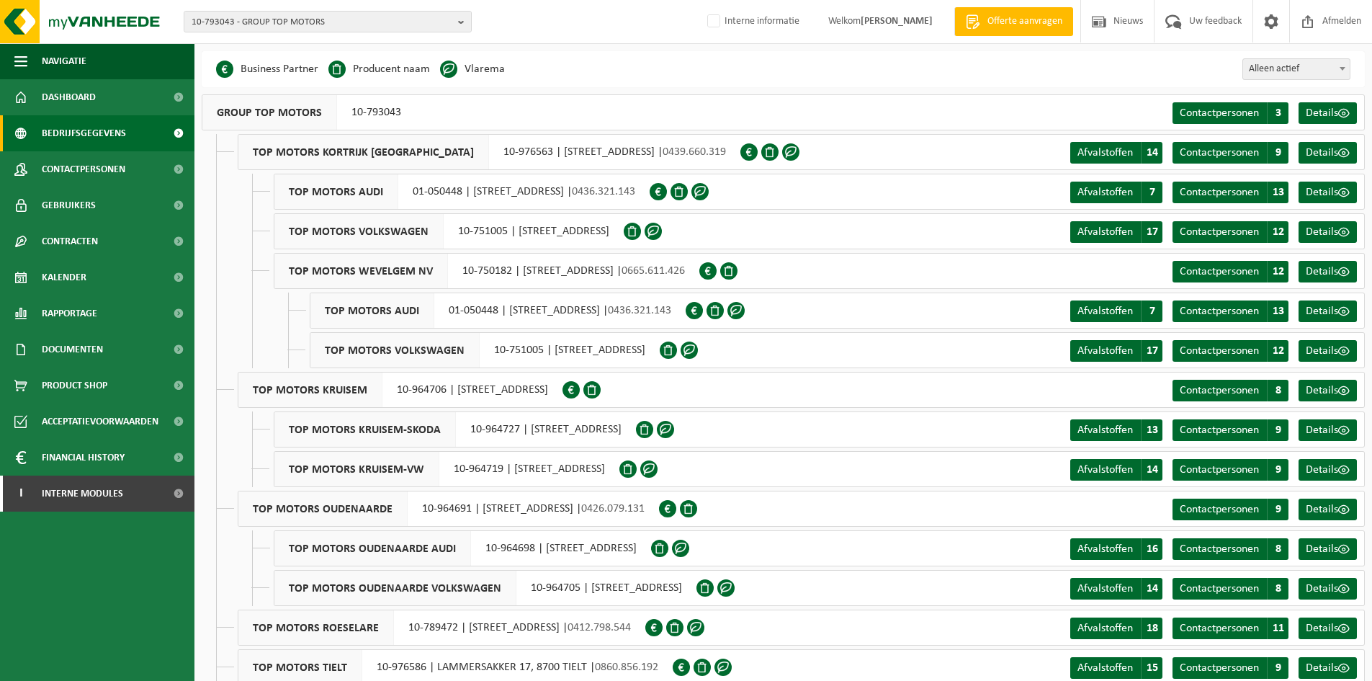
click at [416, 151] on div "TOP MOTORS KORTRIJK NV 10-976563 | 'T HOGE 10, 8500 KORTRIJK | 0439.660.319" at bounding box center [489, 152] width 503 height 36
drag, startPoint x: 414, startPoint y: 153, endPoint x: 462, endPoint y: 157, distance: 47.7
click at [462, 157] on div "TOP MOTORS KORTRIJK NV 10-976563 | 'T HOGE 10, 8500 KORTRIJK | 0439.660.319" at bounding box center [489, 152] width 503 height 36
copy div "10-976563"
click at [404, 386] on div "TOP MOTORS KRUISEM 10-964706 | [STREET_ADDRESS]" at bounding box center [400, 390] width 325 height 36
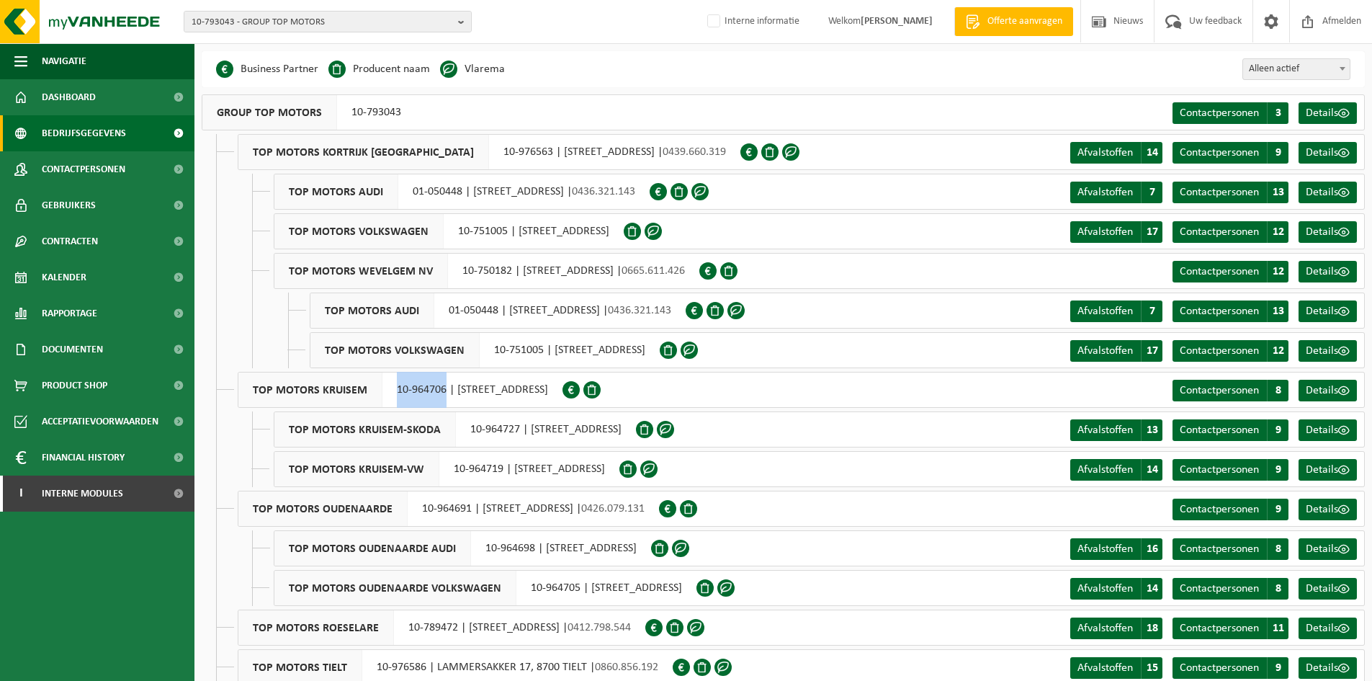
drag, startPoint x: 396, startPoint y: 391, endPoint x: 445, endPoint y: 394, distance: 49.8
click at [445, 394] on div "TOP MOTORS KRUISEM 10-964706 | HOOGSTRAAT 12, 9770 KRUISEM" at bounding box center [400, 390] width 325 height 36
copy div "10-964706"
click at [385, 512] on span "TOP MOTORS OUDENAARDE" at bounding box center [322, 508] width 169 height 35
drag, startPoint x: 411, startPoint y: 510, endPoint x: 466, endPoint y: 511, distance: 55.5
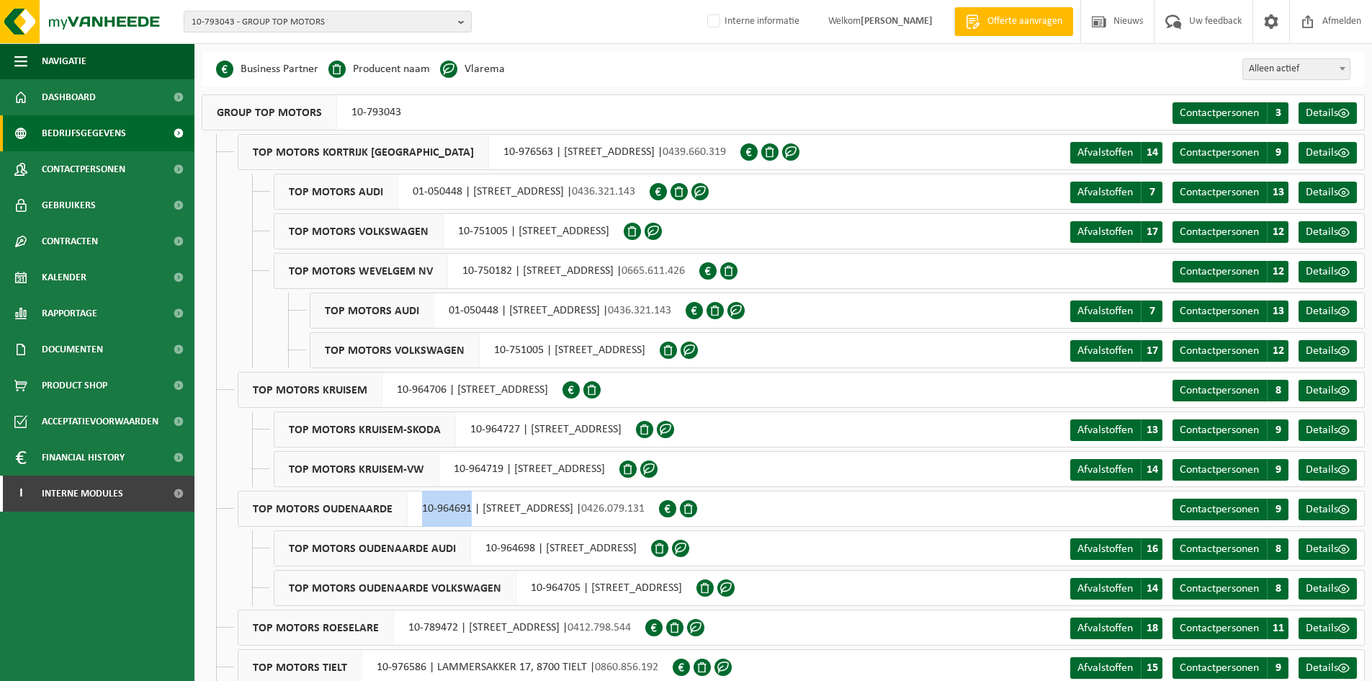
click at [466, 511] on div "TOP MOTORS OUDENAARDE 10-964691 | WESTERRING 31, 9700 OUDENAARDE | 0426.079.131" at bounding box center [448, 509] width 421 height 36
copy div "10-964691"
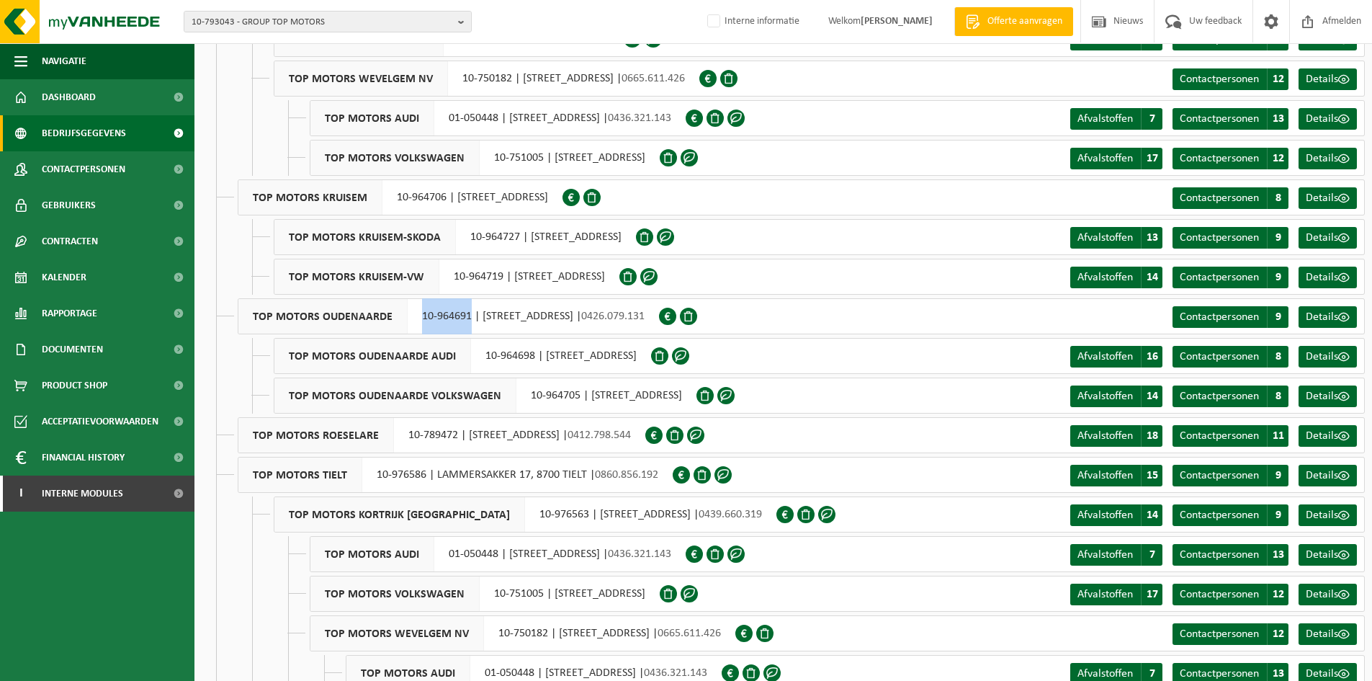
click at [391, 437] on div "TOP MOTORS ROESELARE 10-789472 | TOPWEG 1, 8800 ROESELARE | 0412.798.544" at bounding box center [442, 435] width 408 height 36
drag, startPoint x: 391, startPoint y: 437, endPoint x: 442, endPoint y: 437, distance: 51.2
click at [442, 437] on div "TOP MOTORS ROESELARE 10-789472 | TOPWEG 1, 8800 ROESELARE | 0412.798.544" at bounding box center [442, 435] width 408 height 36
click at [442, 436] on div "TOP MOTORS ROESELARE 10-789472 | TOPWEG 1, 8800 ROESELARE | 0412.798.544" at bounding box center [442, 435] width 408 height 36
drag, startPoint x: 398, startPoint y: 436, endPoint x: 454, endPoint y: 436, distance: 56.2
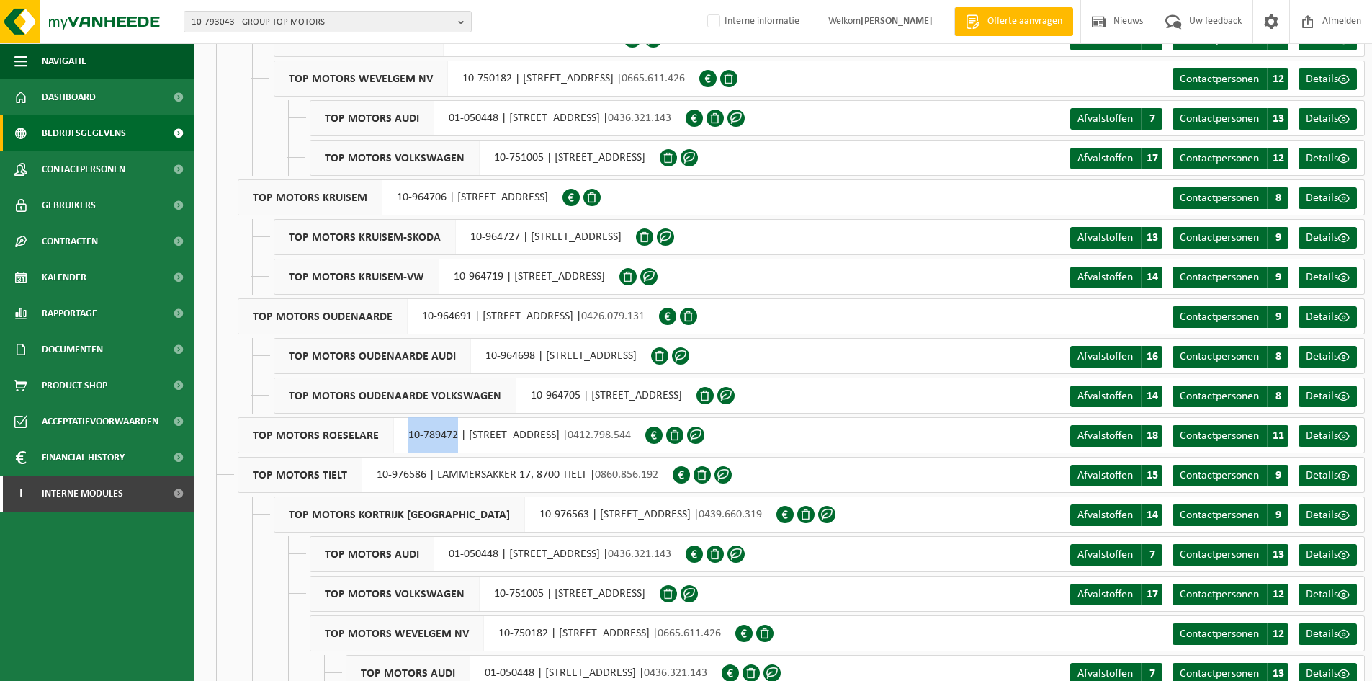
click at [454, 436] on div "TOP MOTORS ROESELARE 10-789472 | TOPWEG 1, 8800 ROESELARE | 0412.798.544" at bounding box center [442, 435] width 408 height 36
copy div "10-789472"
click at [374, 469] on div "TOP MOTORS TIELT 10-976586 | LAMMERSAKKER 17, 8700 TIELT | 0860.856.192" at bounding box center [455, 475] width 435 height 36
drag, startPoint x: 372, startPoint y: 475, endPoint x: 426, endPoint y: 477, distance: 53.3
click at [426, 477] on div "TOP MOTORS TIELT 10-976586 | LAMMERSAKKER 17, 8700 TIELT | 0860.856.192" at bounding box center [455, 475] width 435 height 36
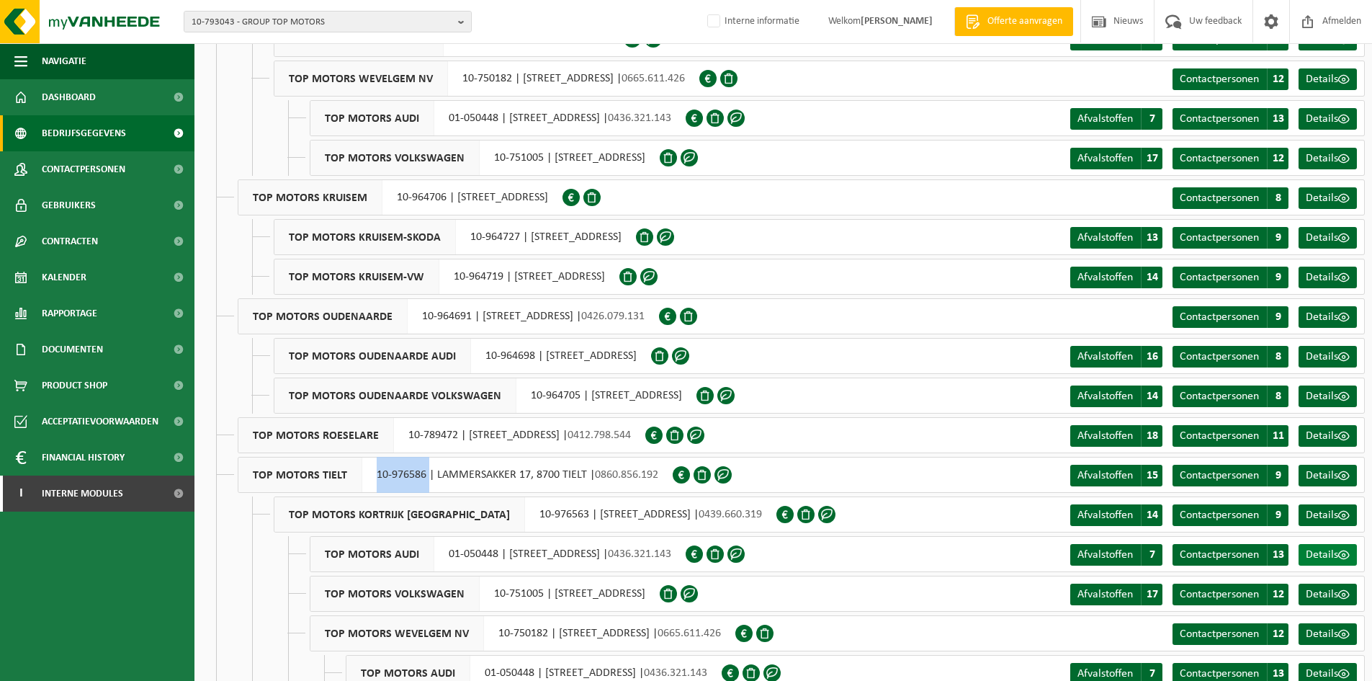
copy div "10-976586"
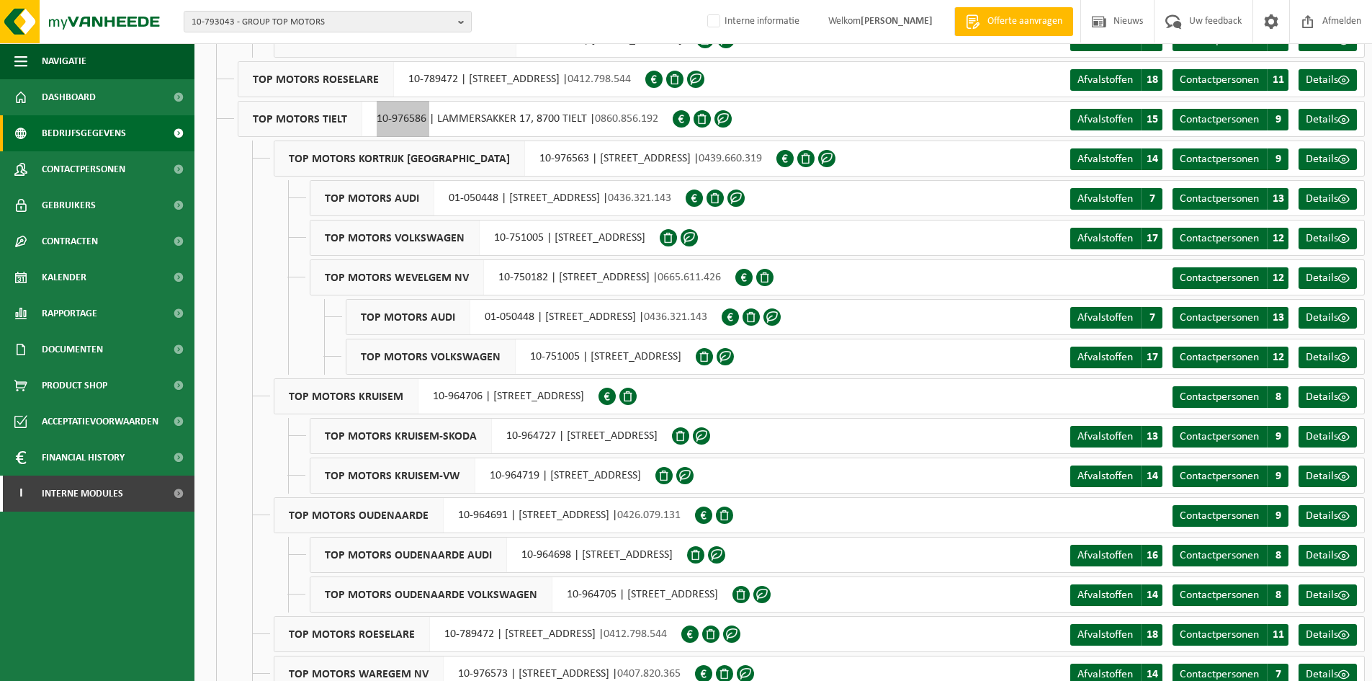
scroll to position [576, 0]
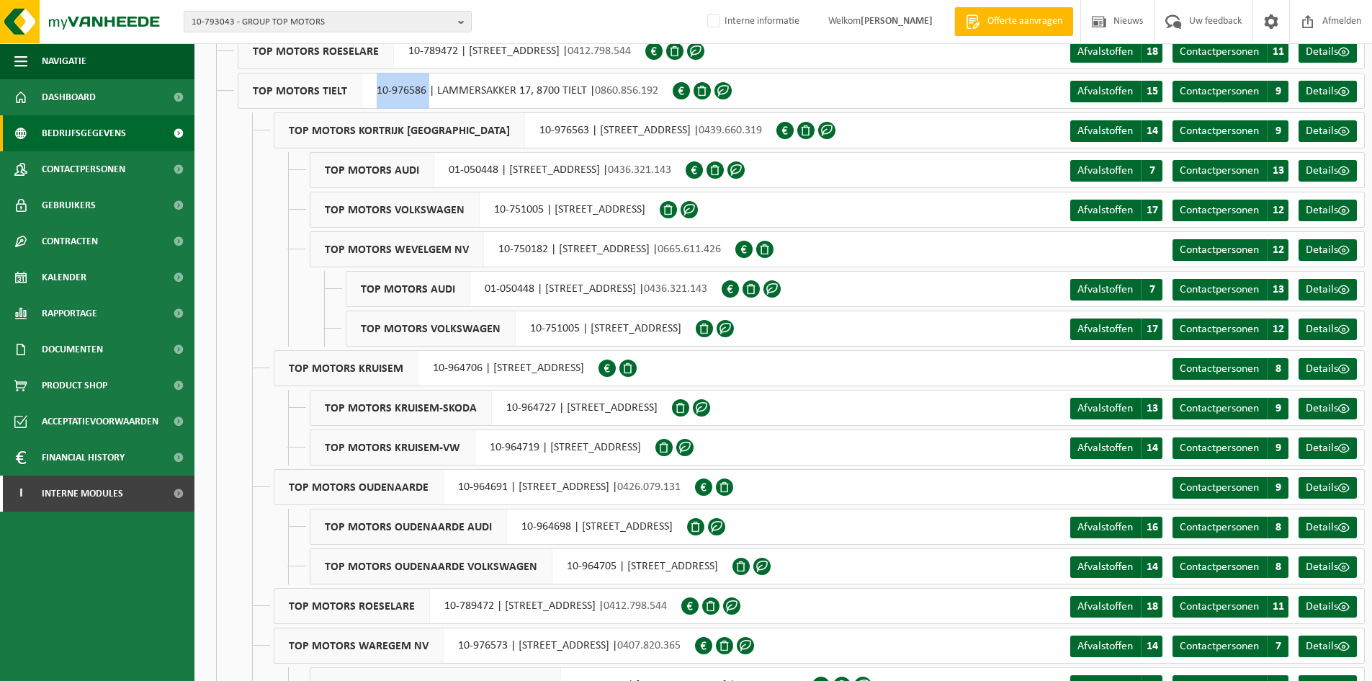
click at [420, 369] on div "TOP MOTORS KRUISEM 10-964706 | HOOGSTRAAT 12, 9770 KRUISEM" at bounding box center [436, 368] width 325 height 36
drag, startPoint x: 429, startPoint y: 370, endPoint x: 482, endPoint y: 373, distance: 53.4
click at [482, 373] on div "TOP MOTORS KRUISEM 10-964706 | HOOGSTRAAT 12, 9770 KRUISEM" at bounding box center [436, 368] width 325 height 36
copy div "10-964706"
click at [435, 482] on span "TOP MOTORS OUDENAARDE" at bounding box center [358, 487] width 169 height 35
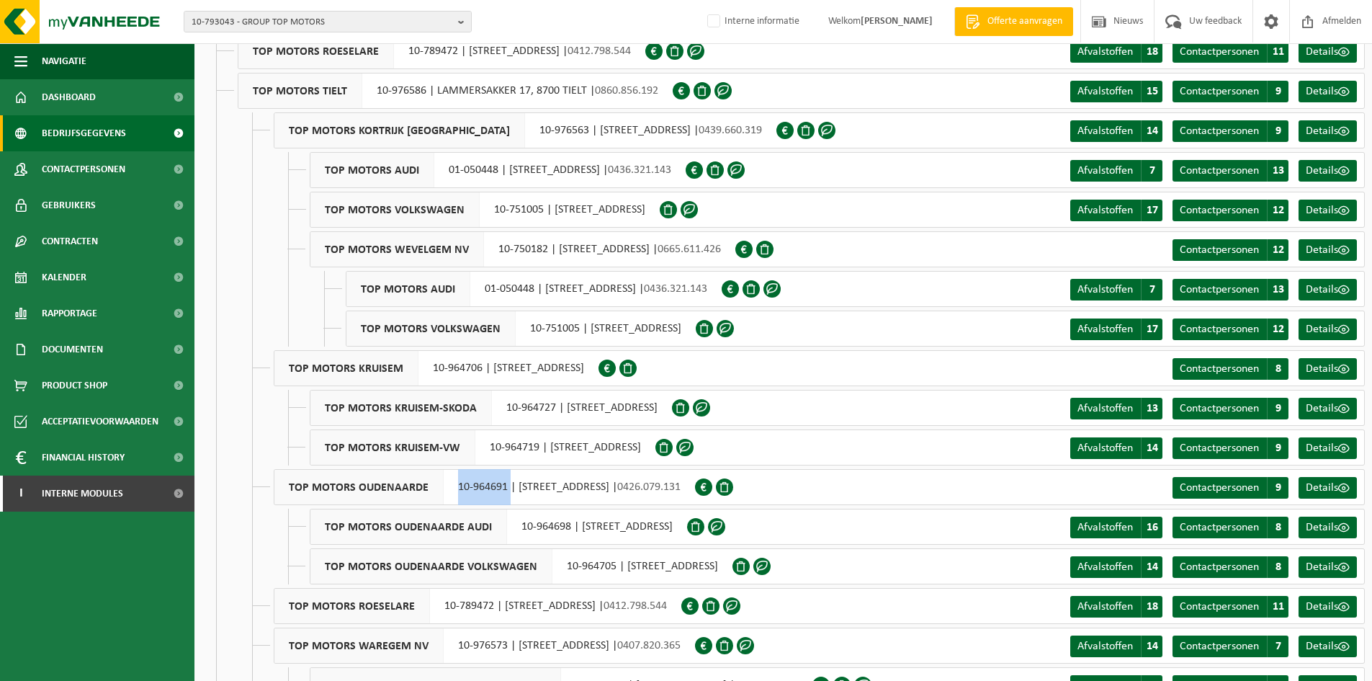
drag, startPoint x: 452, startPoint y: 486, endPoint x: 508, endPoint y: 487, distance: 55.5
click at [508, 487] on div "TOP MOTORS OUDENAARDE 10-964691 | WESTERRING 31, 9700 OUDENAARDE | 0426.079.131" at bounding box center [484, 487] width 421 height 36
copy div "10-964691"
click at [448, 604] on div "TOP MOTORS ROESELARE 10-789472 | TOPWEG 1, 8800 ROESELARE | 0412.798.544" at bounding box center [478, 606] width 408 height 36
drag, startPoint x: 438, startPoint y: 604, endPoint x: 488, endPoint y: 608, distance: 50.6
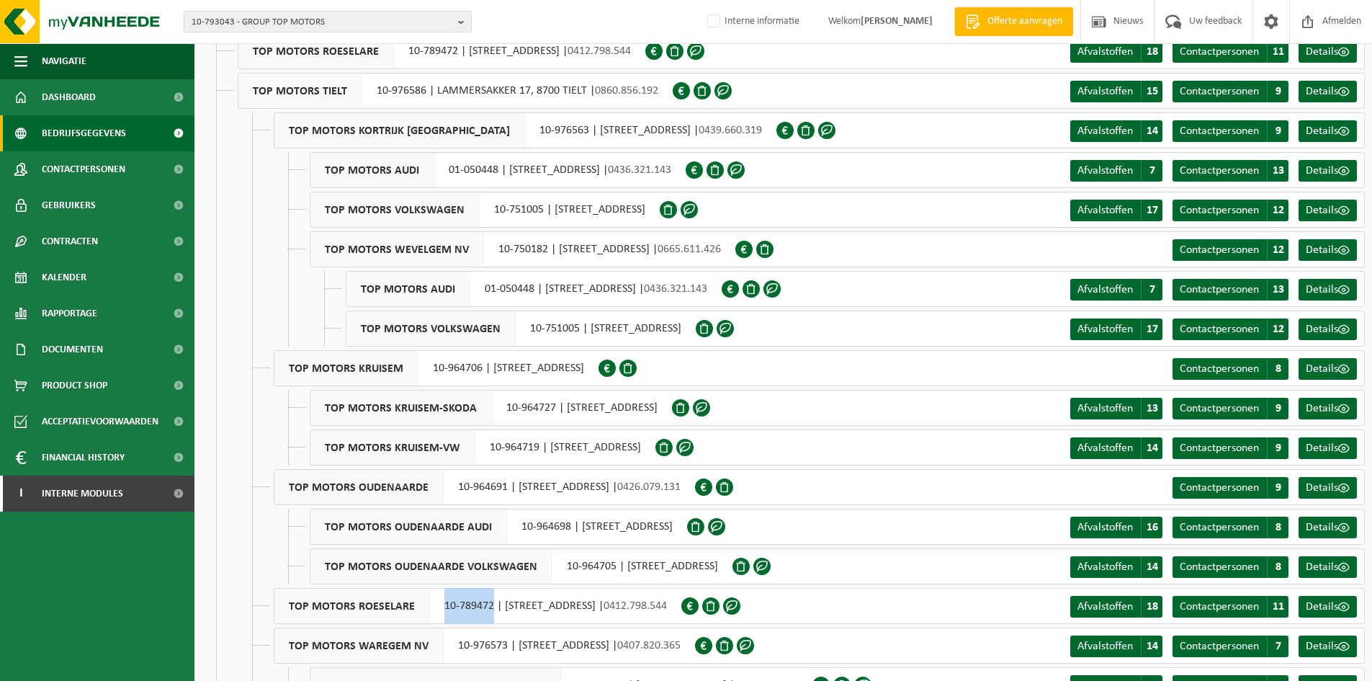
click at [488, 608] on div "TOP MOTORS ROESELARE 10-789472 | TOPWEG 1, 8800 ROESELARE | 0412.798.544" at bounding box center [478, 606] width 408 height 36
copy div "10-789472"
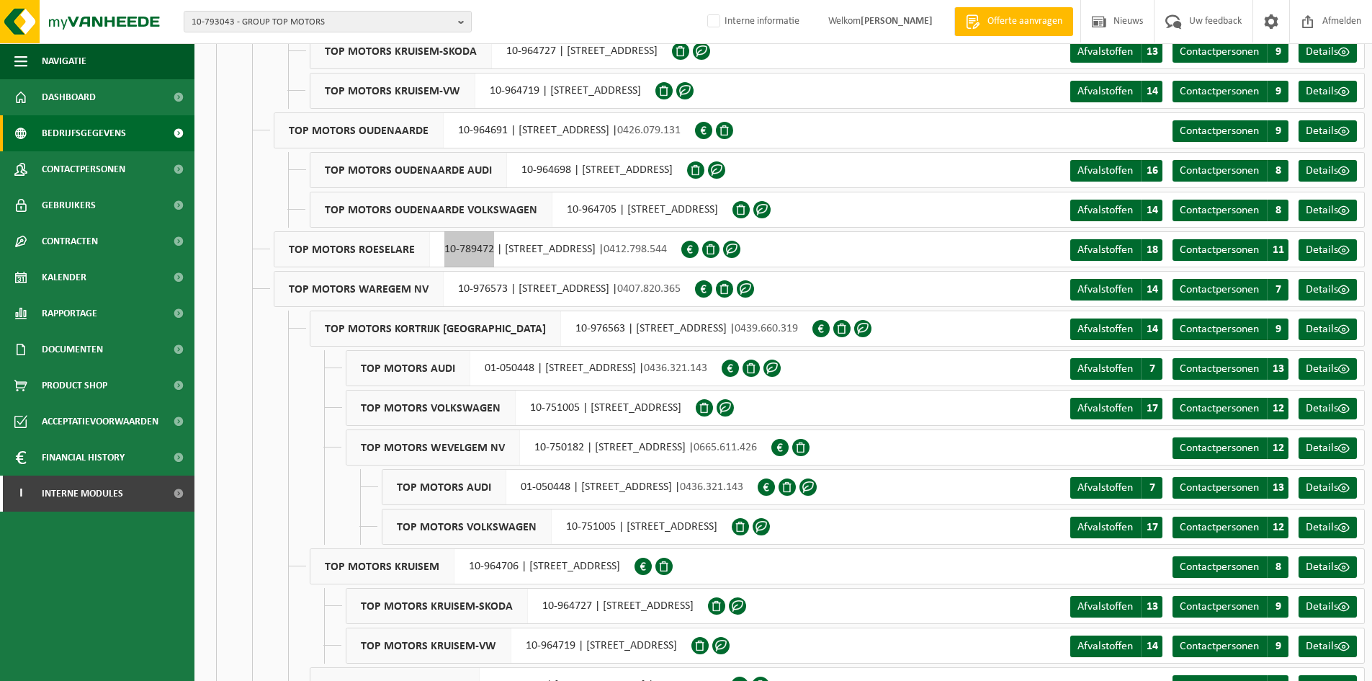
scroll to position [960, 0]
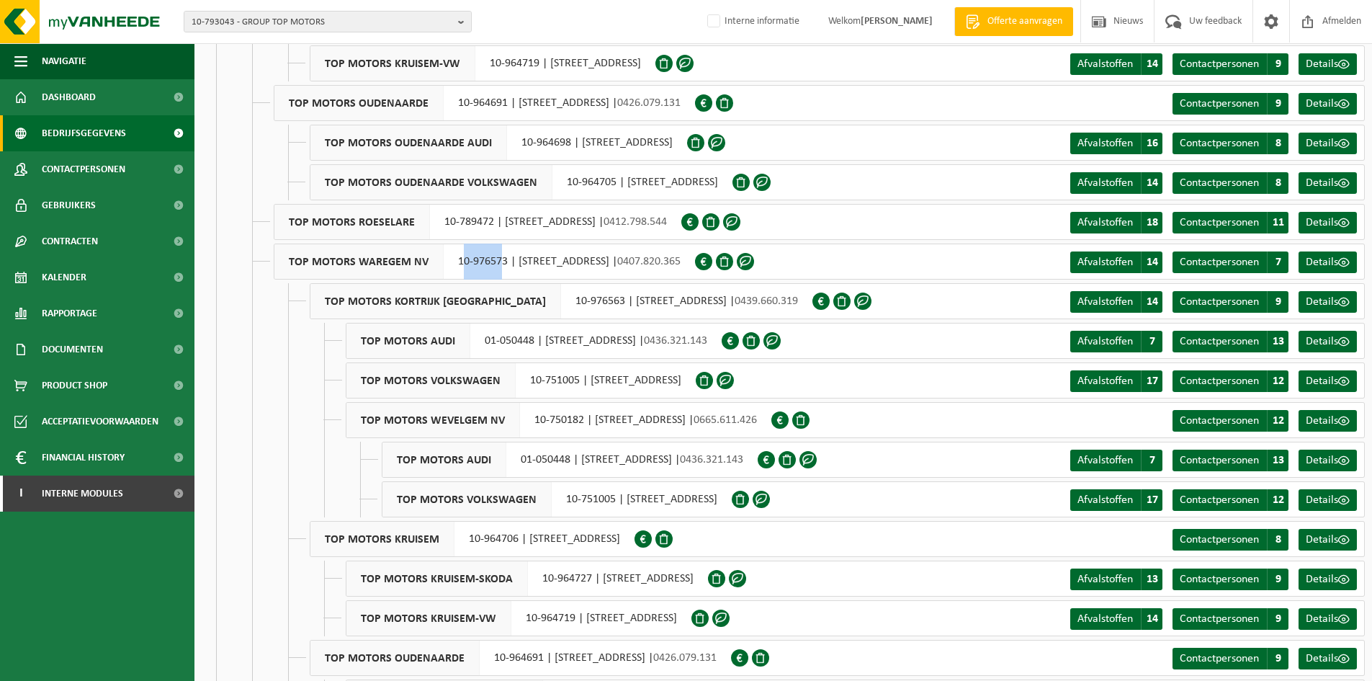
drag, startPoint x: 457, startPoint y: 261, endPoint x: 500, endPoint y: 261, distance: 42.5
click at [500, 261] on div "TOP MOTORS WAREGEM NV 10-976573 | VIJFSEWEG 10, 8790 WAREGEM | 0407.820.365" at bounding box center [484, 262] width 421 height 36
click at [460, 260] on div "TOP MOTORS WAREGEM NV 10-976573 | VIJFSEWEG 10, 8790 WAREGEM | 0407.820.365" at bounding box center [484, 262] width 421 height 36
drag, startPoint x: 450, startPoint y: 263, endPoint x: 502, endPoint y: 266, distance: 52.0
click at [502, 266] on div "TOP MOTORS WAREGEM NV 10-976573 | VIJFSEWEG 10, 8790 WAREGEM | 0407.820.365" at bounding box center [484, 262] width 421 height 36
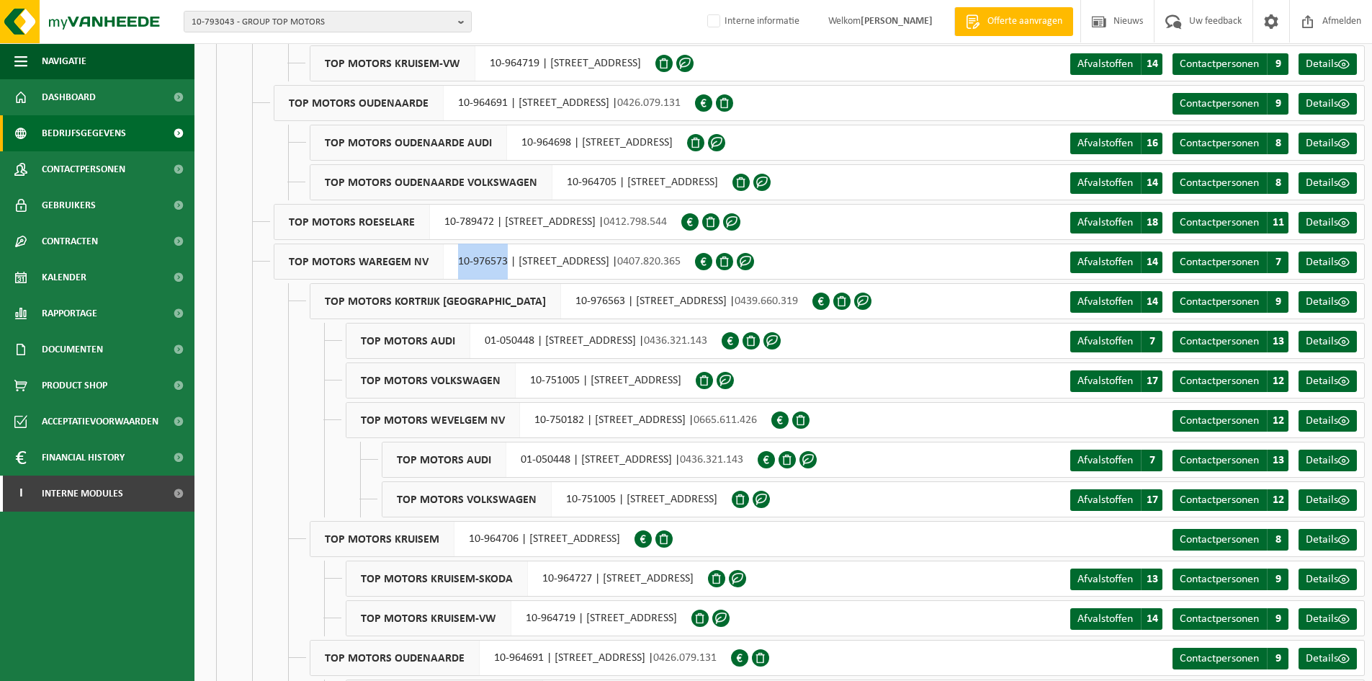
copy div "10-976573"
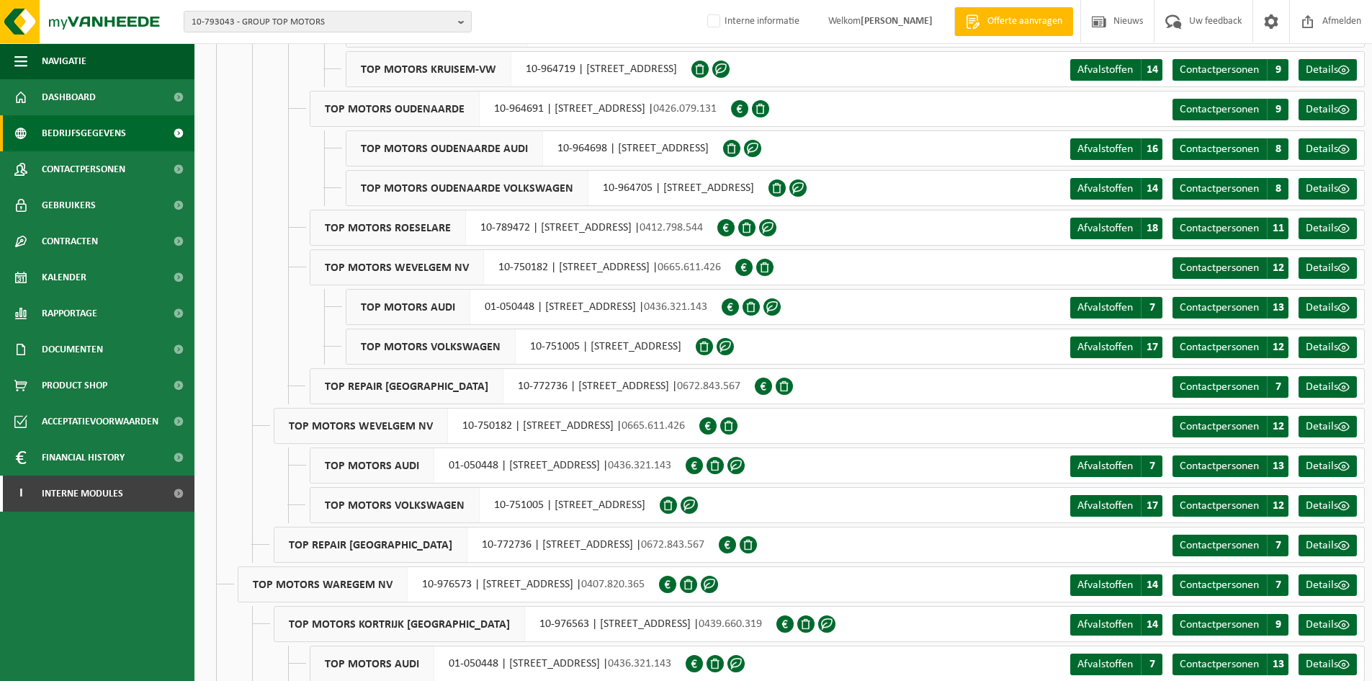
scroll to position [1537, 0]
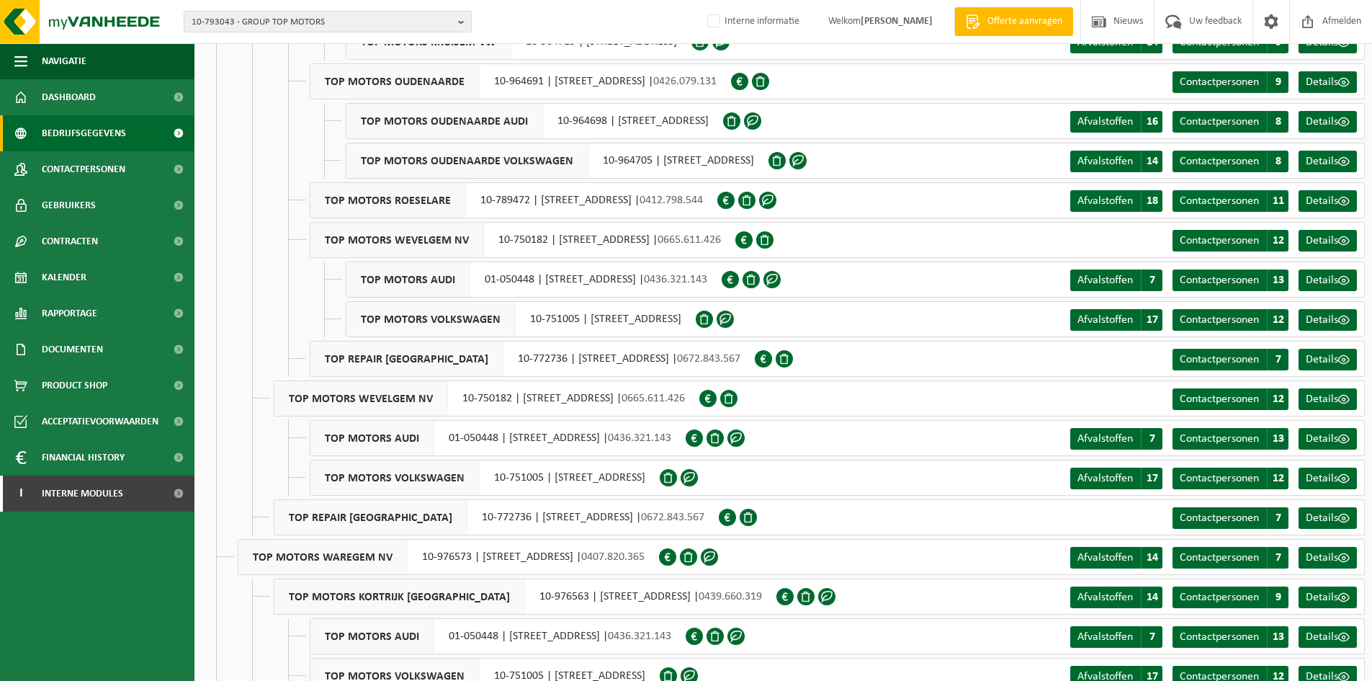
drag, startPoint x: 386, startPoint y: 407, endPoint x: 457, endPoint y: 406, distance: 71.3
click at [386, 407] on span "TOP MOTORS WEVELGEM NV" at bounding box center [361, 398] width 174 height 35
drag, startPoint x: 466, startPoint y: 406, endPoint x: 489, endPoint y: 403, distance: 23.2
click at [492, 406] on div "TOP MOTORS WEVELGEM NV 10-750182 | KORTRIJKSTRAAT 506, 8560 WEVELGEM | 0665.611…" at bounding box center [487, 398] width 426 height 36
click at [458, 401] on div "TOP MOTORS WEVELGEM NV 10-750182 | KORTRIJKSTRAAT 506, 8560 WEVELGEM | 0665.611…" at bounding box center [487, 398] width 426 height 36
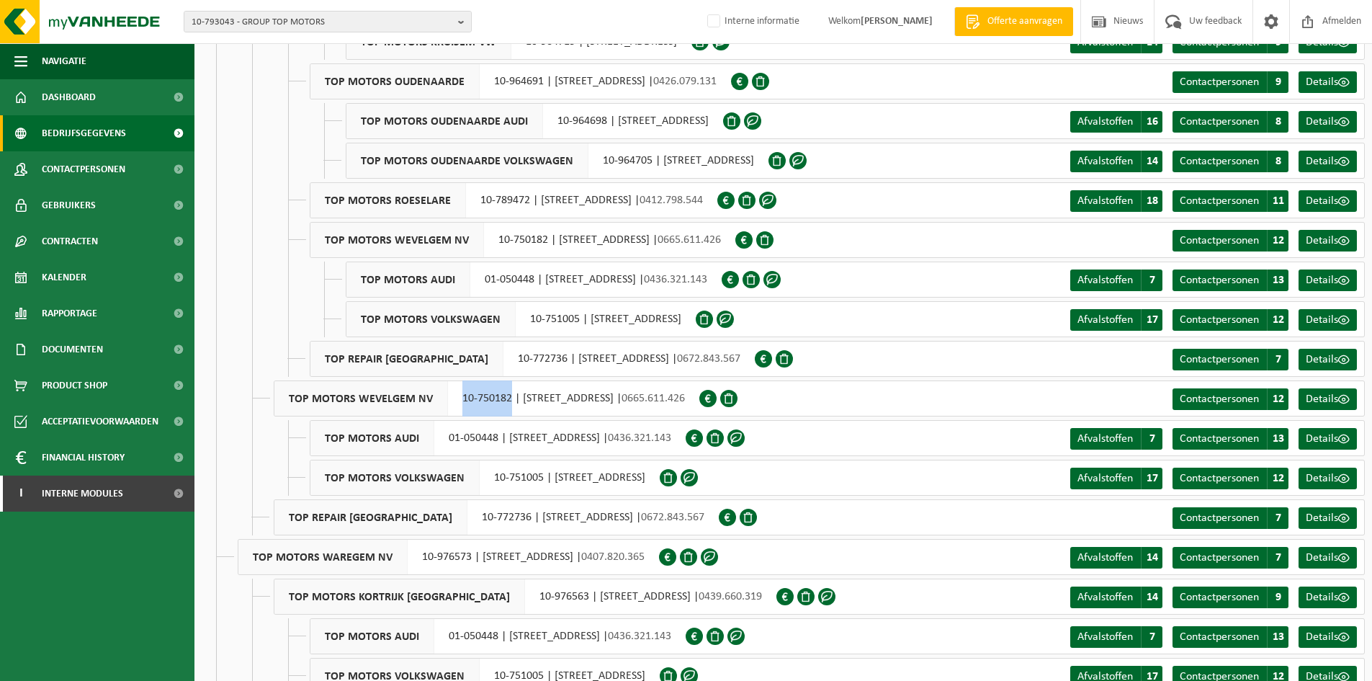
drag, startPoint x: 455, startPoint y: 403, endPoint x: 510, endPoint y: 403, distance: 55.5
click at [510, 403] on div "TOP MOTORS WEVELGEM NV 10-750182 | KORTRIJKSTRAAT 506, 8560 WEVELGEM | 0665.611…" at bounding box center [487, 398] width 426 height 36
copy div "10-750182"
click at [394, 522] on div "TOP REPAIR NV 10-772736 | KORTRIJKSTRAAT 347, 8560 WEVELGEM | 0672.843.567" at bounding box center [496, 517] width 445 height 36
drag, startPoint x: 389, startPoint y: 517, endPoint x: 431, endPoint y: 522, distance: 42.0
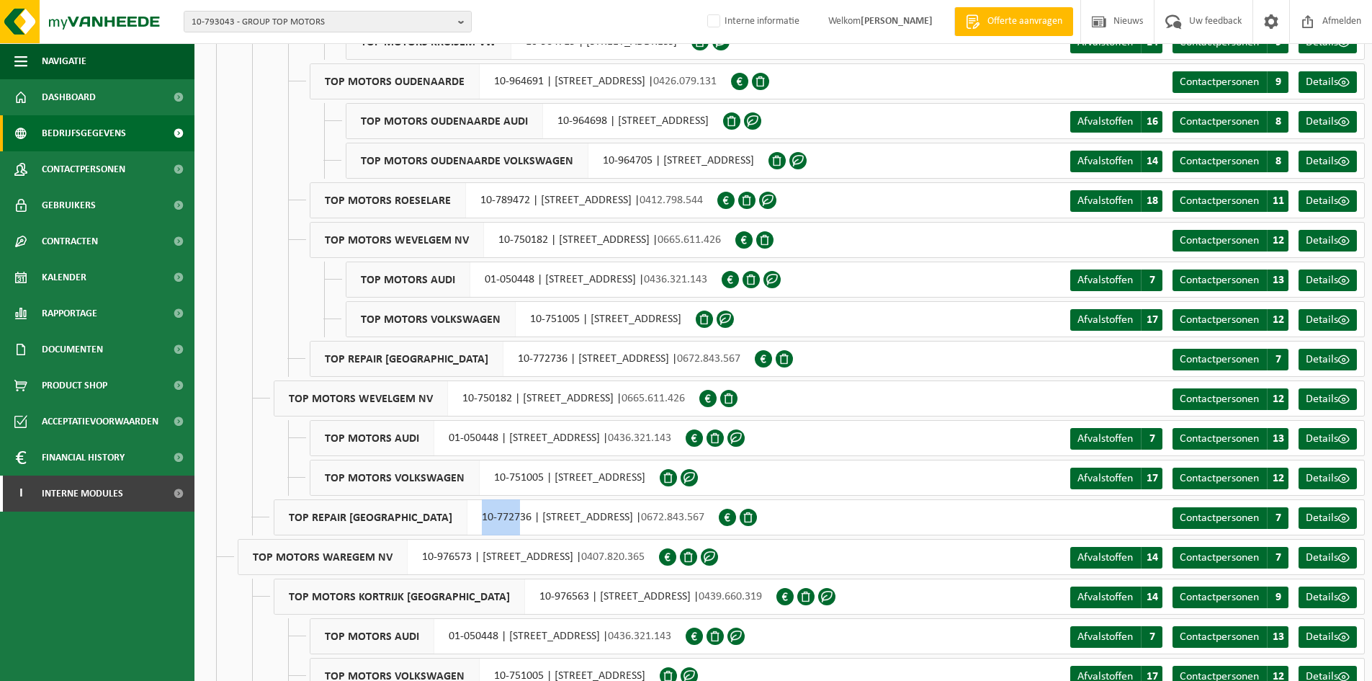
click at [431, 522] on div "TOP REPAIR NV 10-772736 | KORTRIJKSTRAAT 347, 8560 WEVELGEM | 0672.843.567" at bounding box center [496, 517] width 445 height 36
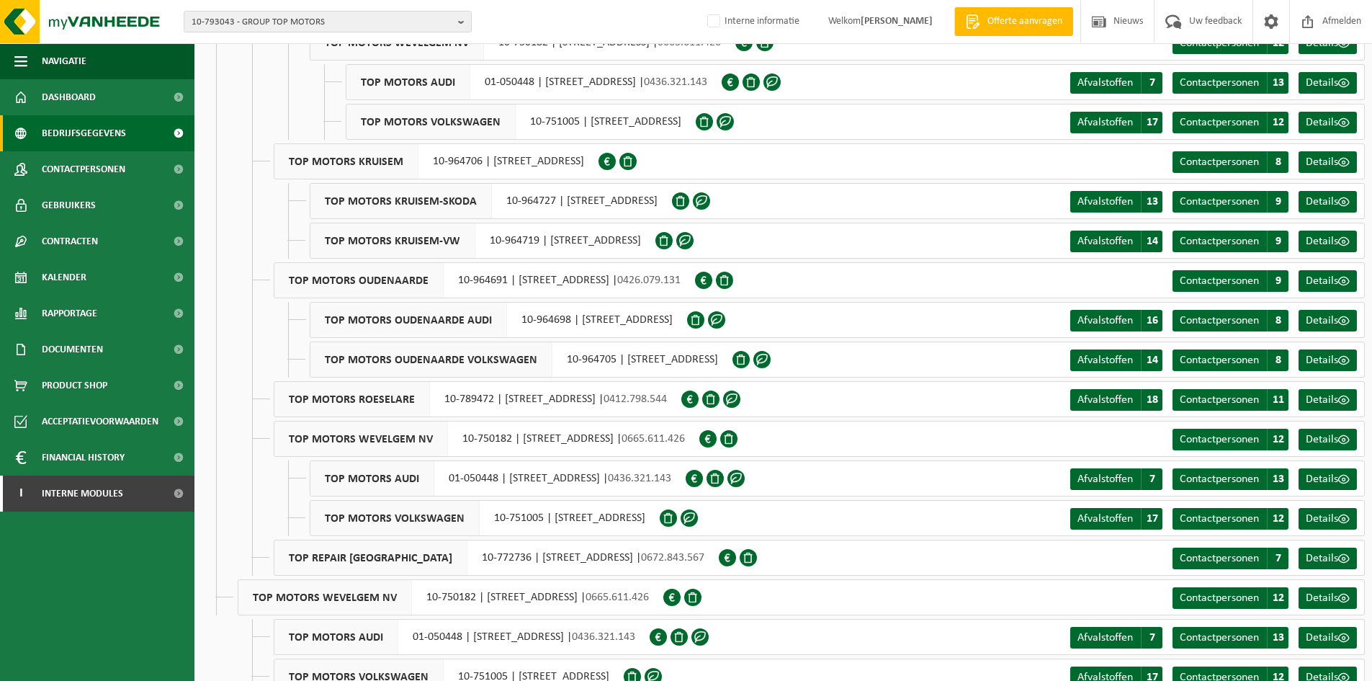
scroll to position [2245, 0]
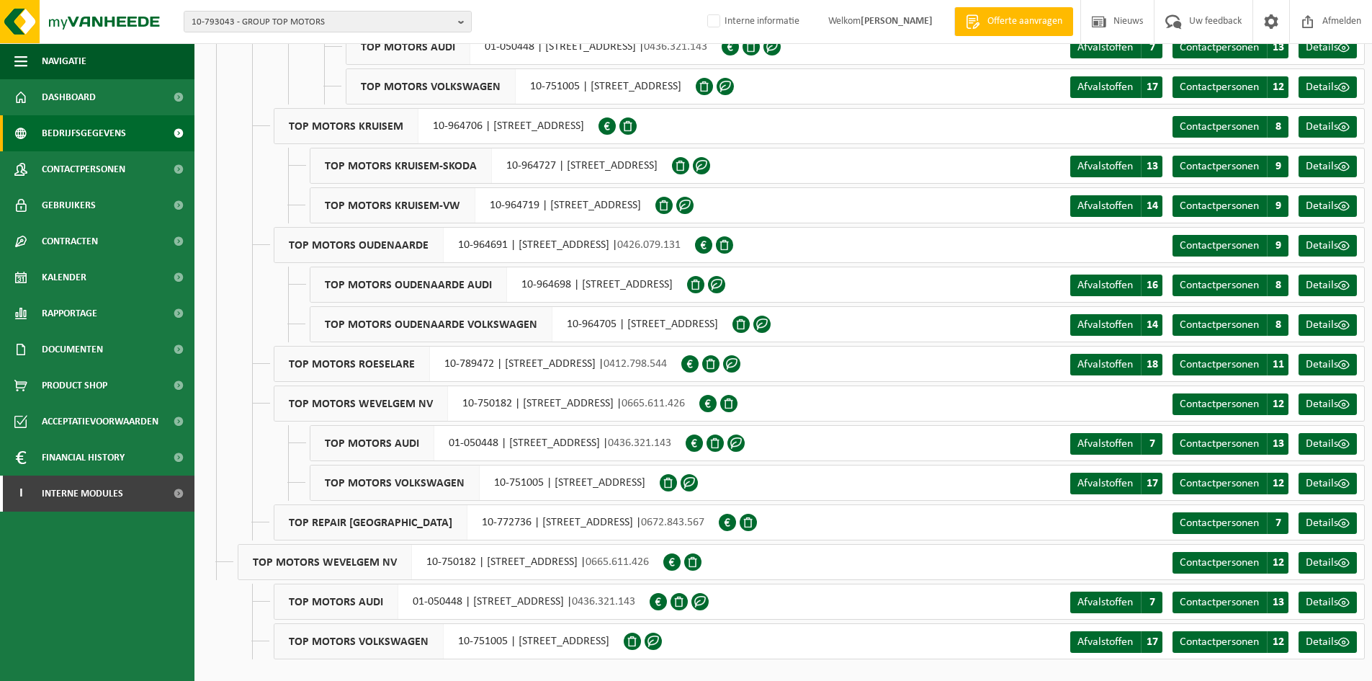
click at [418, 566] on div "TOP MOTORS WEVELGEM NV 10-750182 | KORTRIJKSTRAAT 506, 8560 WEVELGEM | 0665.611…" at bounding box center [451, 562] width 426 height 36
drag, startPoint x: 421, startPoint y: 564, endPoint x: 475, endPoint y: 570, distance: 53.6
click at [475, 570] on div "TOP MOTORS WEVELGEM NV 10-750182 | KORTRIJKSTRAAT 506, 8560 WEVELGEM | 0665.611…" at bounding box center [451, 562] width 426 height 36
click at [102, 274] on link "Kalender" at bounding box center [97, 277] width 195 height 36
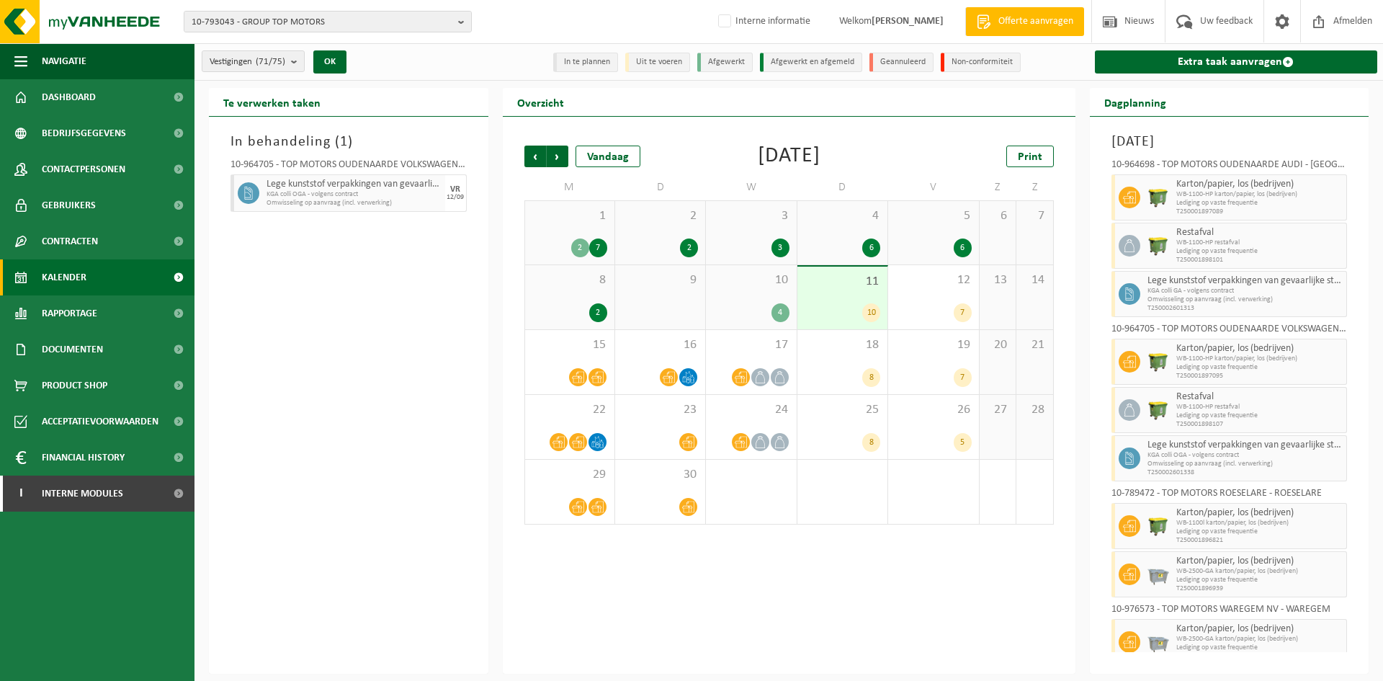
click at [720, 290] on div "10 4" at bounding box center [751, 297] width 90 height 64
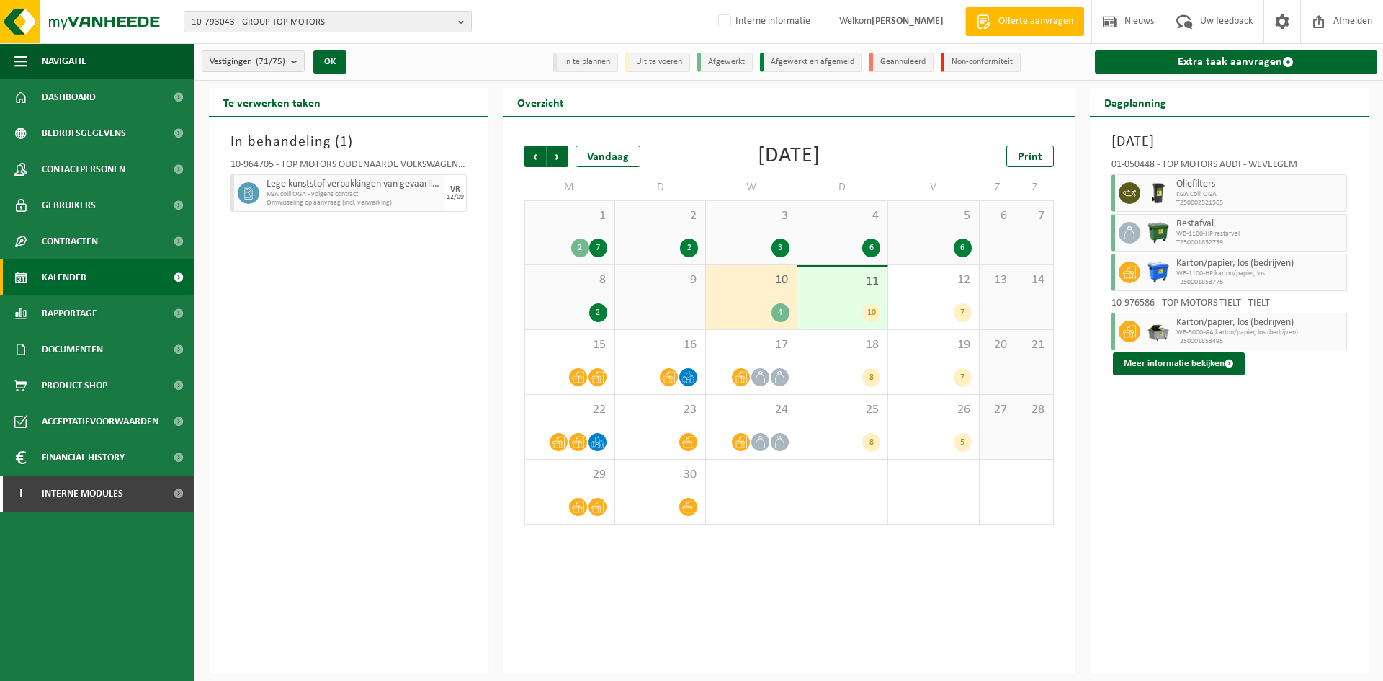
click at [733, 233] on div "3 3" at bounding box center [751, 232] width 90 height 63
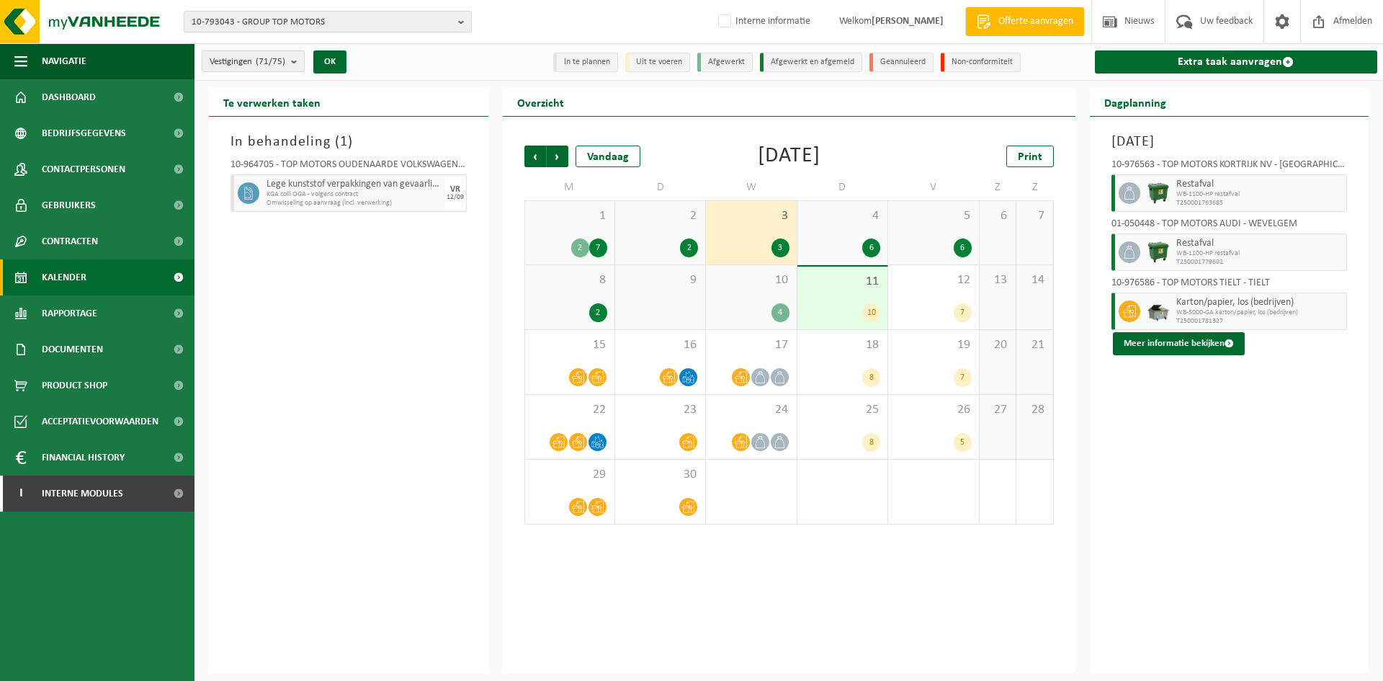
click at [1243, 193] on span "WB-1100-HP restafval" at bounding box center [1259, 194] width 167 height 9
click at [331, 15] on span "10-793043 - GROUP TOP MOTORS" at bounding box center [322, 23] width 261 height 22
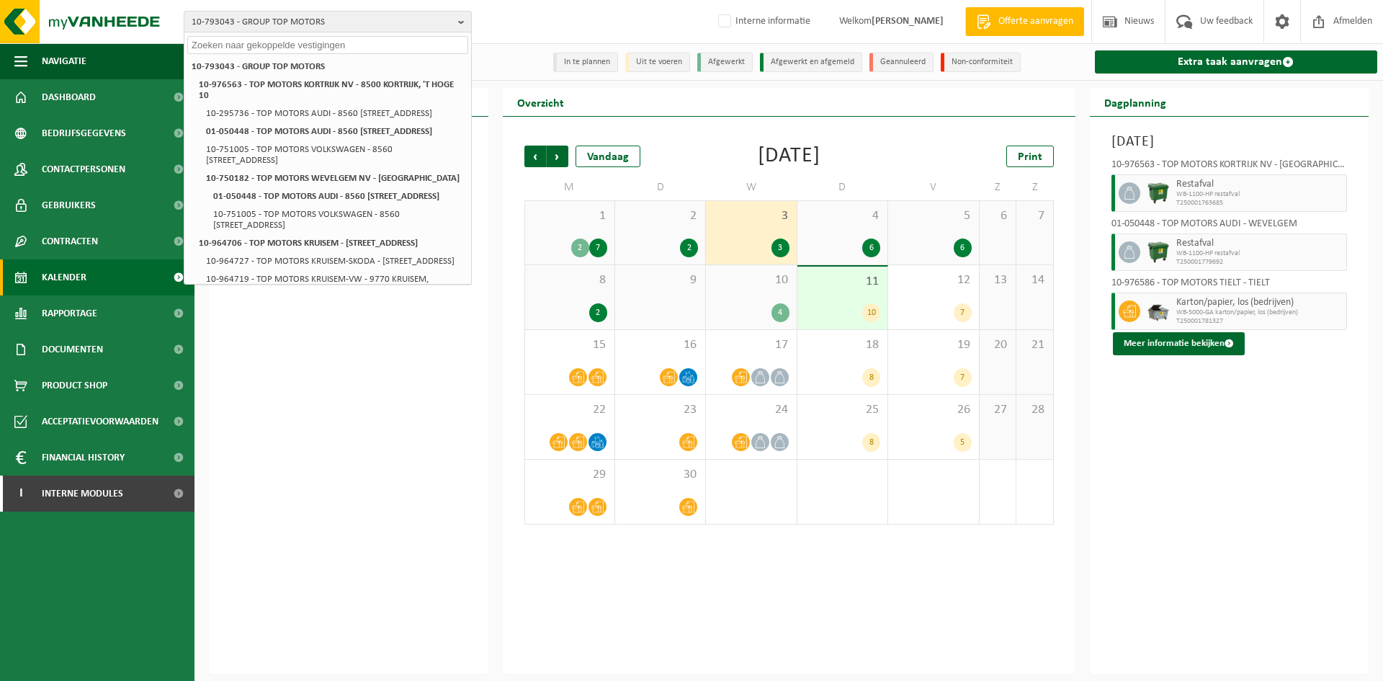
click at [254, 41] on input "text" at bounding box center [327, 45] width 281 height 18
paste input "10-750182"
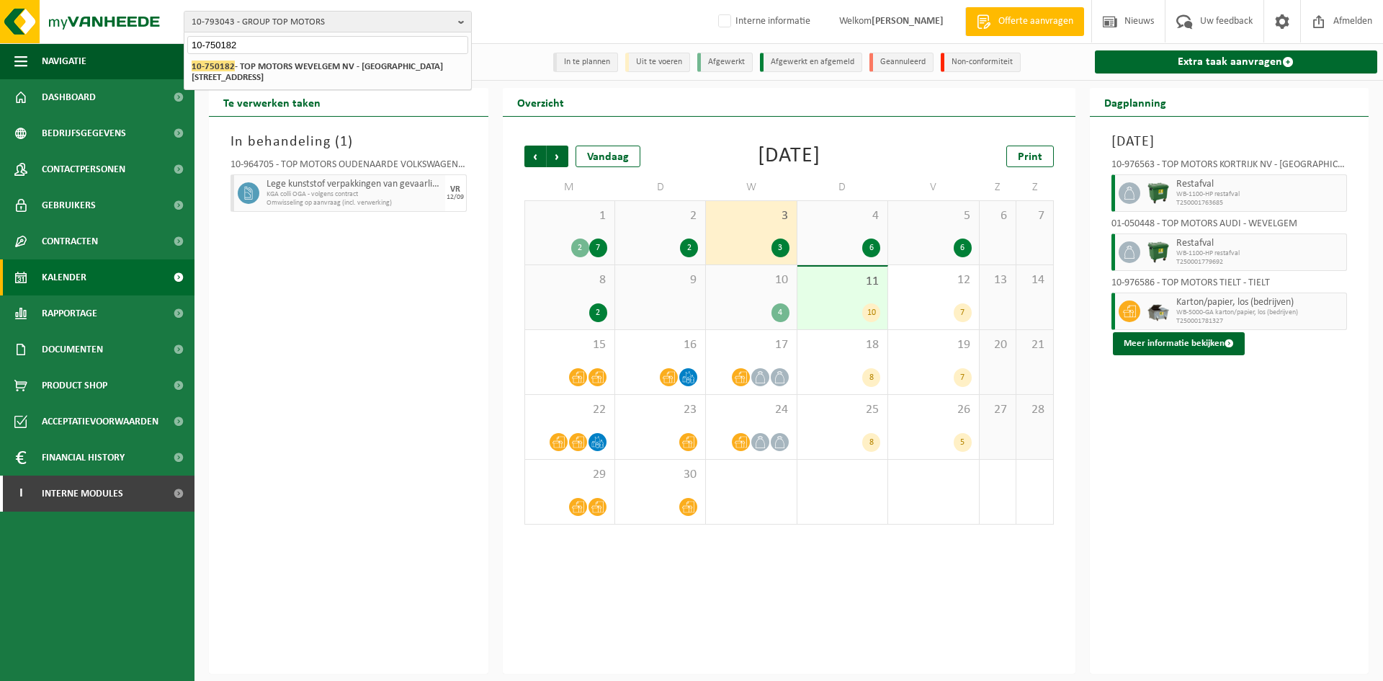
type input "10-750182"
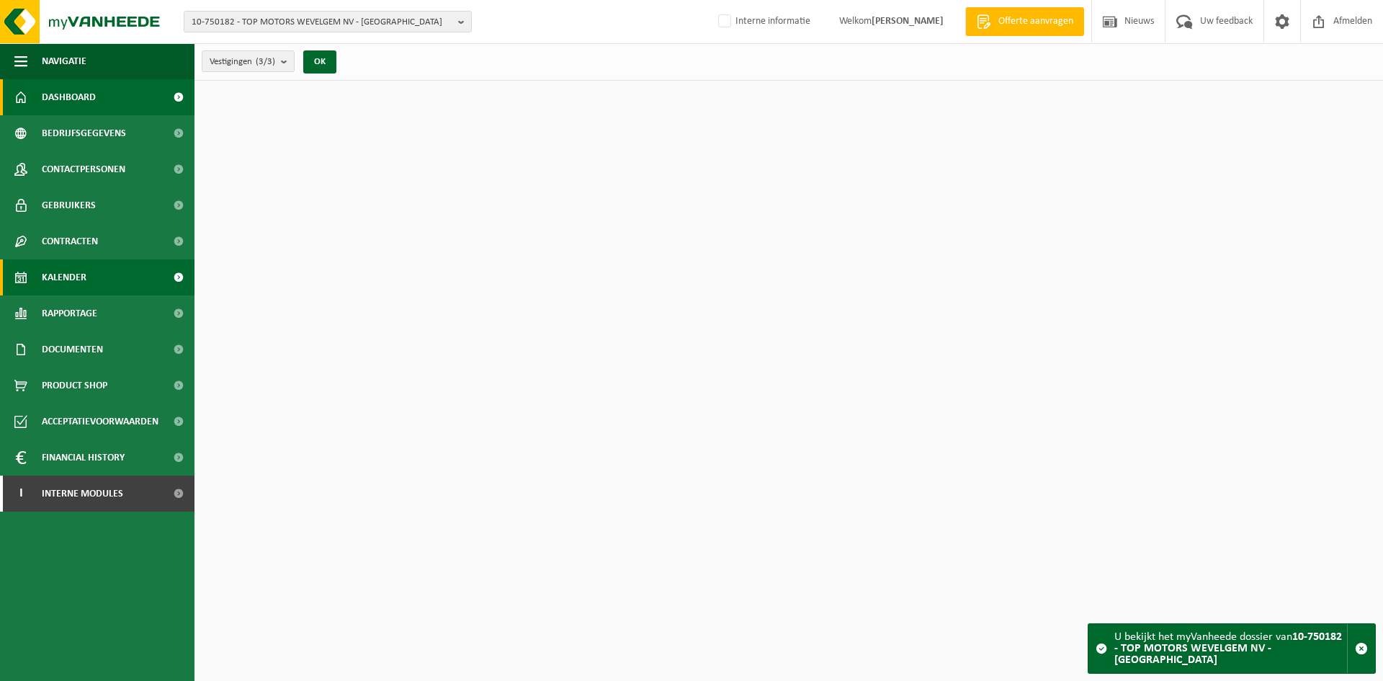
click at [99, 270] on link "Kalender" at bounding box center [97, 277] width 195 height 36
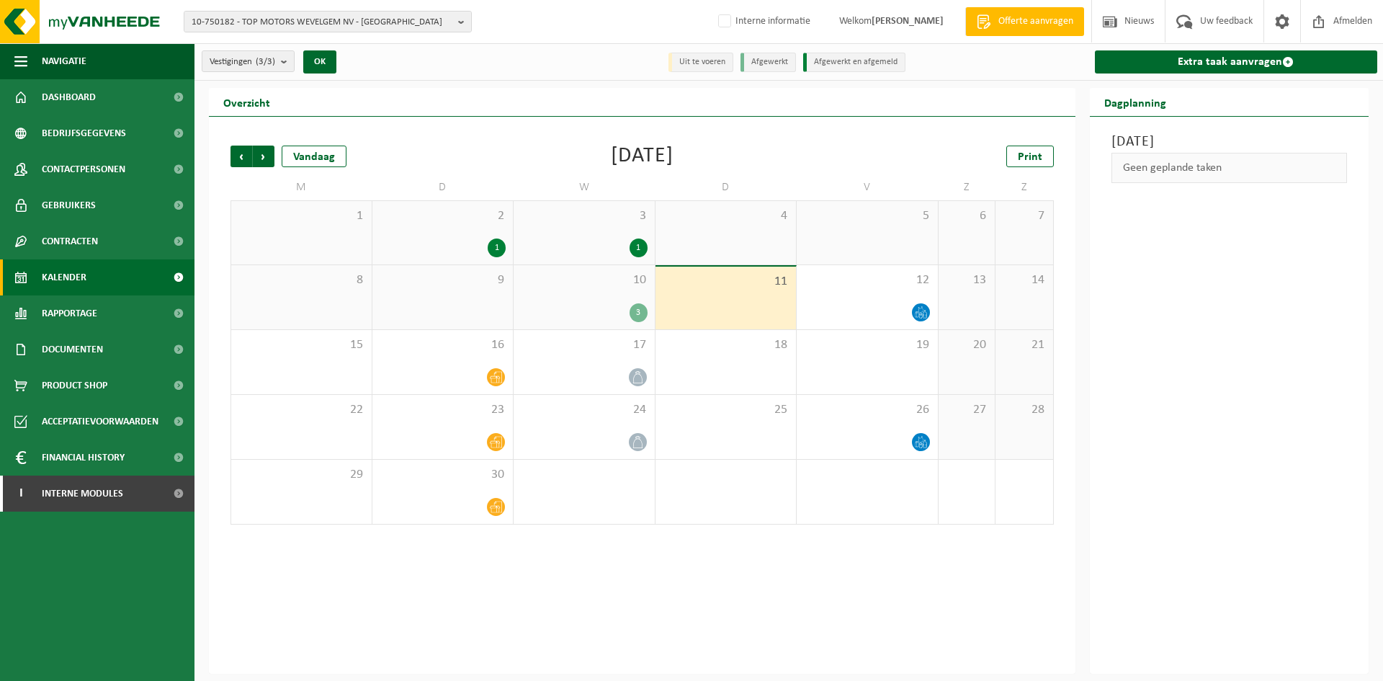
click at [641, 282] on span "10" at bounding box center [584, 280] width 127 height 16
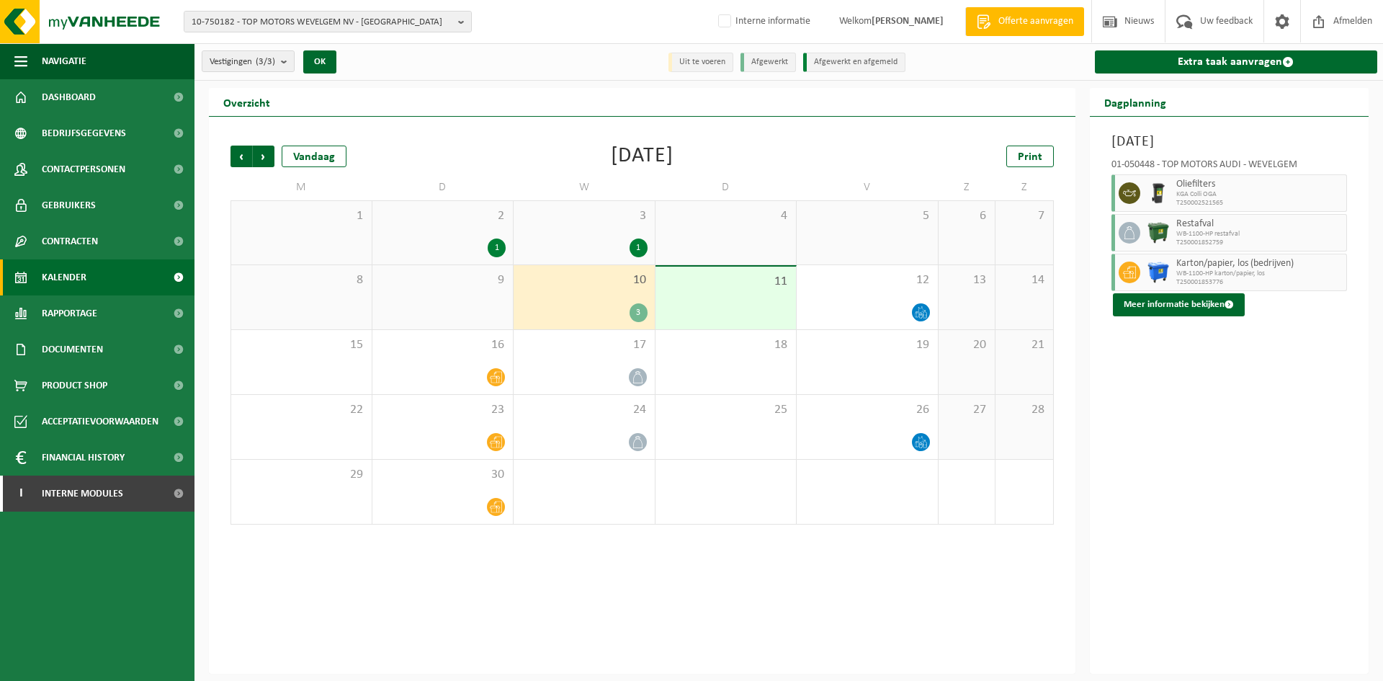
click at [584, 225] on div "3 1" at bounding box center [584, 232] width 141 height 63
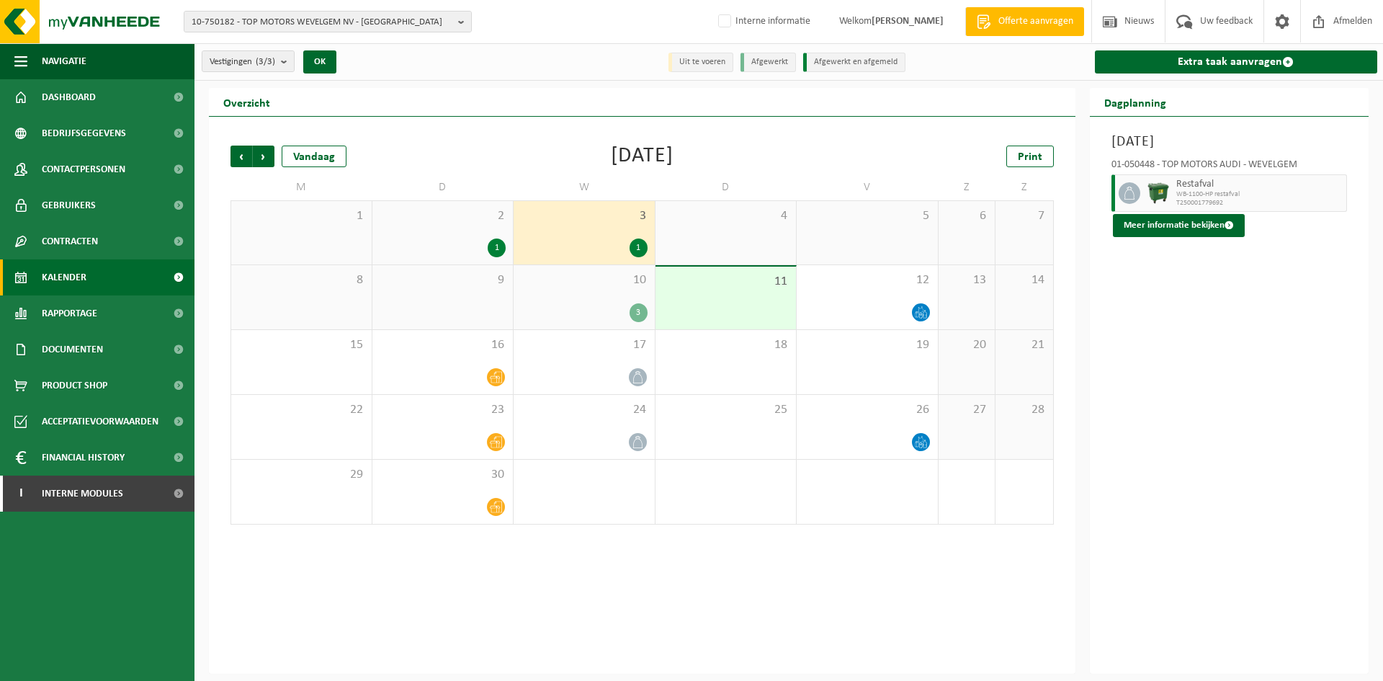
click at [485, 223] on div "2 1" at bounding box center [442, 232] width 141 height 63
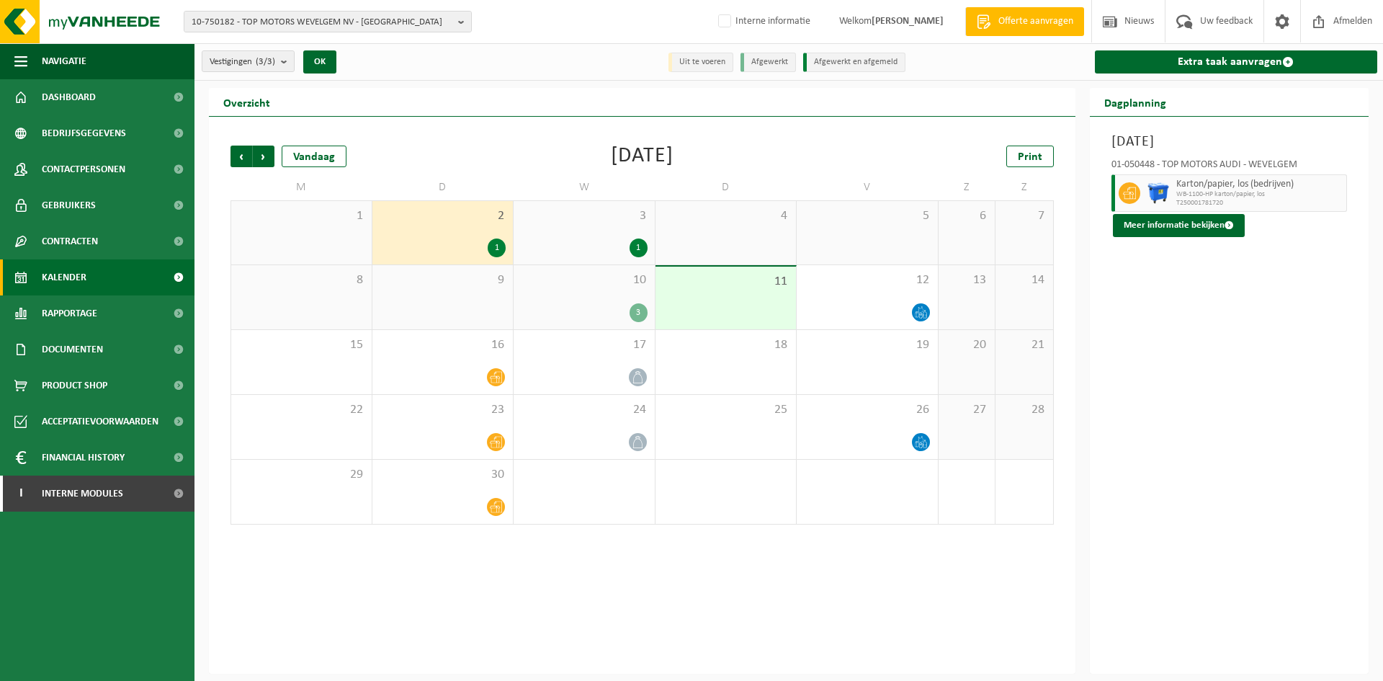
click at [718, 215] on span "4" at bounding box center [726, 216] width 127 height 16
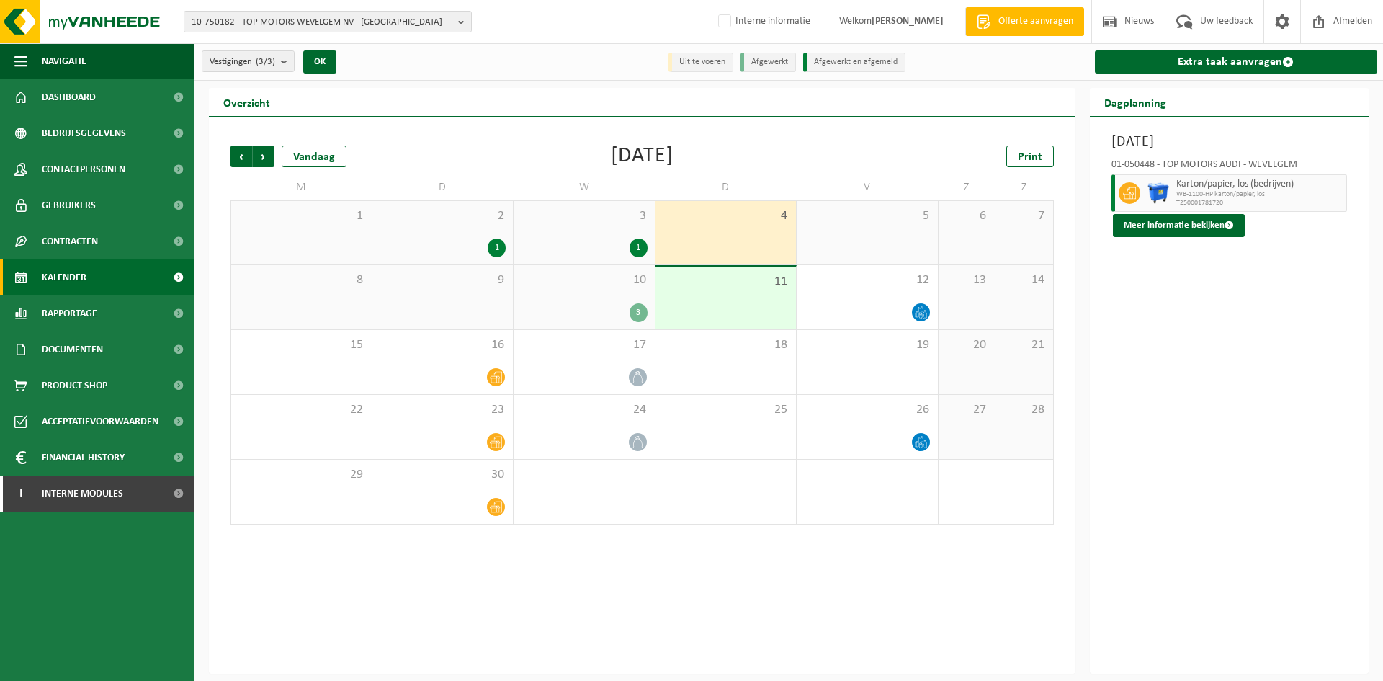
click at [828, 211] on span "5" at bounding box center [867, 216] width 127 height 16
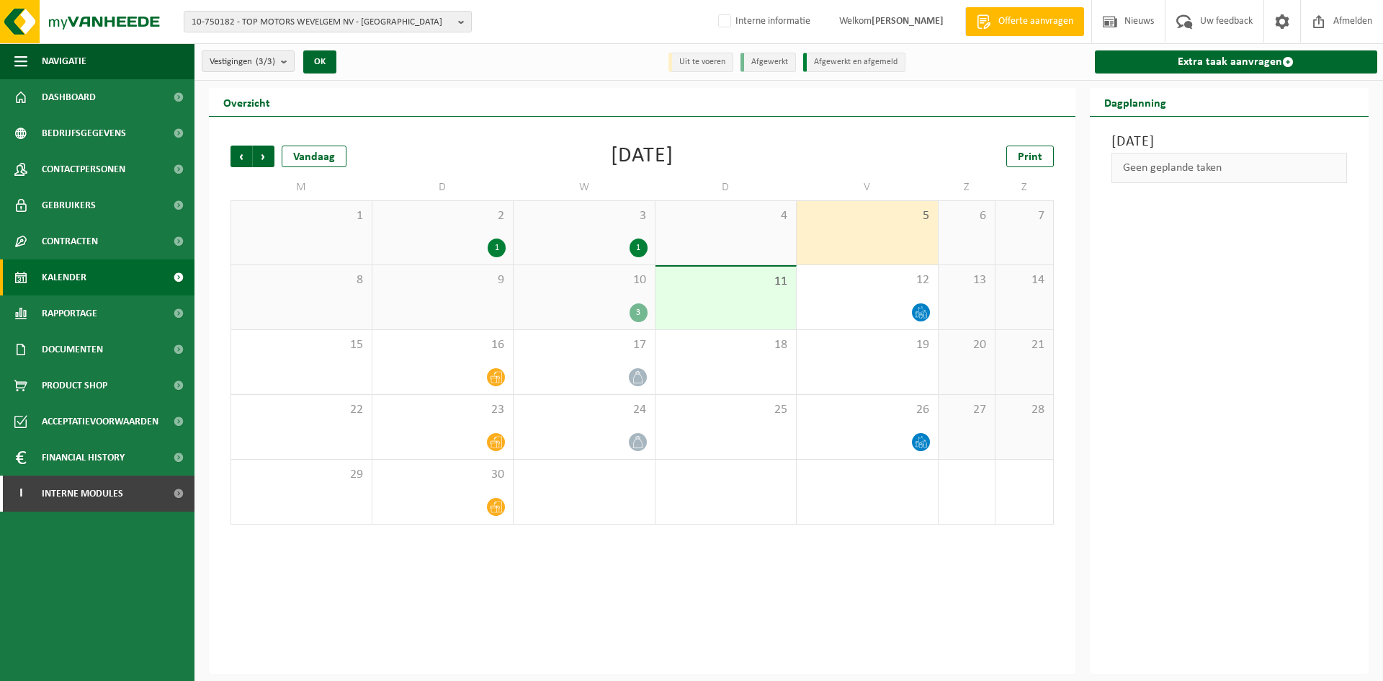
click at [581, 295] on div "10 3" at bounding box center [584, 297] width 141 height 64
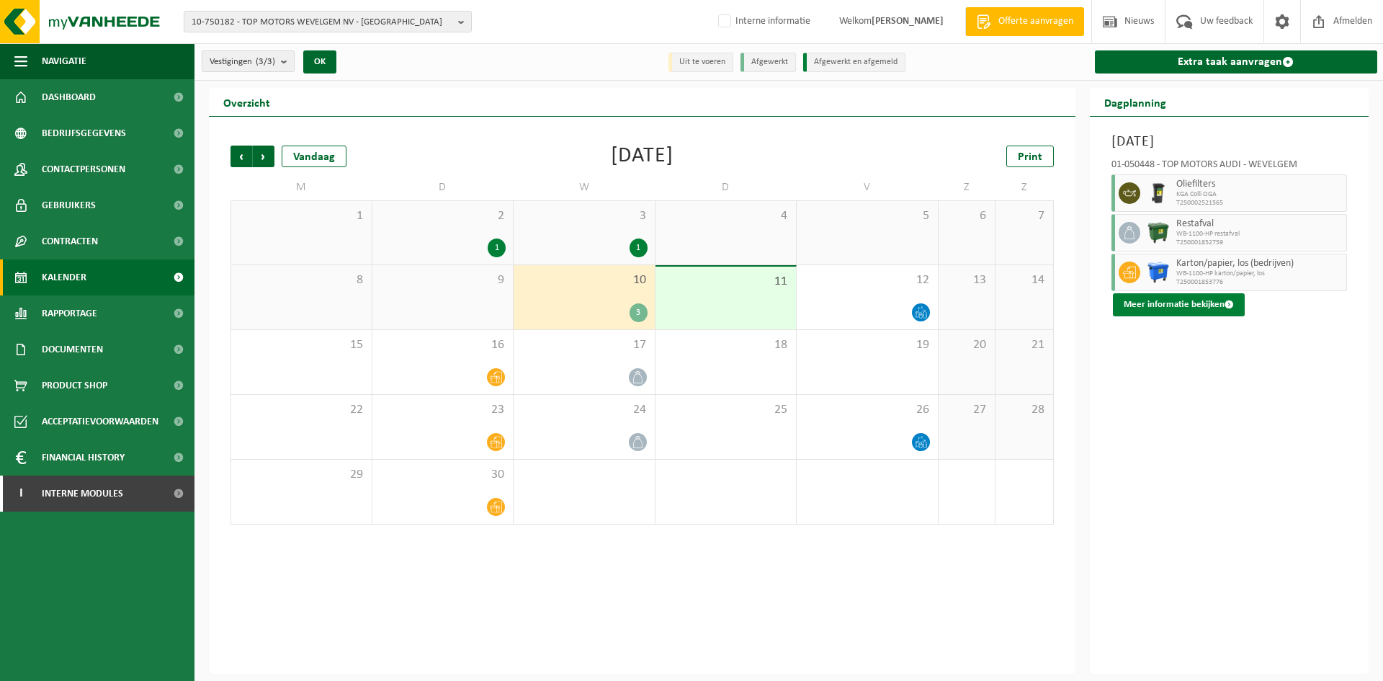
click at [1175, 302] on button "Meer informatie bekijken" at bounding box center [1179, 304] width 132 height 23
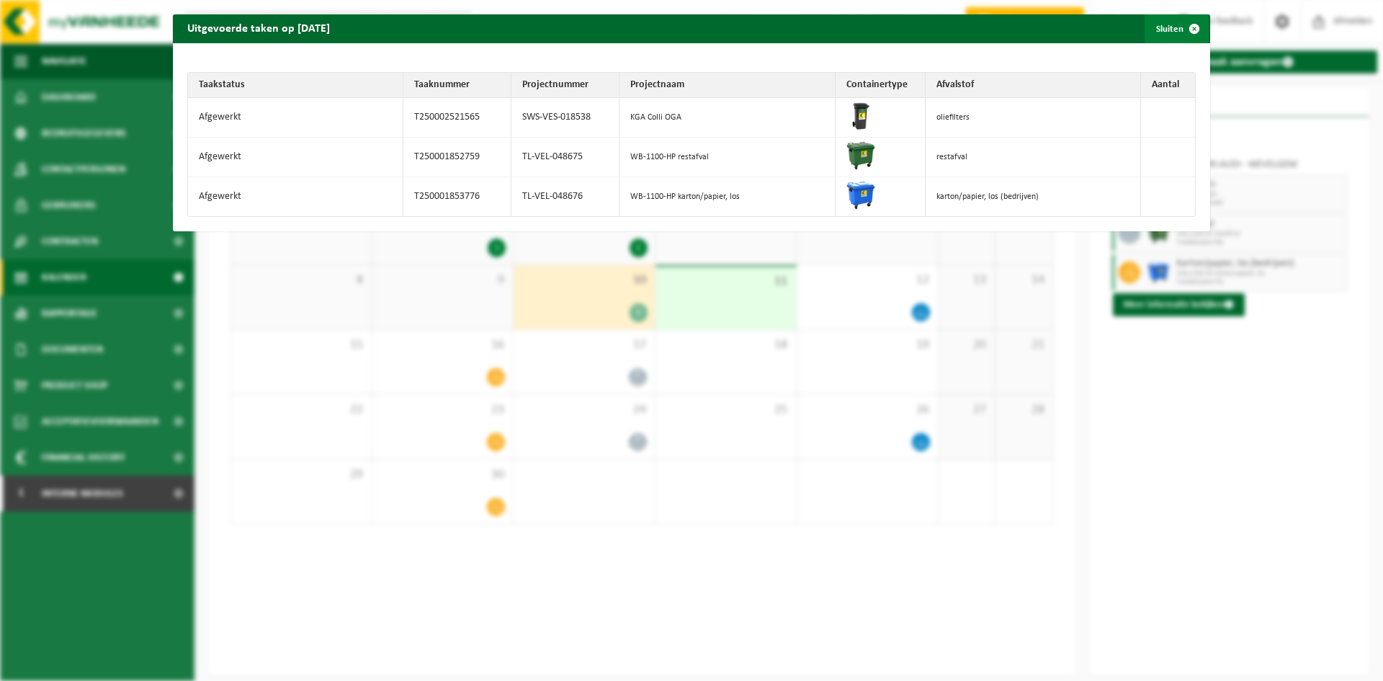
click at [1183, 30] on span "button" at bounding box center [1194, 28] width 29 height 29
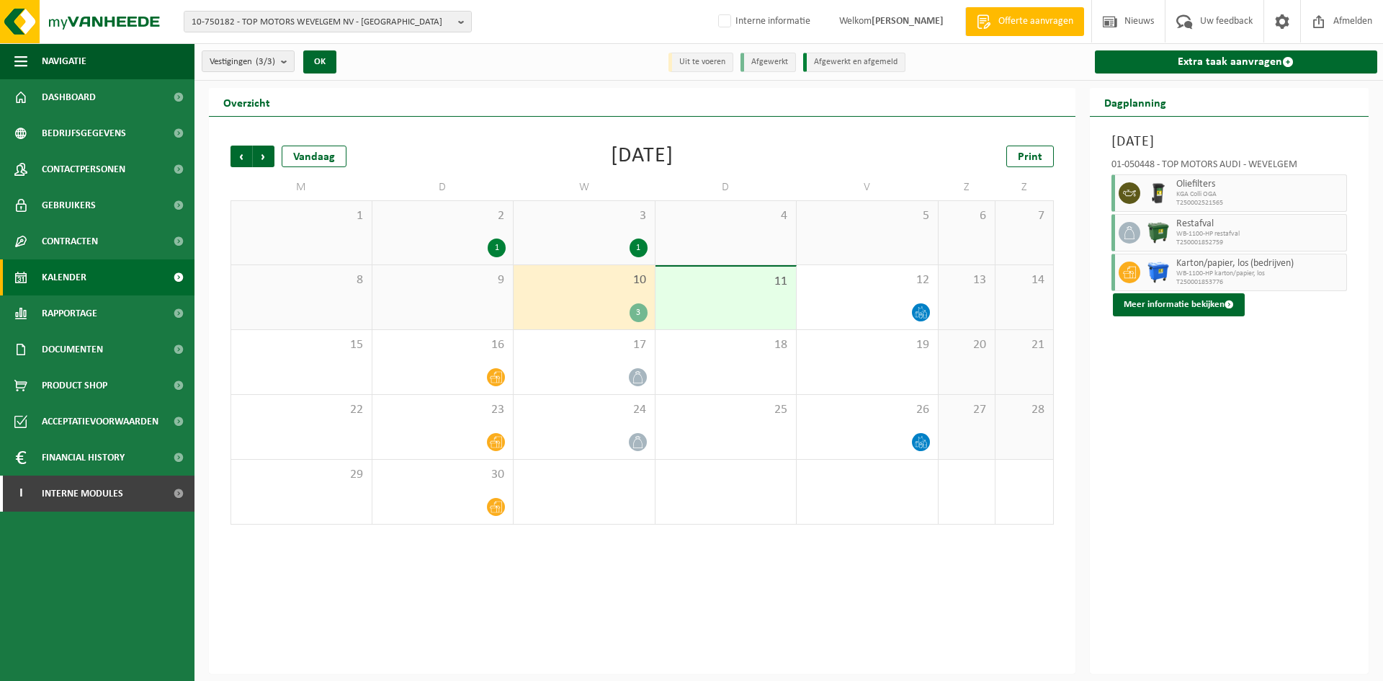
click at [617, 220] on span "3" at bounding box center [584, 216] width 127 height 16
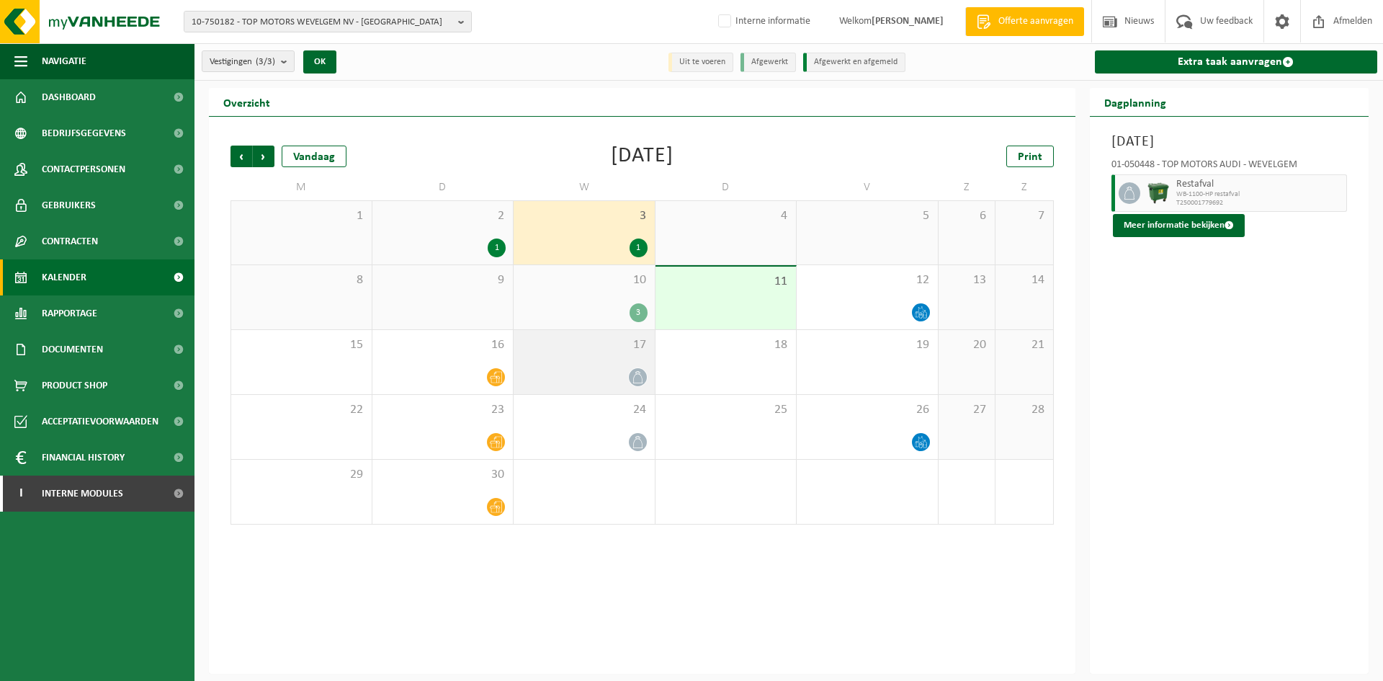
click at [560, 372] on div at bounding box center [584, 376] width 127 height 19
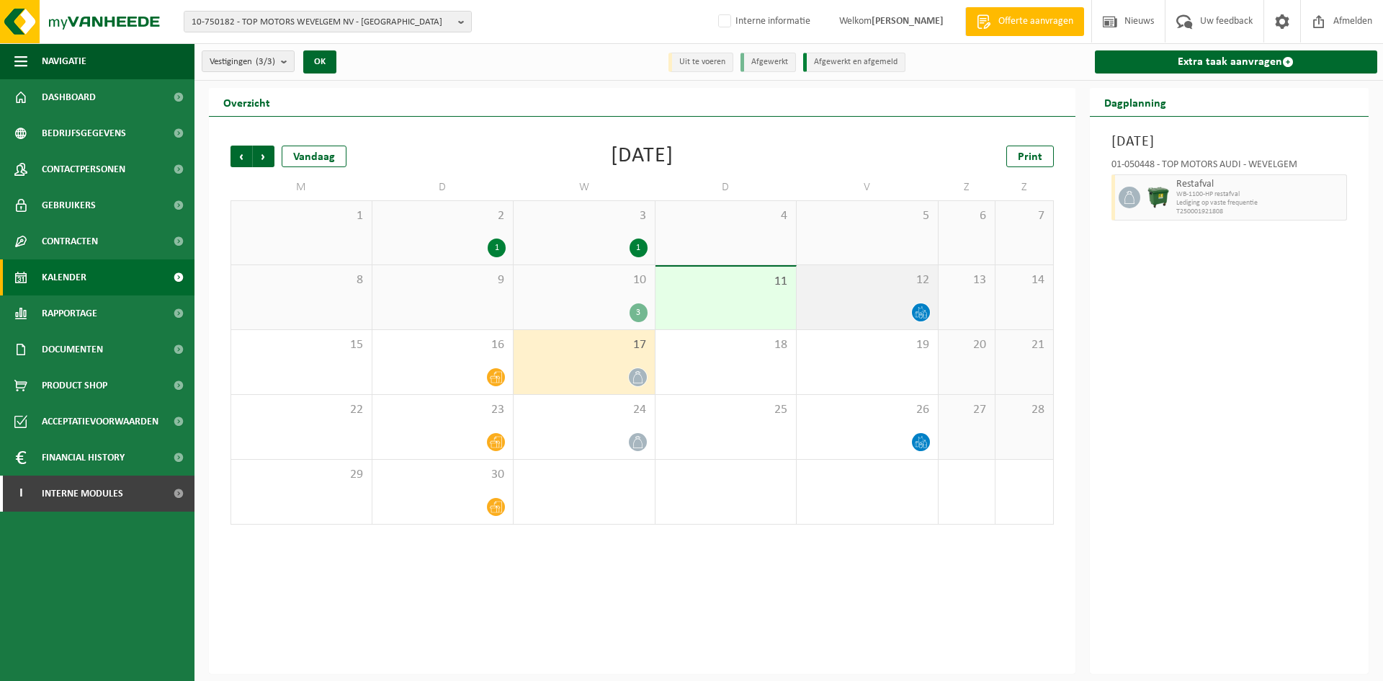
click at [872, 297] on div "12" at bounding box center [867, 297] width 141 height 64
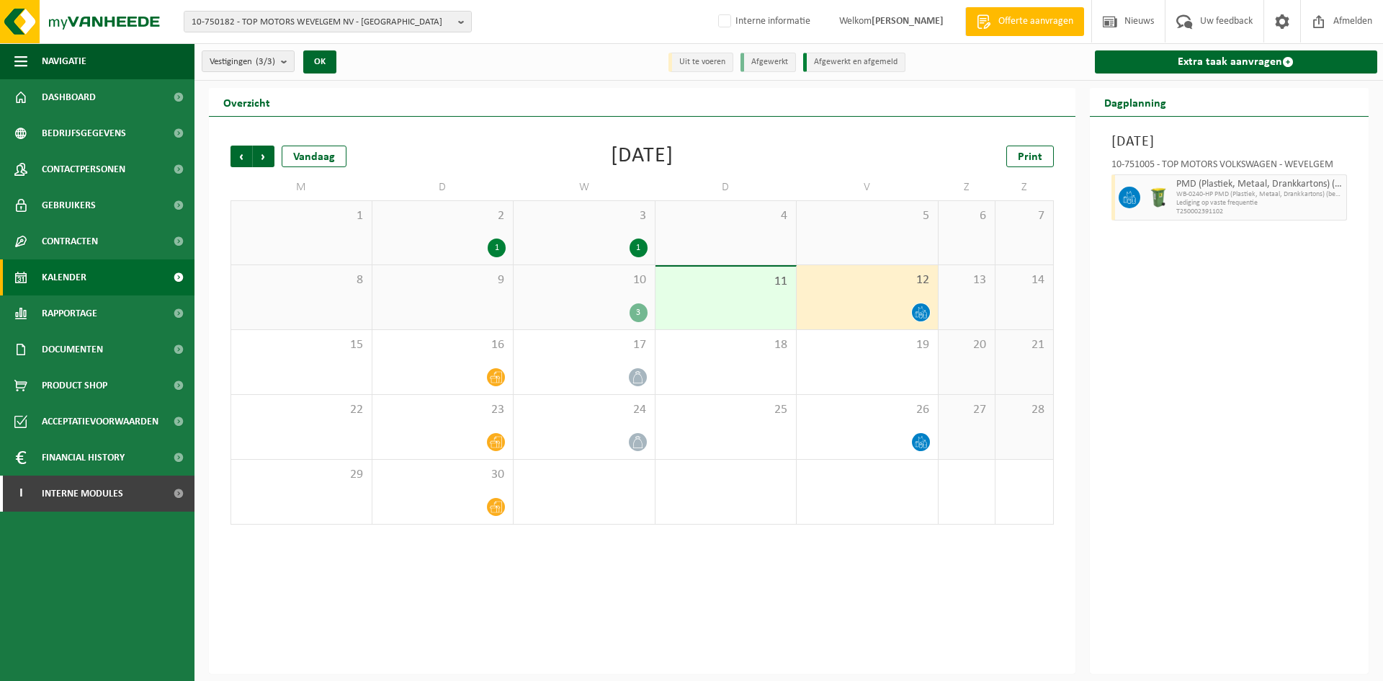
click at [746, 295] on div "11" at bounding box center [726, 298] width 141 height 63
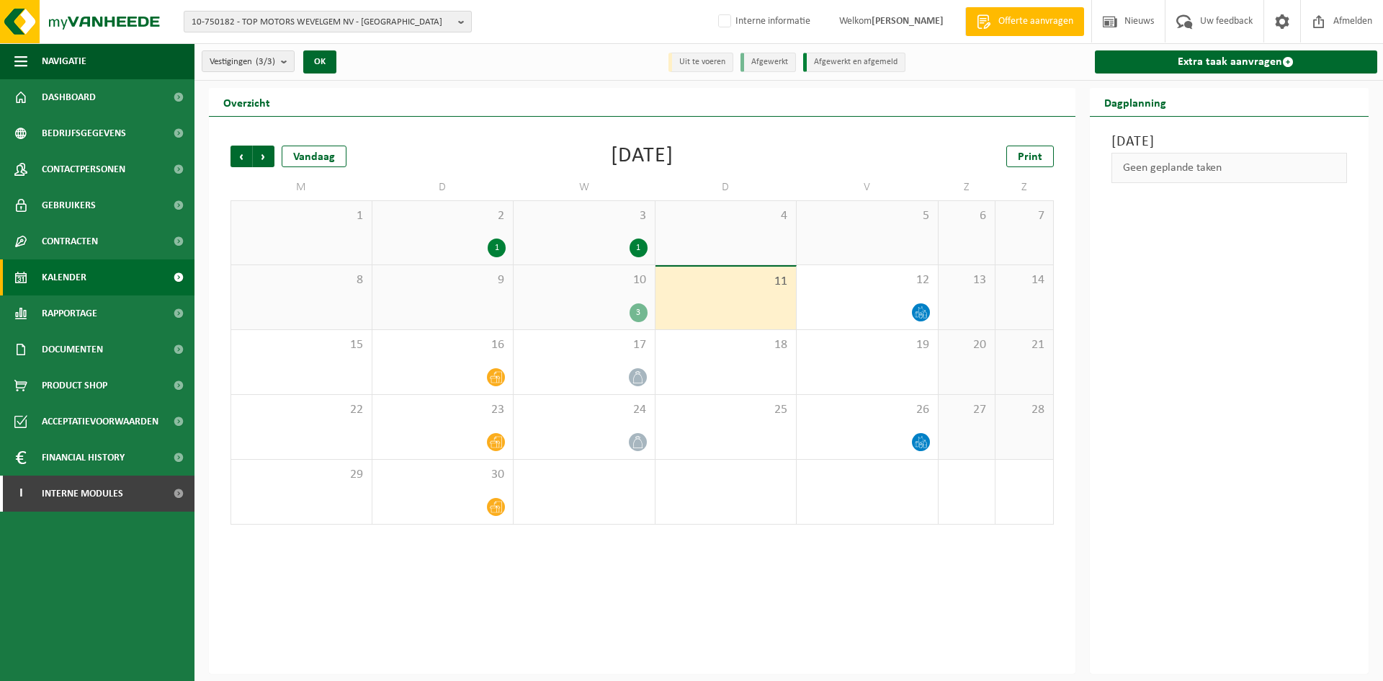
click at [314, 20] on span "10-750182 - TOP MOTORS WEVELGEM NV - [GEOGRAPHIC_DATA]" at bounding box center [322, 23] width 261 height 22
type input "10-805556"
click at [423, 74] on li "10-805556 - TUINEN [PERSON_NAME].V. - [STREET_ADDRESS]" at bounding box center [327, 67] width 281 height 18
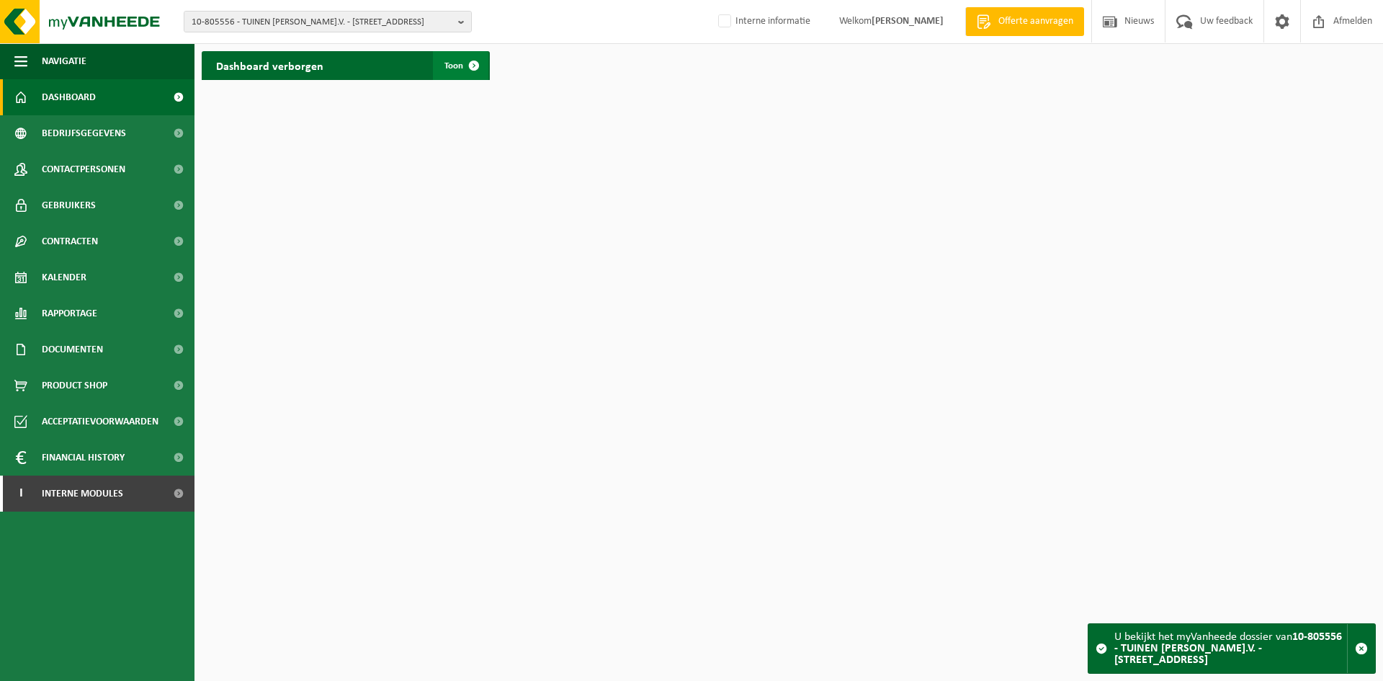
click at [453, 65] on span "Toon" at bounding box center [453, 65] width 19 height 9
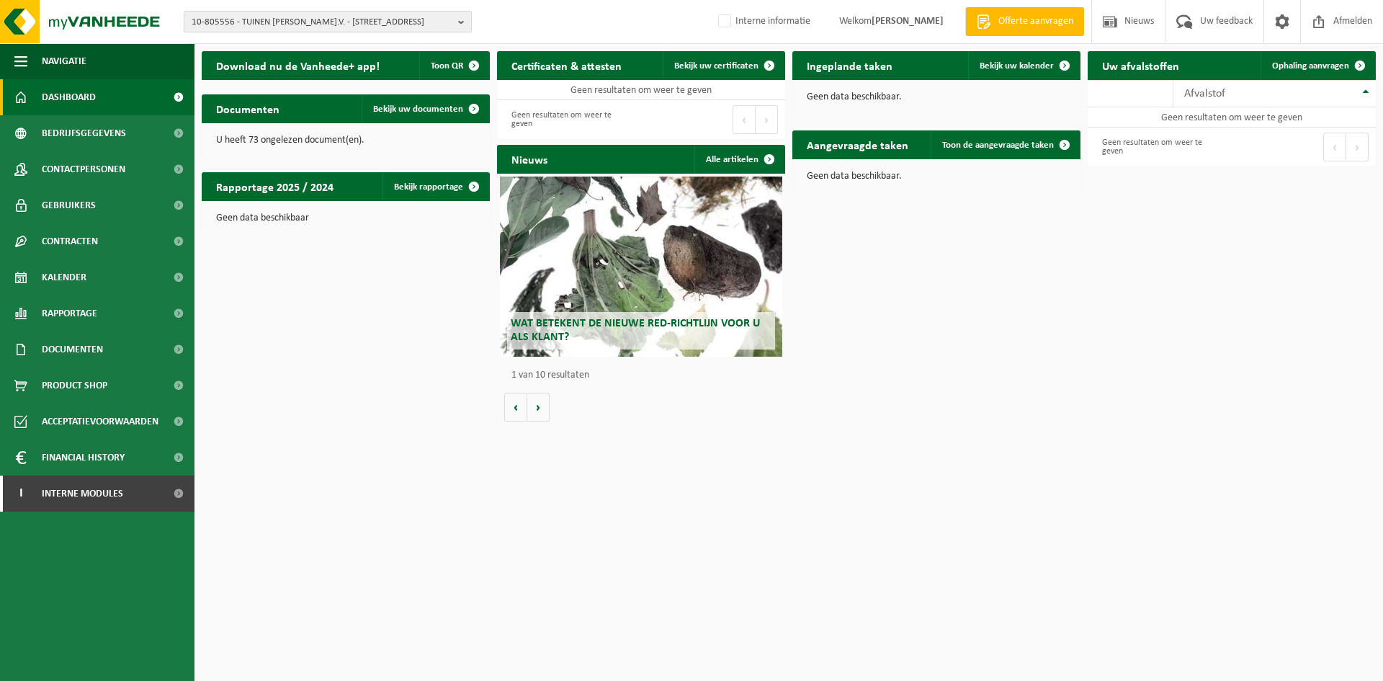
click at [306, 30] on span "10-805556 - TUINEN [PERSON_NAME].V. - [STREET_ADDRESS]" at bounding box center [322, 23] width 261 height 22
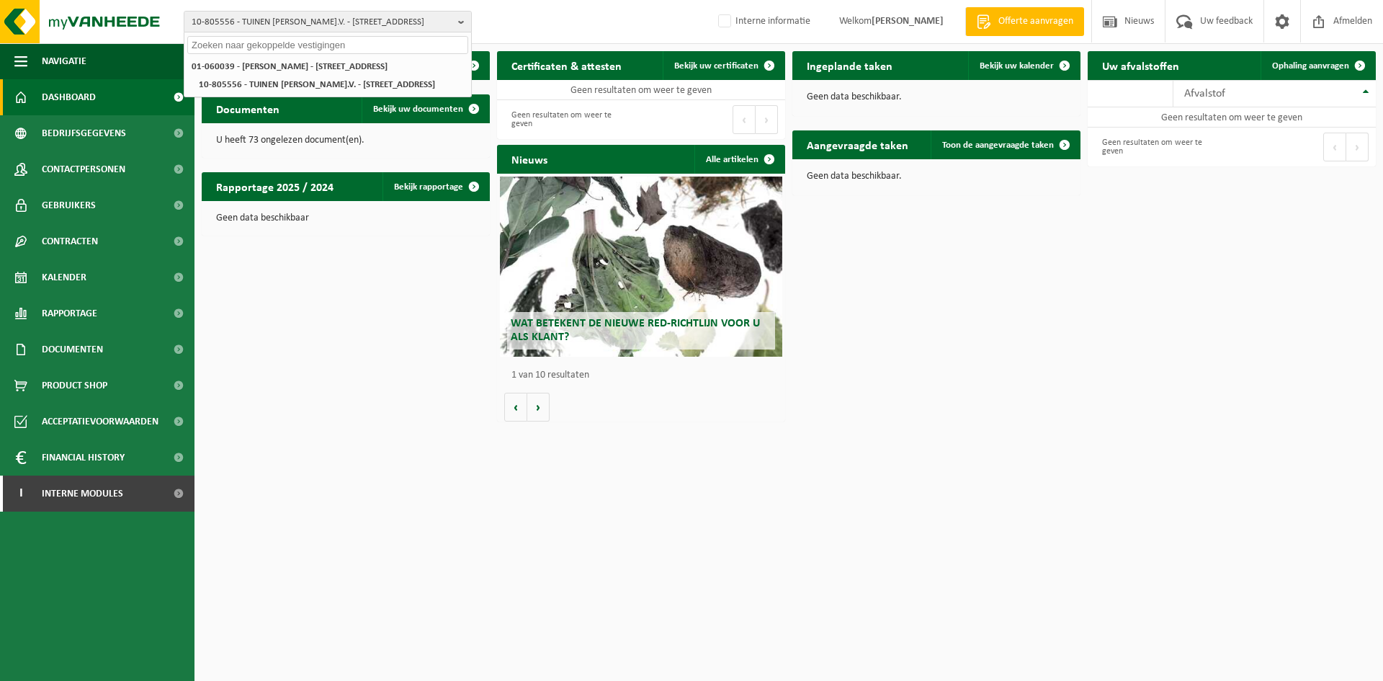
click at [382, 71] on strong "01-060039 - [PERSON_NAME] - [STREET_ADDRESS]" at bounding box center [290, 66] width 196 height 9
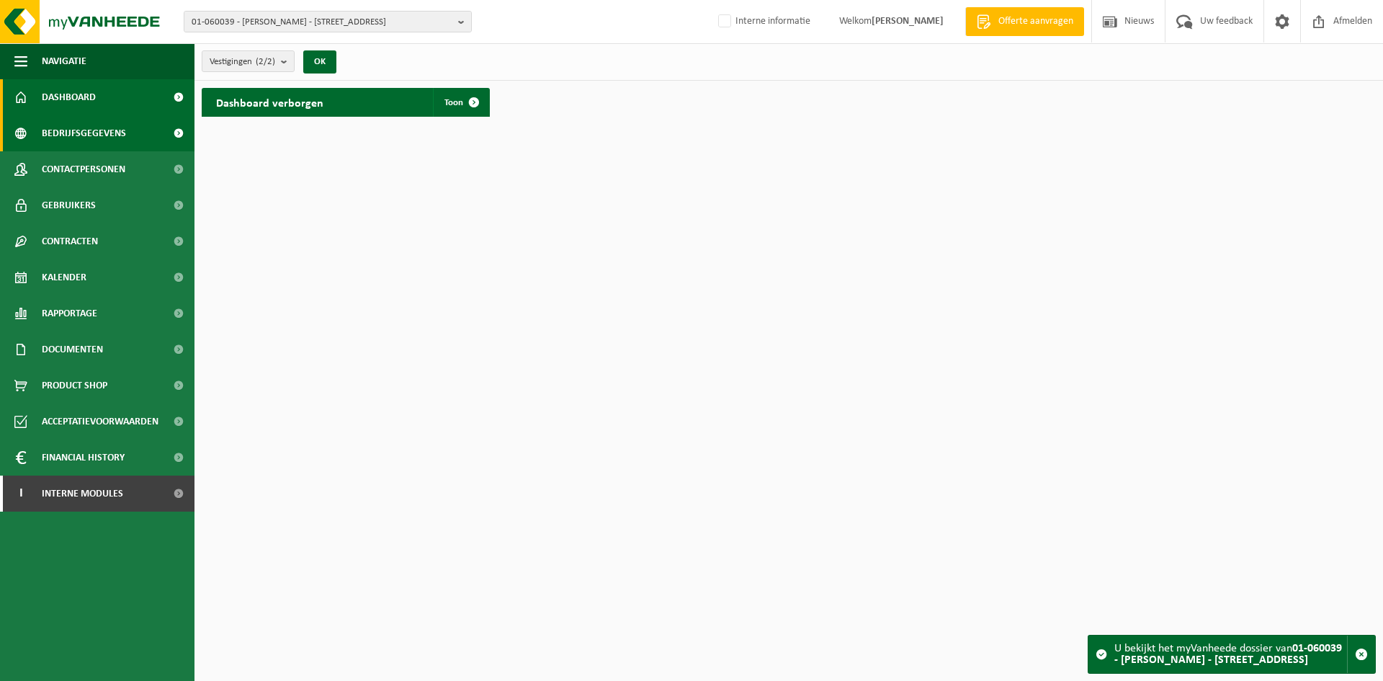
click at [105, 138] on span "Bedrijfsgegevens" at bounding box center [84, 133] width 84 height 36
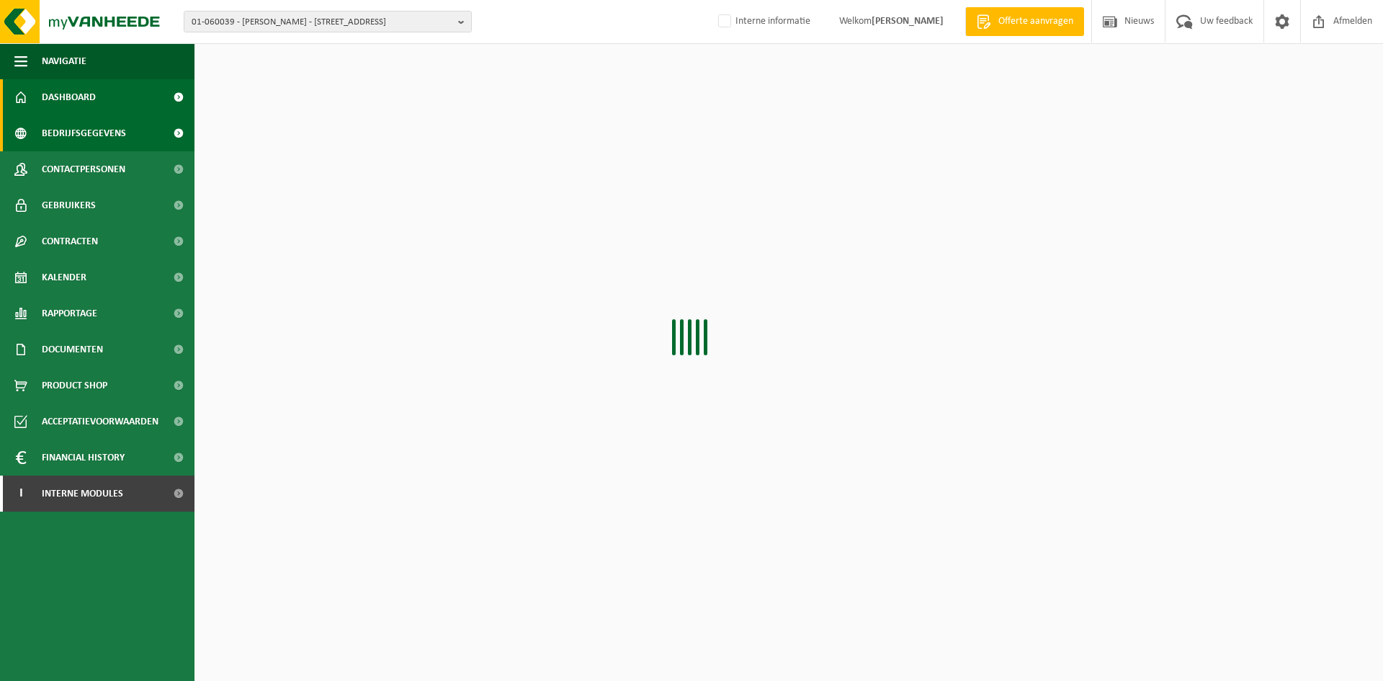
click at [99, 90] on link "Dashboard" at bounding box center [97, 97] width 195 height 36
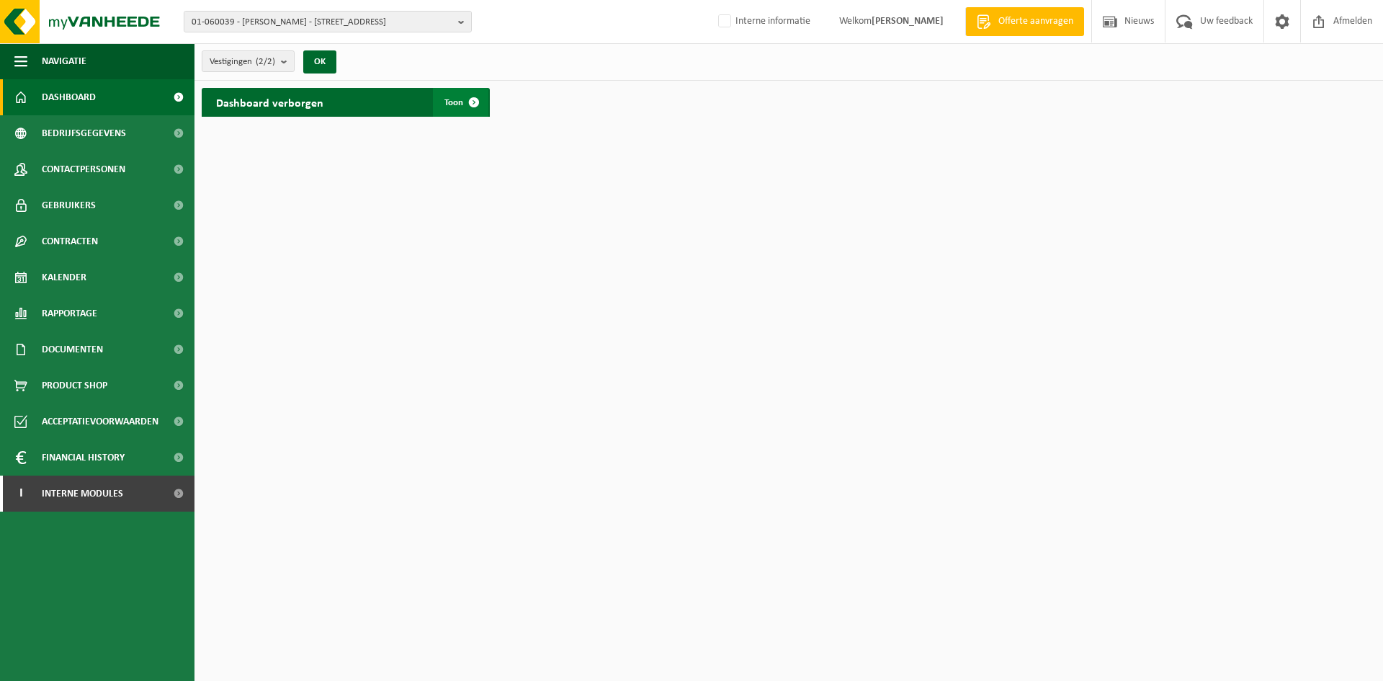
click at [473, 97] on span at bounding box center [474, 102] width 29 height 29
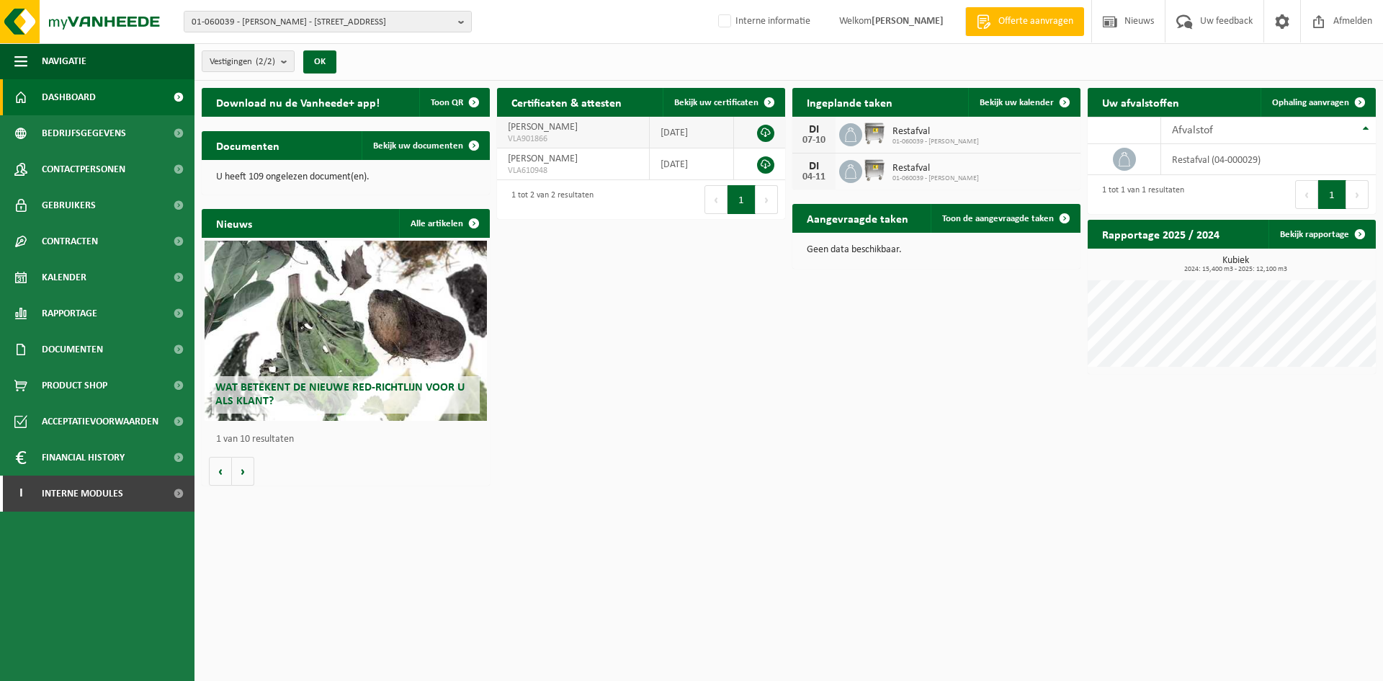
click at [552, 133] on span "VLA901866" at bounding box center [573, 139] width 130 height 12
click at [764, 135] on link at bounding box center [765, 133] width 17 height 17
